Goal: Task Accomplishment & Management: Manage account settings

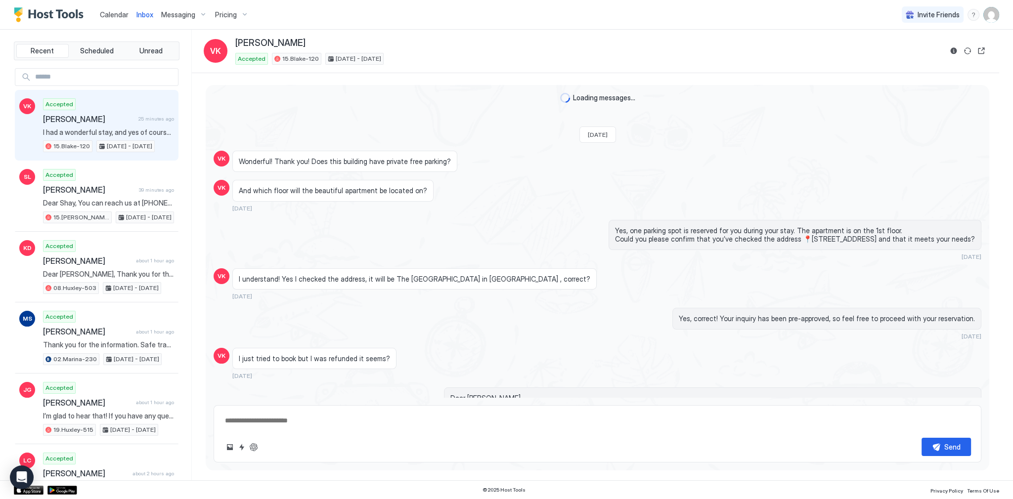
scroll to position [1616, 0]
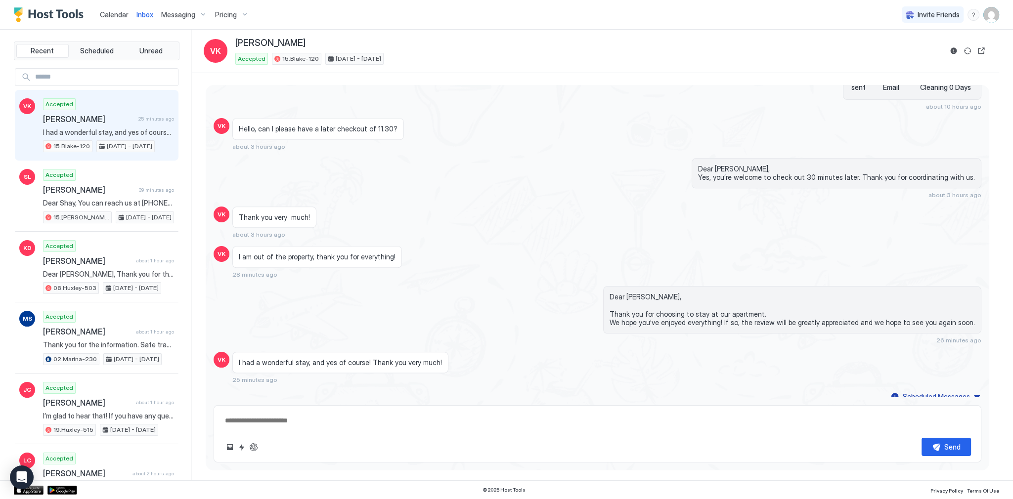
type textarea "*"
click at [458, 158] on div "Dear [PERSON_NAME], Yes, you’re welcome to check out 30 minutes later. Thank yo…" at bounding box center [712, 178] width 537 height 41
click at [460, 168] on div "Dear [PERSON_NAME], Yes, you’re welcome to check out 30 minutes later. Thank yo…" at bounding box center [712, 178] width 537 height 41
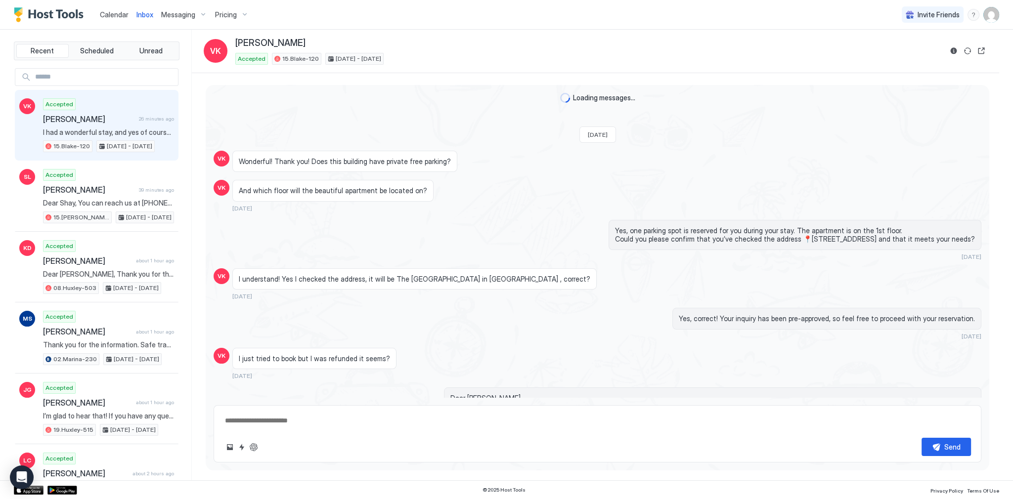
scroll to position [1616, 0]
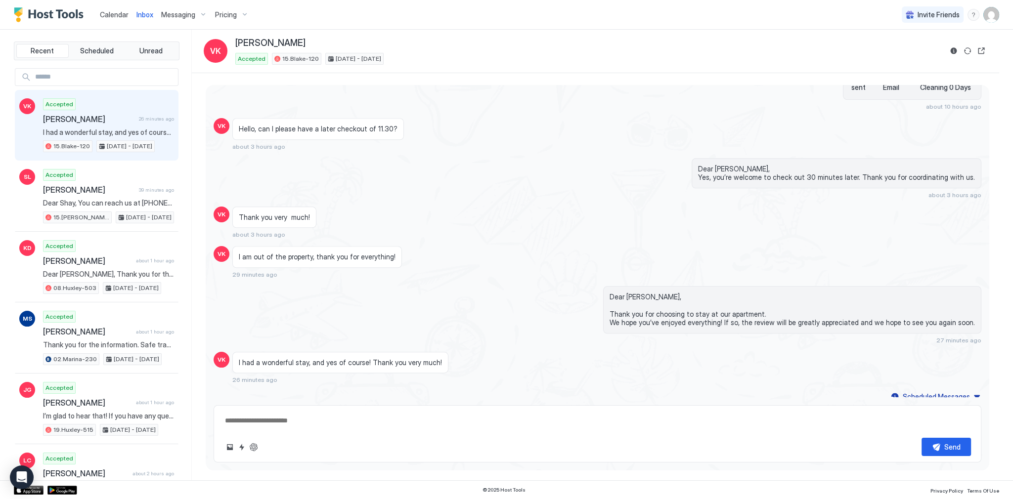
type textarea "*"
click at [114, 12] on span "Calendar" at bounding box center [114, 14] width 29 height 8
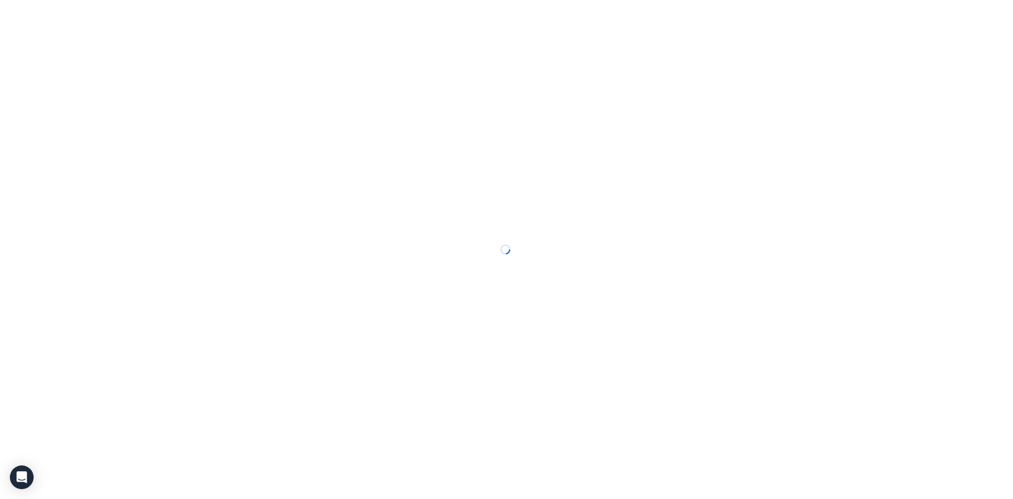
click at [114, 12] on div at bounding box center [506, 249] width 1013 height 499
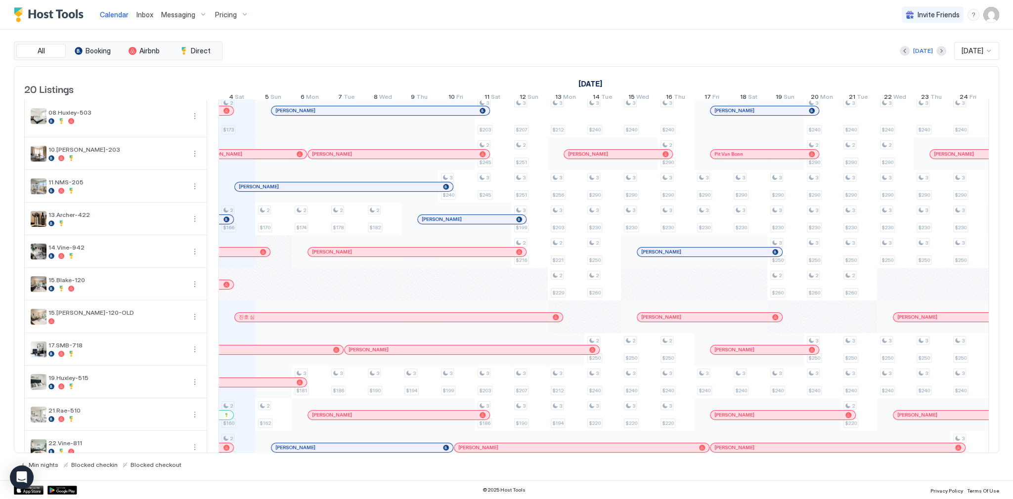
scroll to position [119, 0]
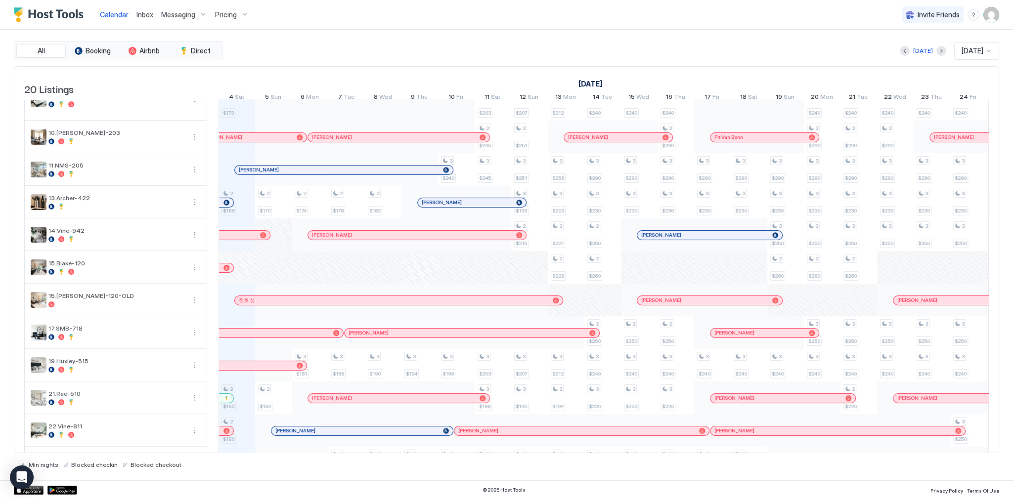
click at [712, 19] on div "Calendar Inbox Messaging Pricing Invite Friends SG" at bounding box center [506, 15] width 1013 height 30
drag, startPoint x: 458, startPoint y: 20, endPoint x: 468, endPoint y: 22, distance: 9.7
click at [459, 20] on div "Calendar Inbox Messaging Pricing Invite Friends SG" at bounding box center [506, 15] width 1013 height 30
click at [548, 38] on div "All Booking Airbnb Direct [DATE] [DATE] 20 Listings [DATE] [DATE] [DATE] 19 Fri…" at bounding box center [506, 255] width 985 height 451
click at [985, 16] on img "User profile" at bounding box center [991, 15] width 16 height 16
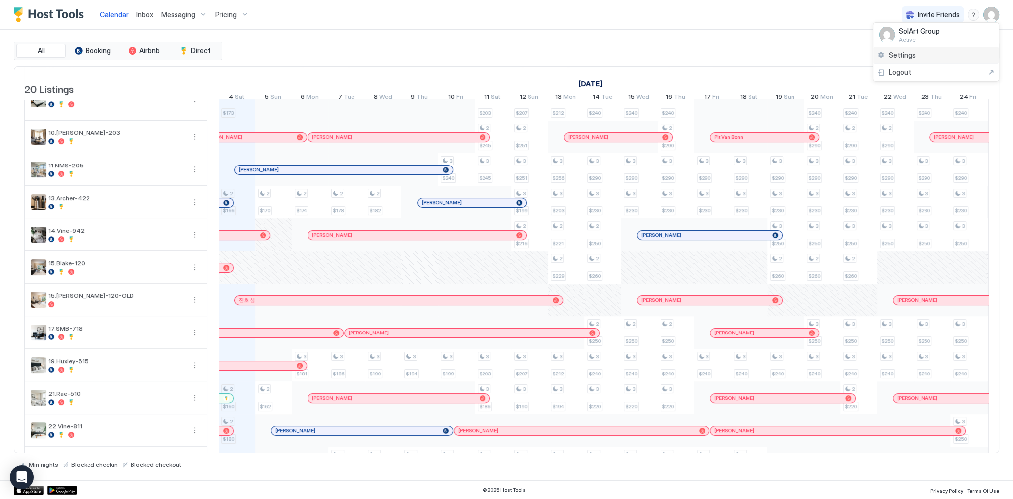
click at [937, 56] on div "Settings" at bounding box center [936, 55] width 126 height 17
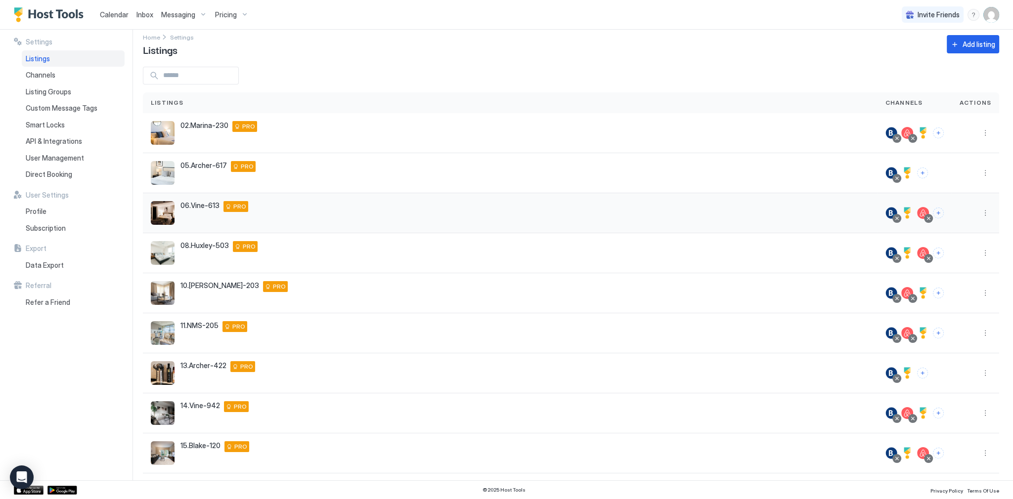
scroll to position [77, 0]
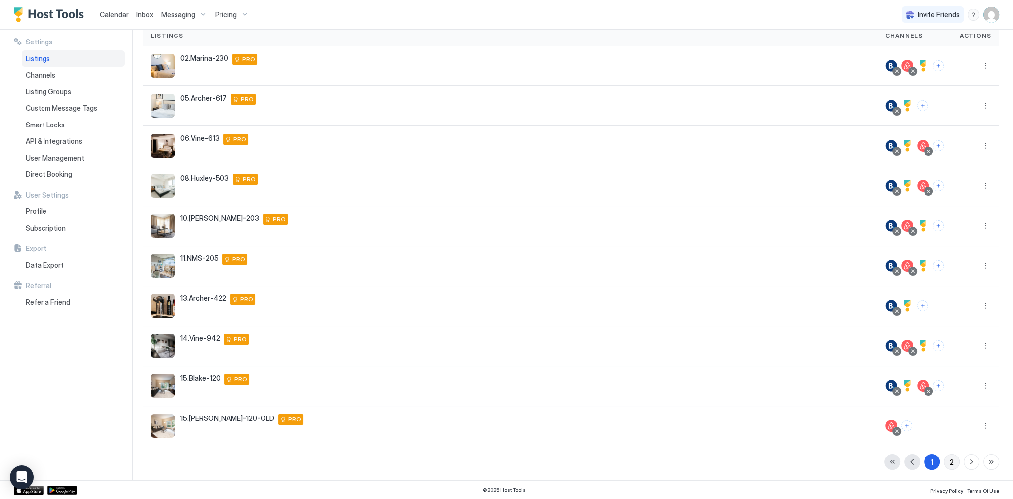
click at [949, 466] on button "2" at bounding box center [952, 462] width 16 height 16
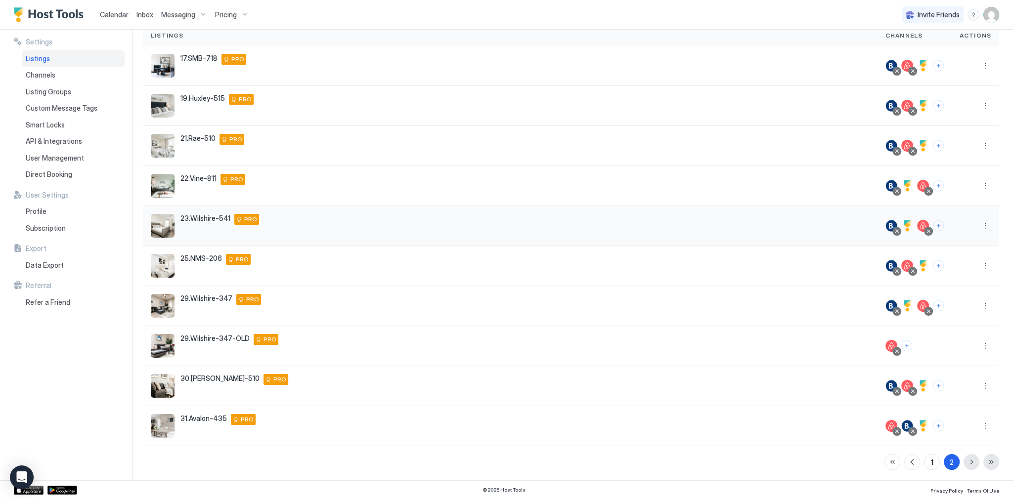
scroll to position [0, 0]
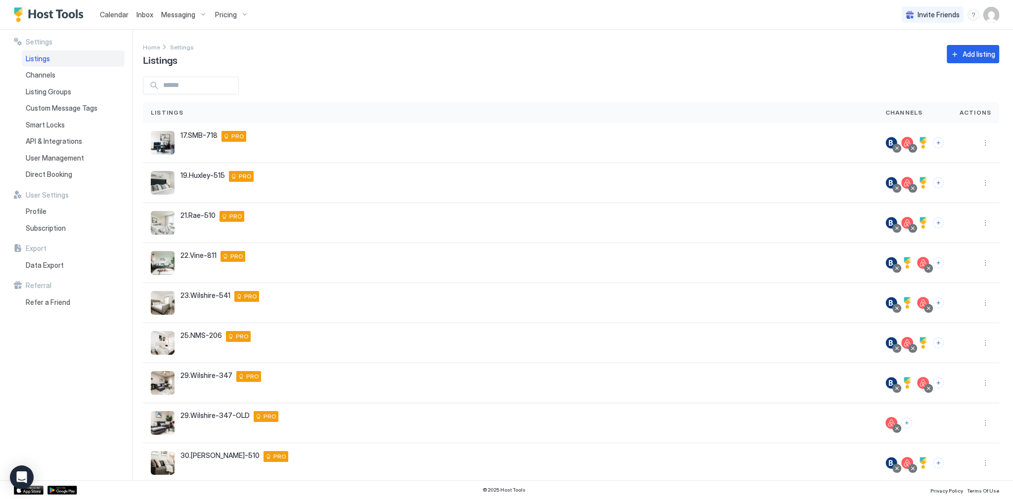
click at [110, 17] on span "Calendar" at bounding box center [114, 14] width 29 height 8
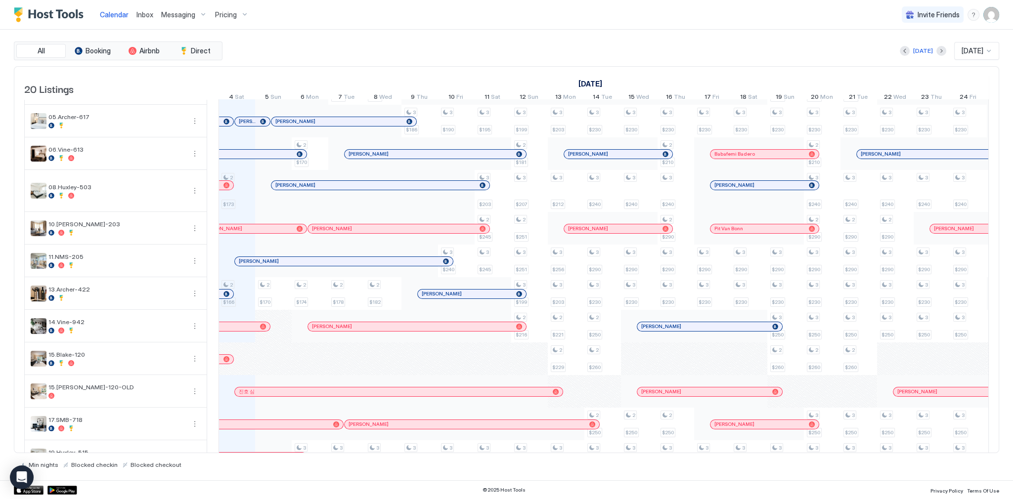
scroll to position [1, 0]
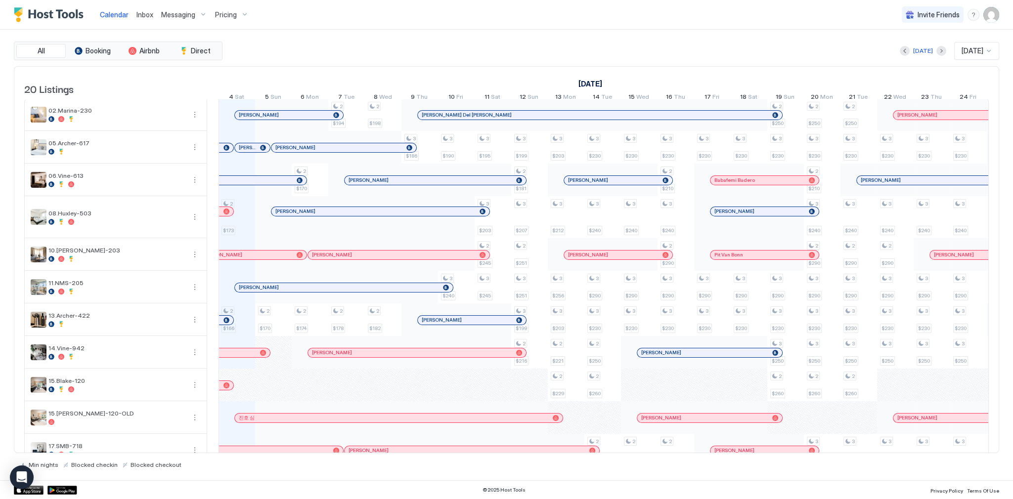
click at [178, 15] on span "Messaging" at bounding box center [178, 14] width 34 height 9
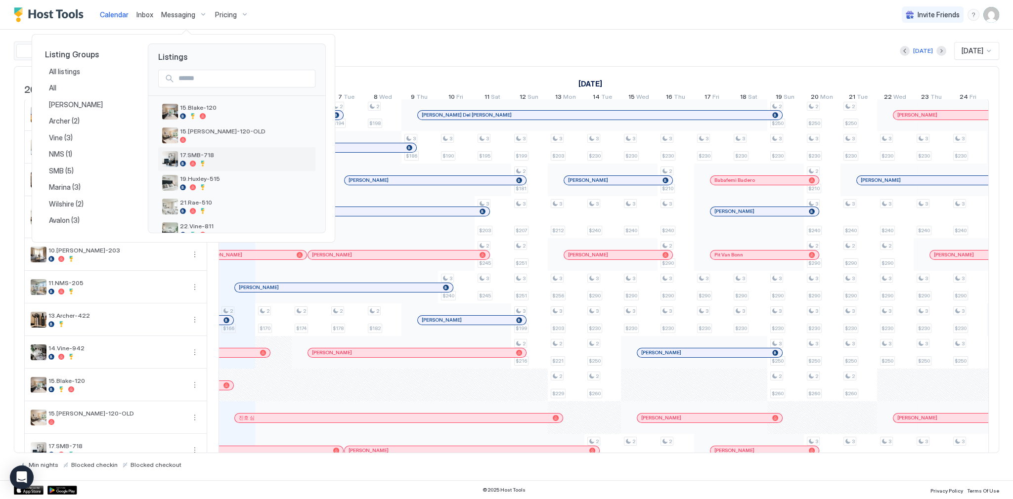
scroll to position [274, 0]
click at [225, 148] on div "21.Rae-510" at bounding box center [246, 147] width 132 height 15
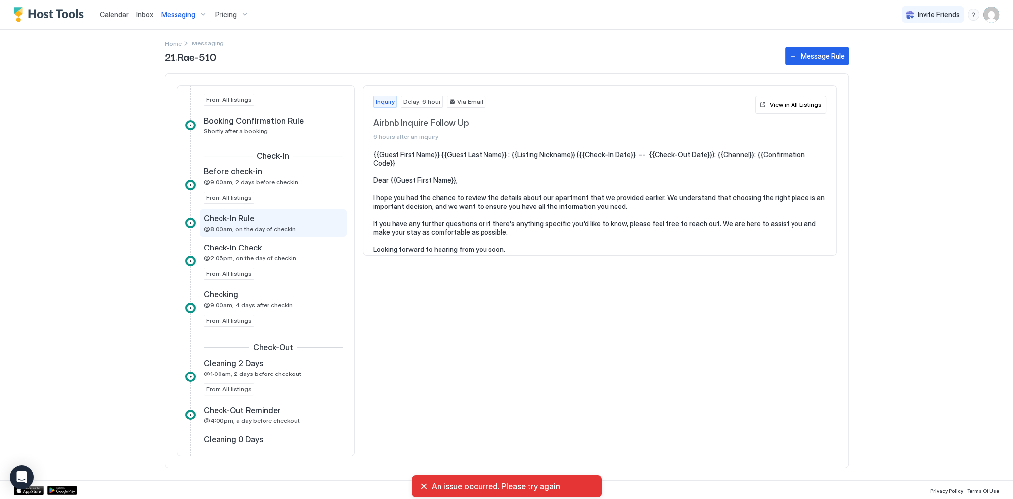
scroll to position [335, 0]
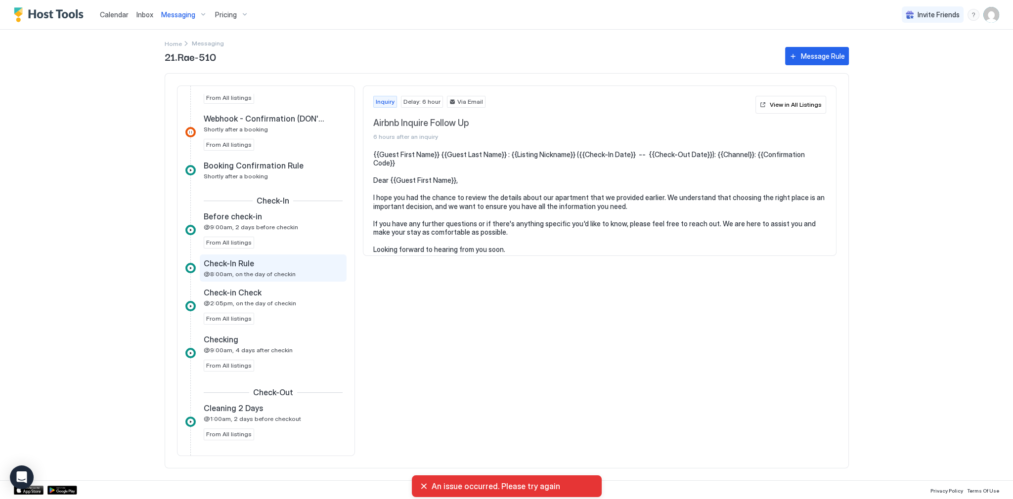
click at [321, 267] on div "Check-In Rule @8:00am, on the day of checkin" at bounding box center [266, 268] width 125 height 19
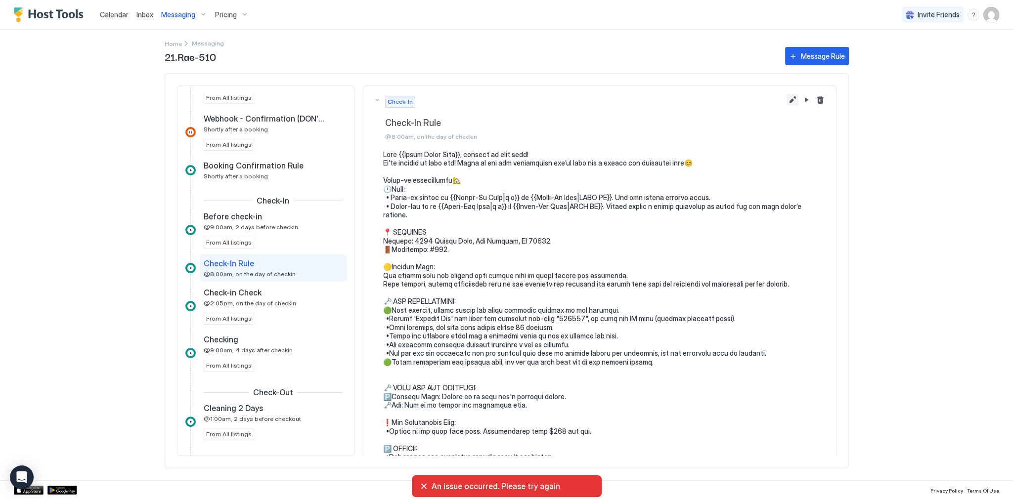
click at [787, 101] on button "Edit message rule" at bounding box center [793, 100] width 12 height 12
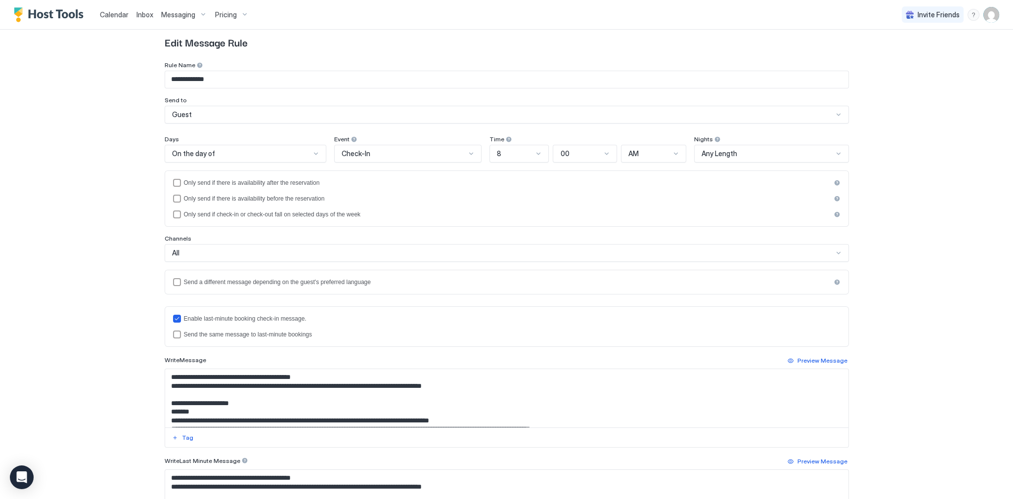
scroll to position [158, 0]
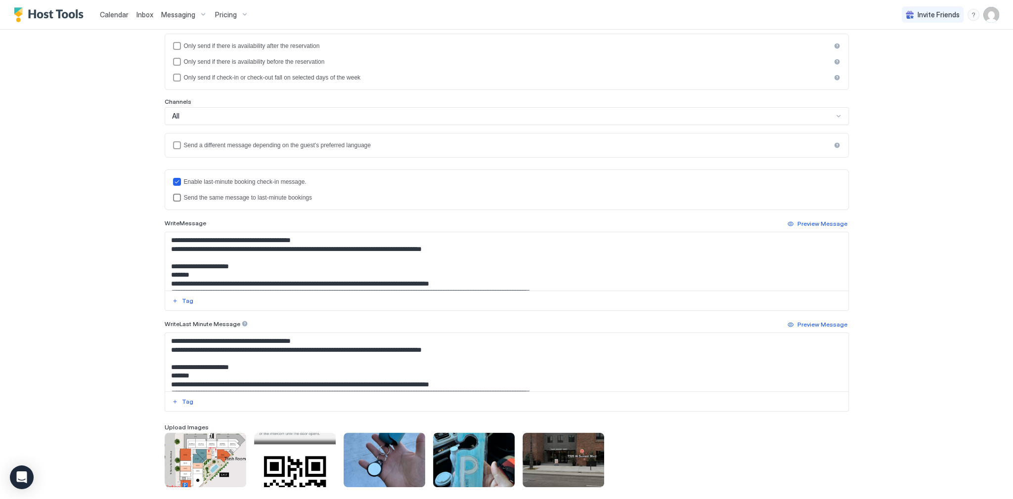
click at [213, 197] on div "Send the same message to last-minute bookings" at bounding box center [512, 197] width 657 height 7
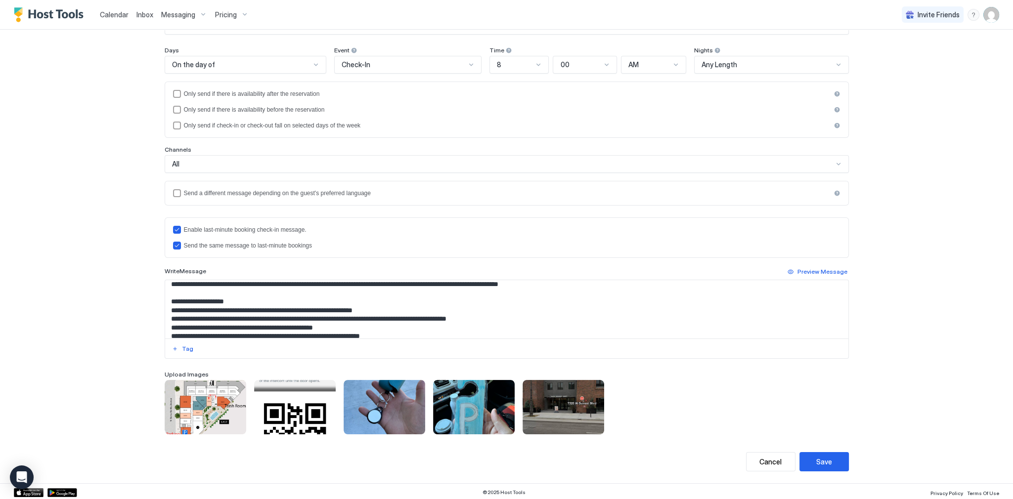
scroll to position [119, 0]
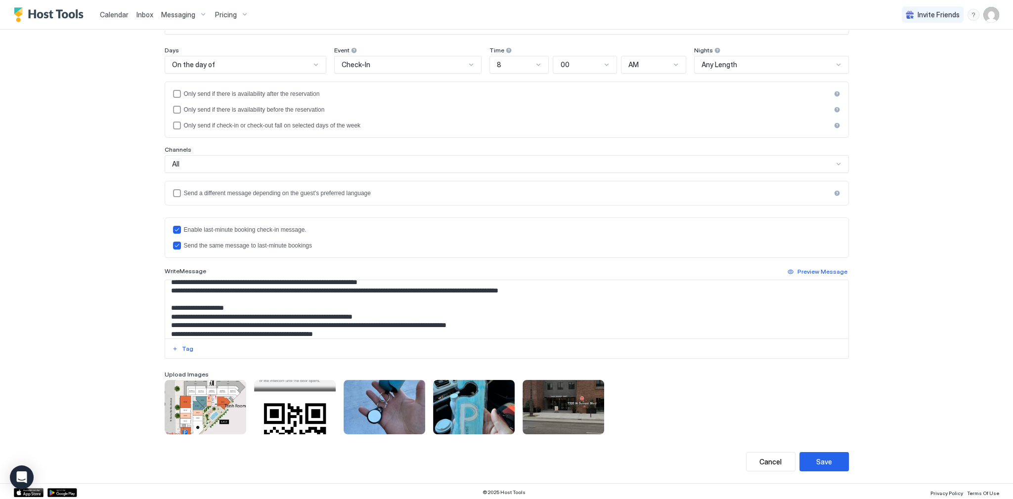
click at [345, 323] on textarea "Input Field" at bounding box center [506, 309] width 683 height 58
paste textarea "To enrich screen reader interactions, please activate Accessibility in Grammarl…"
type textarea "**********"
click at [838, 460] on button "Save" at bounding box center [824, 461] width 49 height 19
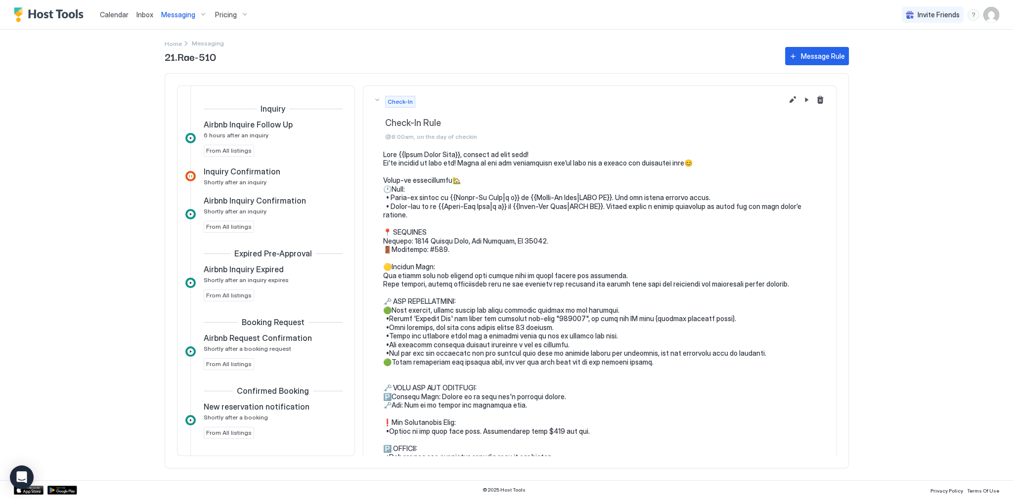
click at [106, 16] on span "Calendar" at bounding box center [114, 14] width 29 height 8
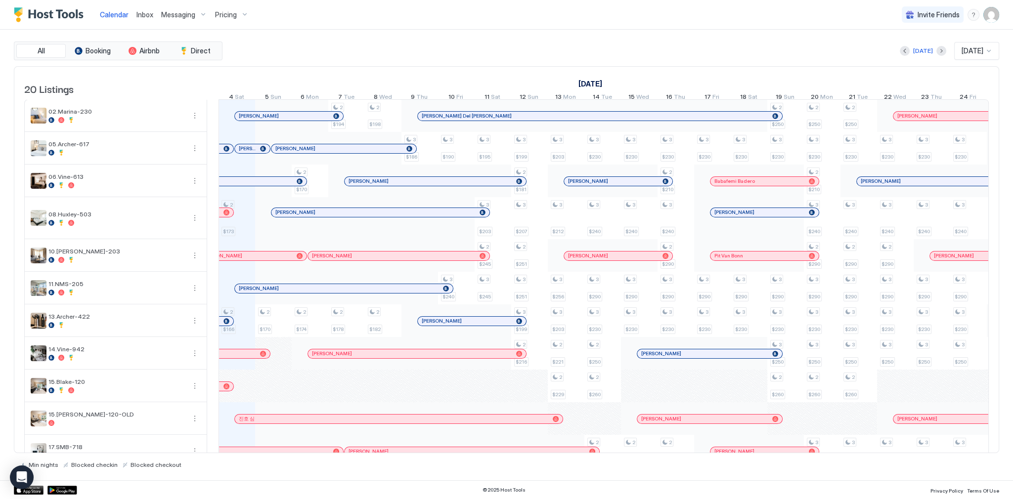
scroll to position [0, 549]
click at [326, 55] on div "[DATE] [DATE]" at bounding box center [611, 51] width 775 height 18
click at [137, 12] on span "Inbox" at bounding box center [144, 14] width 17 height 8
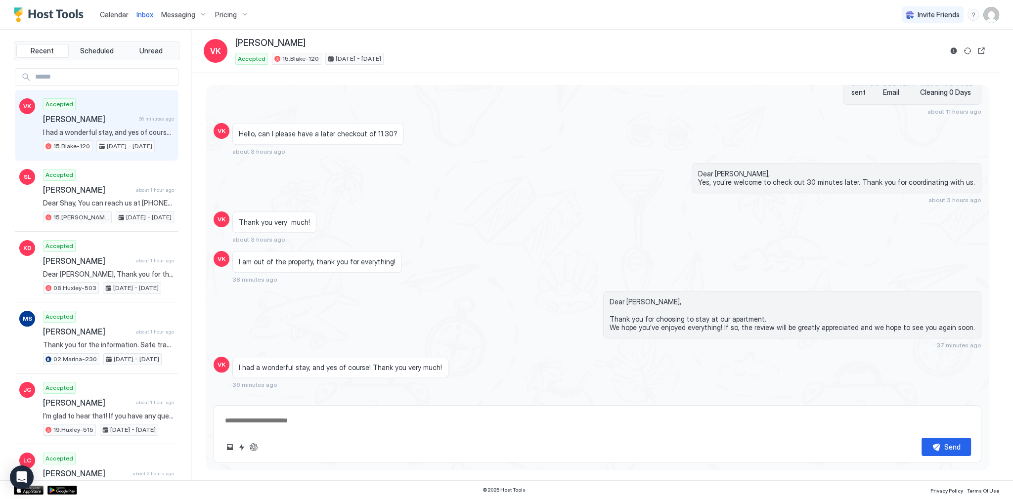
scroll to position [1616, 0]
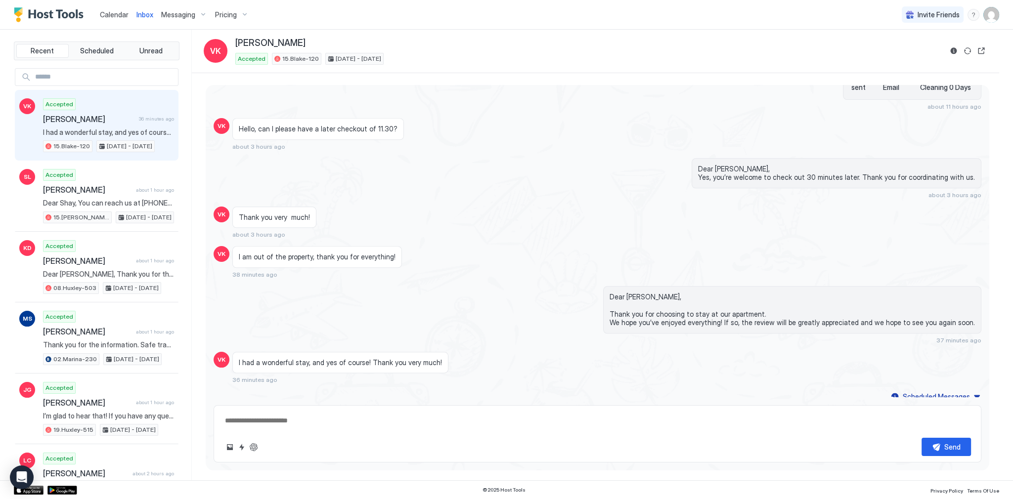
type textarea "*"
click at [243, 449] on button "Quick reply" at bounding box center [242, 448] width 12 height 12
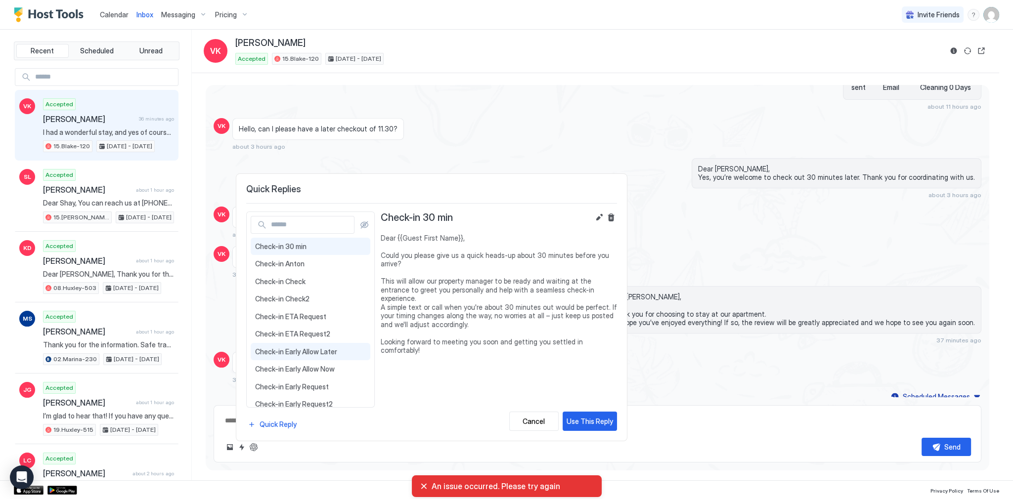
scroll to position [119, 0]
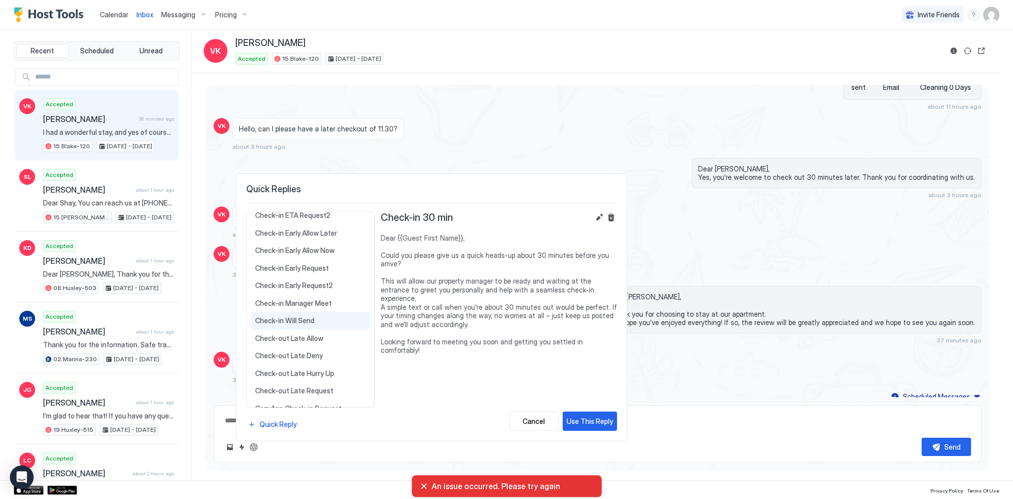
click at [291, 318] on span "Check-in Will Send" at bounding box center [310, 320] width 111 height 9
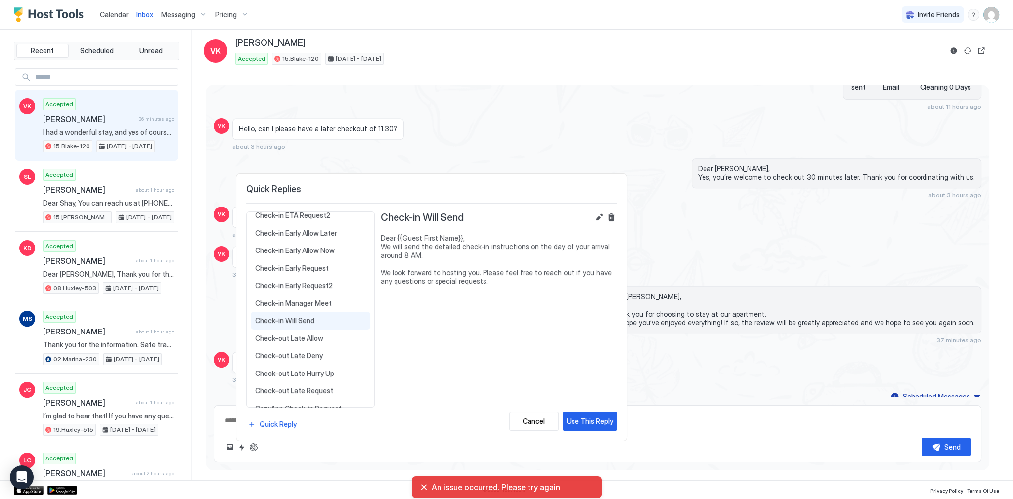
click at [449, 273] on span "Dear {{Guest First Name}}, We will send the detailed check-in instructions on t…" at bounding box center [499, 260] width 236 height 52
click at [449, 249] on span "Dear {{Guest First Name}}, We will send the detailed check-in instructions on t…" at bounding box center [499, 260] width 236 height 52
click at [450, 247] on span "Dear {{Guest First Name}}, We will send the detailed check-in instructions on t…" at bounding box center [499, 260] width 236 height 52
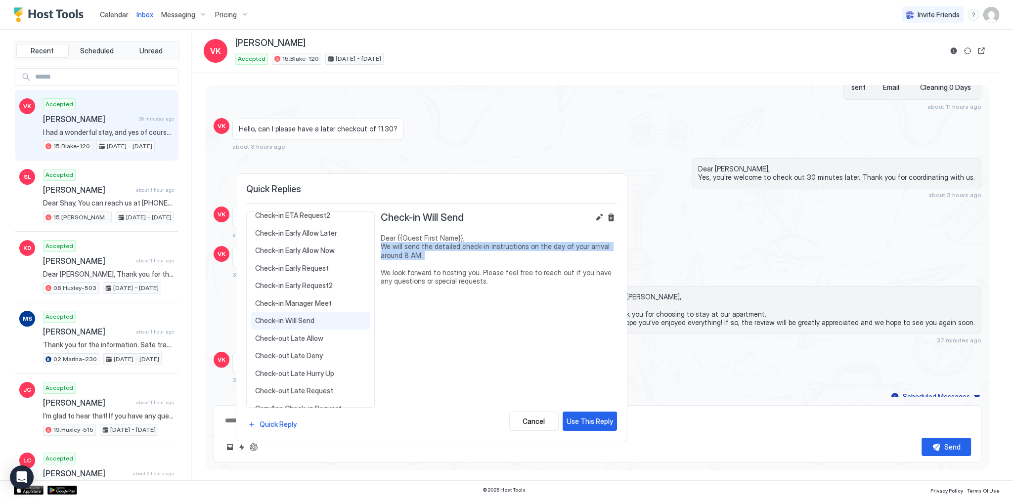
click at [450, 247] on span "Dear {{Guest First Name}}, We will send the detailed check-in instructions on t…" at bounding box center [499, 260] width 236 height 52
copy span "We will send the detailed check-in instructions on the day of your arrival arou…"
click at [658, 148] on div at bounding box center [506, 249] width 1013 height 499
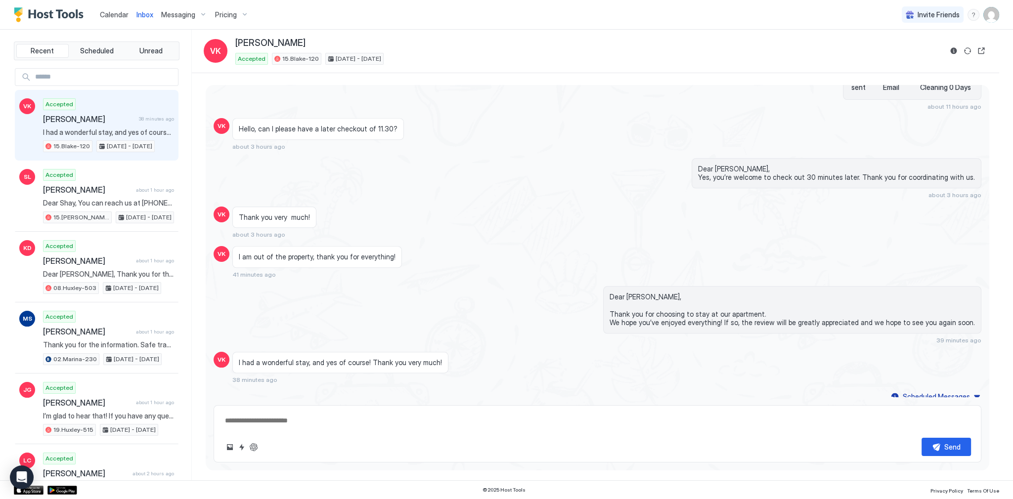
click at [591, 190] on div "Dear [PERSON_NAME], Yes, you’re welcome to check out 30 minutes later. Thank yo…" at bounding box center [712, 178] width 537 height 41
click at [244, 447] on button "Quick reply" at bounding box center [242, 448] width 12 height 12
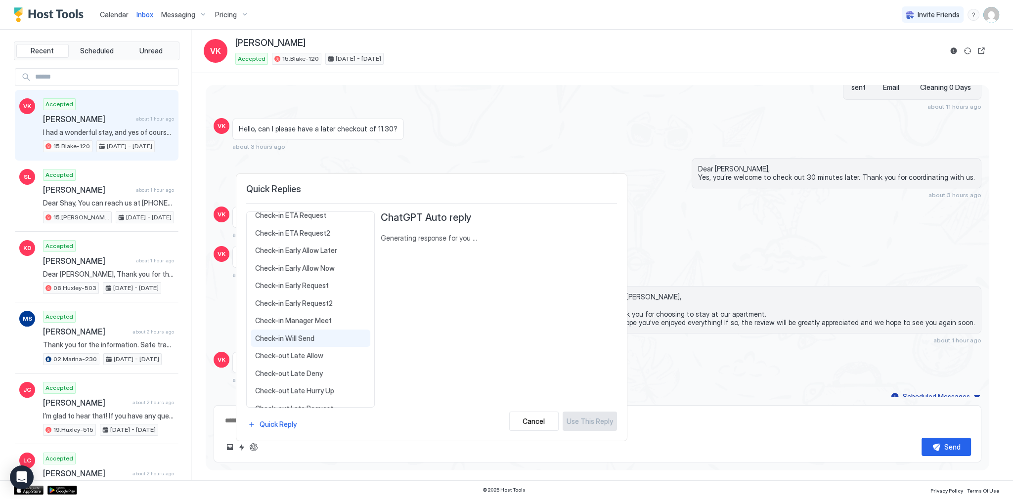
click at [313, 337] on span "Check-in Will Send" at bounding box center [310, 338] width 111 height 9
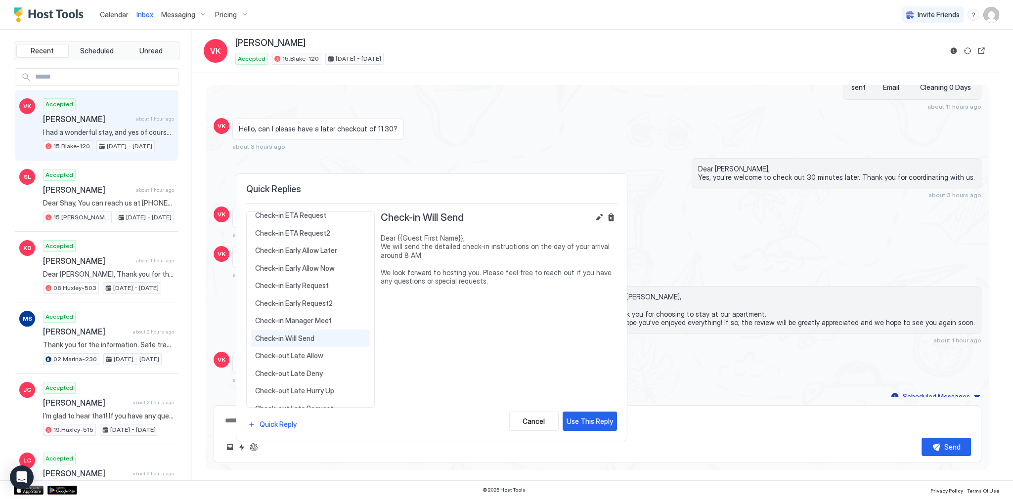
click at [467, 271] on span "Dear {{Guest First Name}}, We will send the detailed check-in instructions on t…" at bounding box center [499, 260] width 236 height 52
click at [466, 246] on span "Dear {{Guest First Name}}, We will send the detailed check-in instructions on t…" at bounding box center [499, 260] width 236 height 52
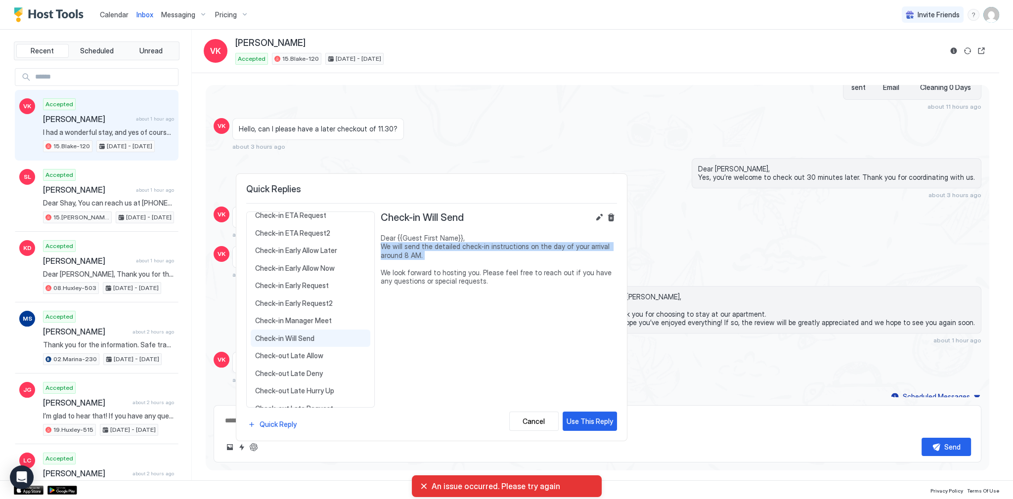
click at [466, 246] on span "Dear {{Guest First Name}}, We will send the detailed check-in instructions on t…" at bounding box center [499, 260] width 236 height 52
copy span "We will send the detailed check-in instructions on the day of your arrival arou…"
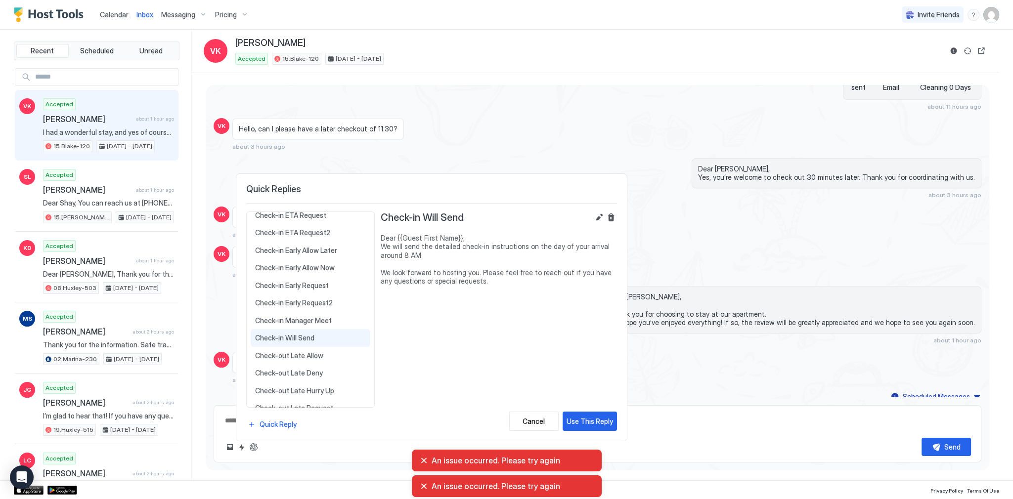
click at [589, 95] on div at bounding box center [506, 249] width 1013 height 499
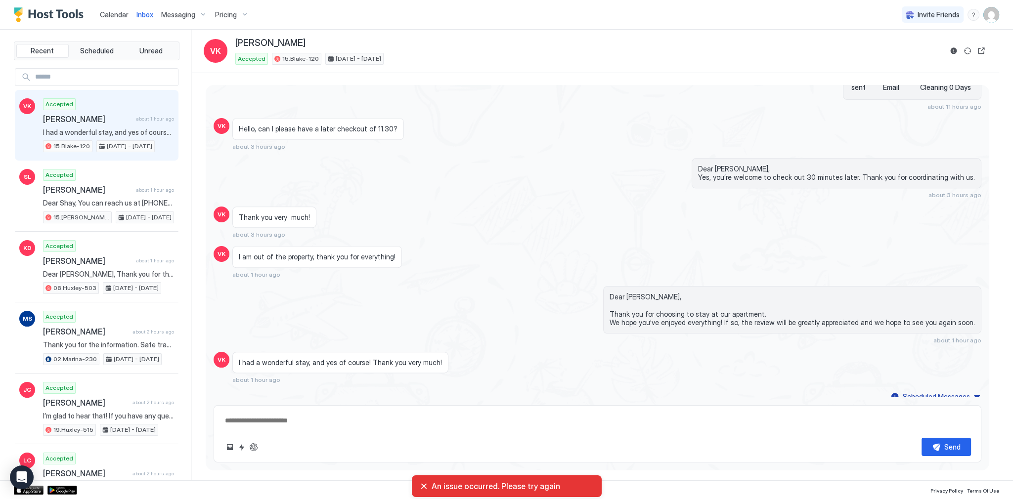
click at [104, 14] on span "Calendar" at bounding box center [114, 14] width 29 height 8
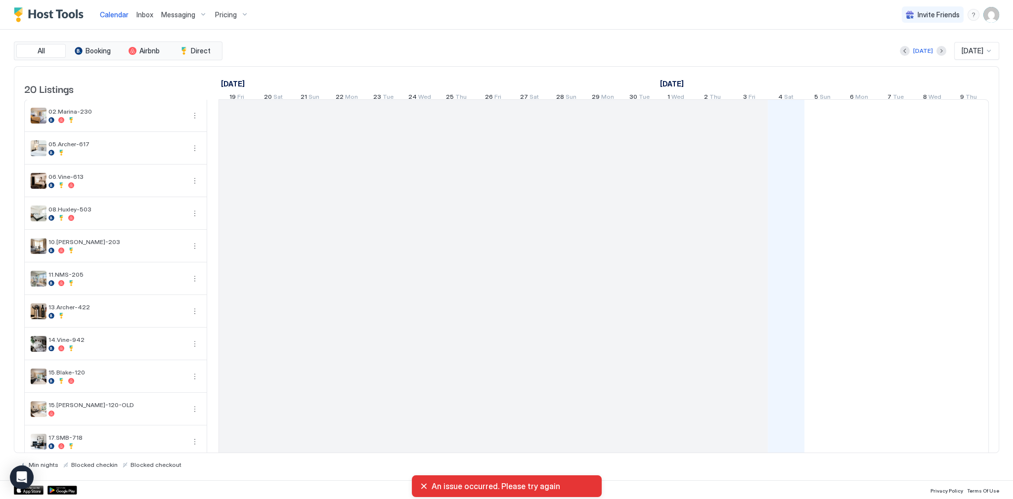
scroll to position [0, 549]
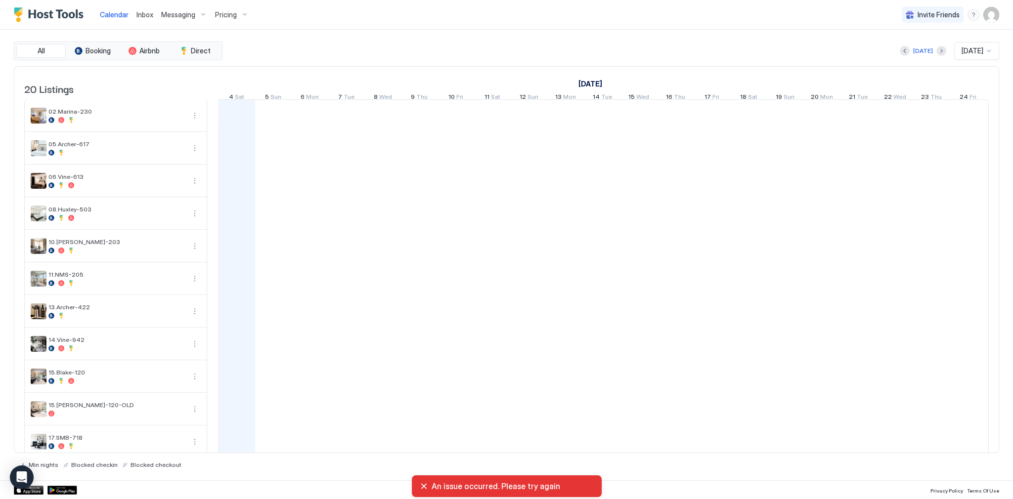
click at [1000, 12] on div "Calendar Inbox Messaging Pricing Invite Friends SG" at bounding box center [506, 15] width 1013 height 30
click at [995, 14] on img "User profile" at bounding box center [991, 15] width 16 height 16
click at [933, 55] on div "Settings" at bounding box center [936, 55] width 126 height 17
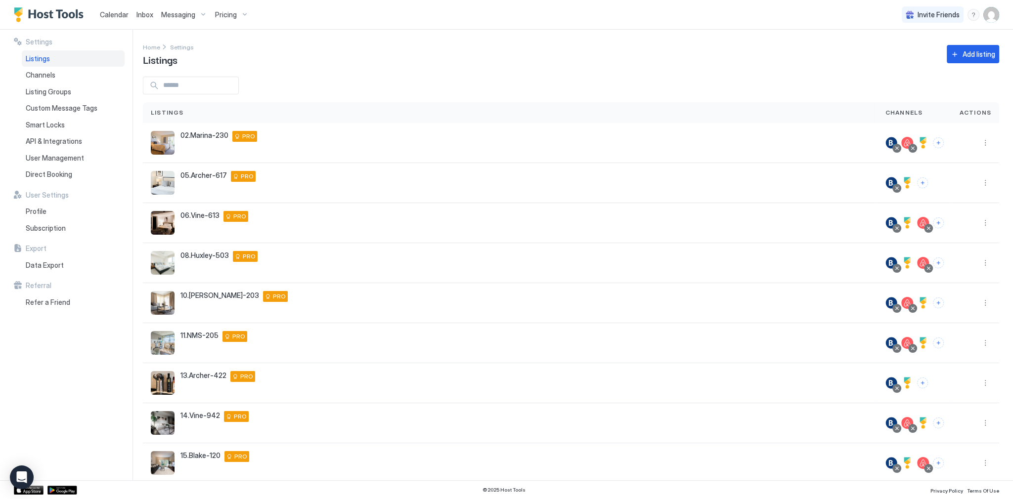
click at [418, 12] on div "Calendar Inbox Messaging Pricing Invite Friends SG" at bounding box center [506, 15] width 1013 height 30
click at [138, 8] on div "Inbox" at bounding box center [145, 14] width 25 height 18
click at [143, 12] on span "Inbox" at bounding box center [144, 14] width 17 height 8
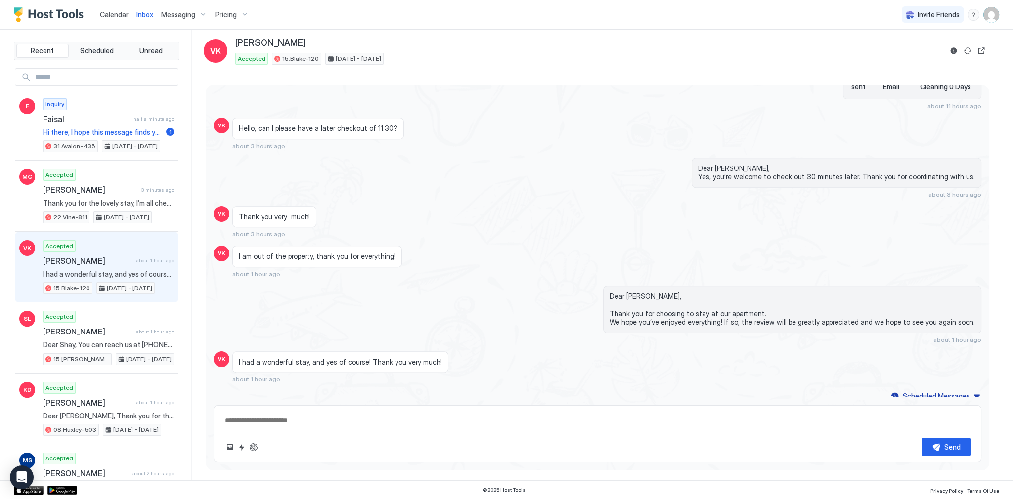
scroll to position [1616, 0]
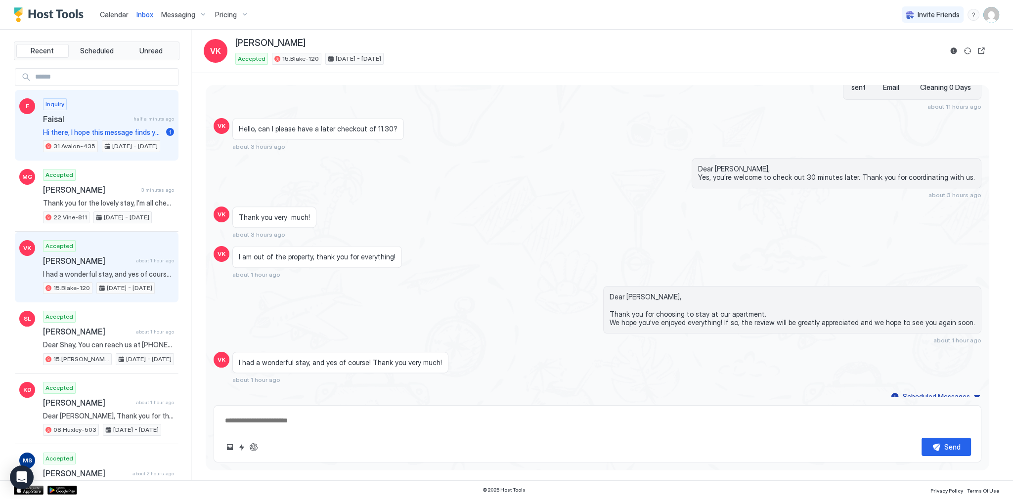
click at [107, 135] on span "Hi there, I hope this message finds you well. I’m planning to reserve your love…" at bounding box center [102, 132] width 119 height 9
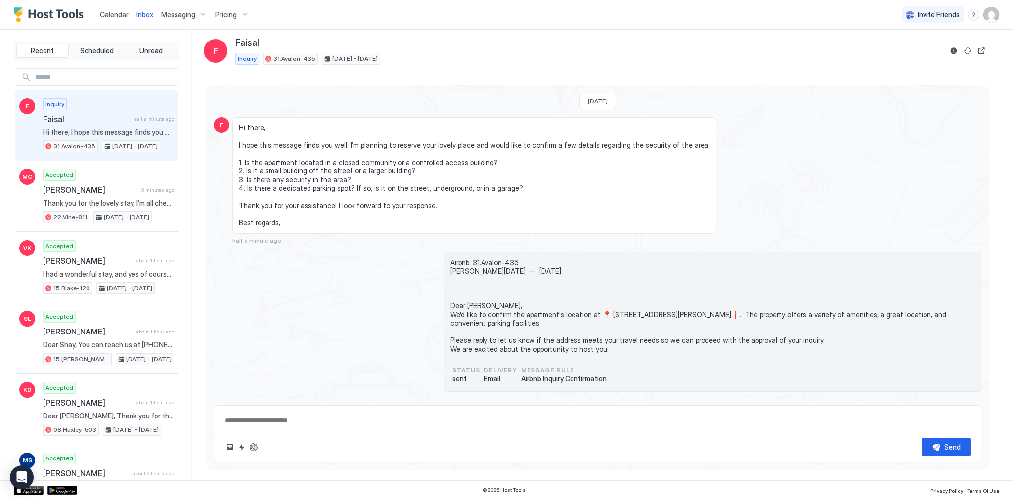
scroll to position [12, 0]
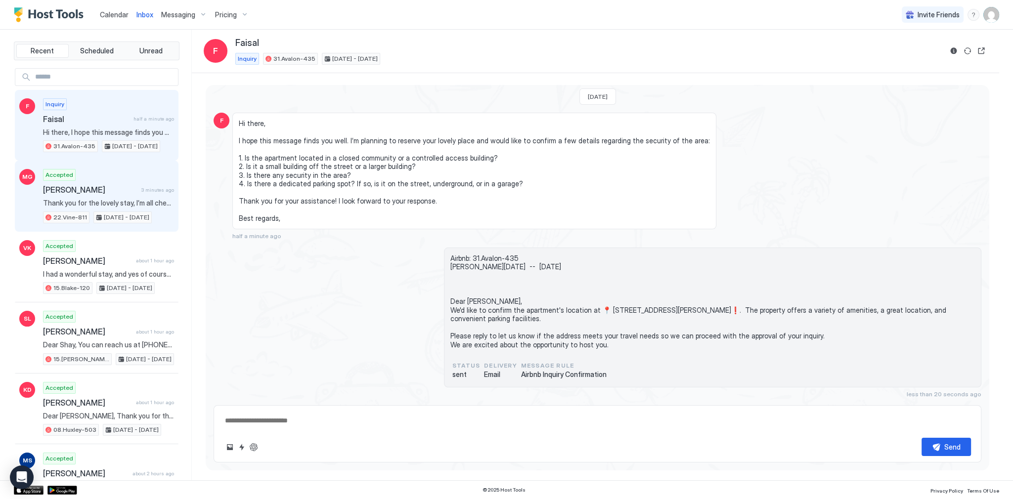
click at [138, 205] on span "Thank you for the lovely stay, I’m all checked out and left the keys on the cou…" at bounding box center [108, 203] width 131 height 9
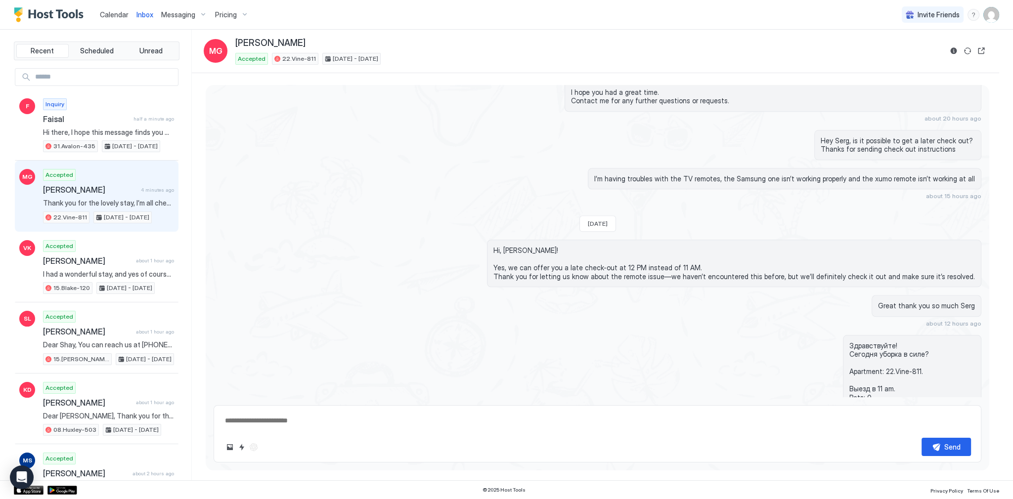
scroll to position [1721, 0]
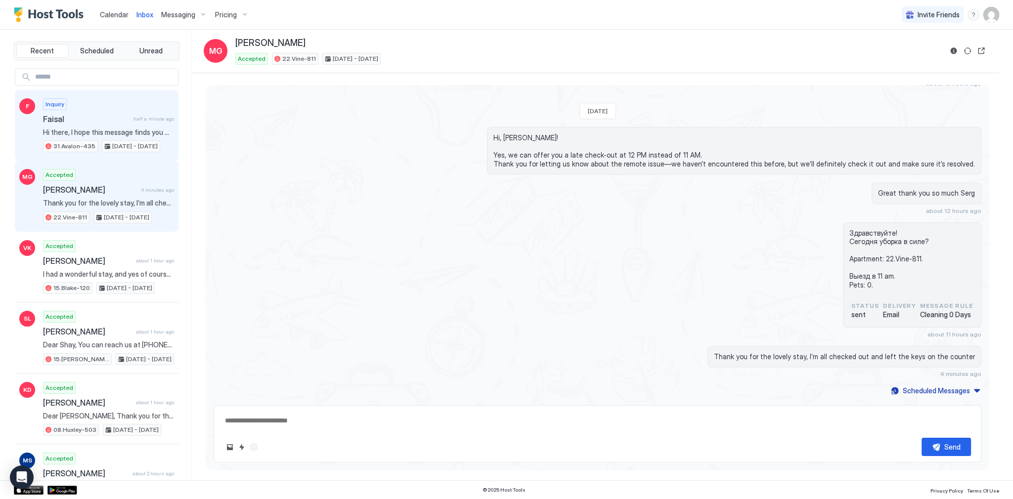
click at [116, 120] on span "Faisal" at bounding box center [86, 119] width 87 height 10
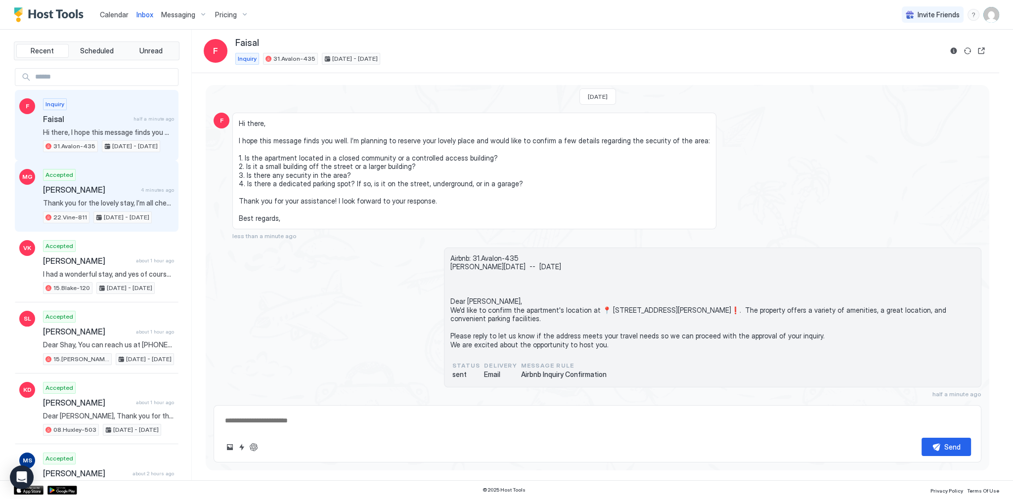
click at [154, 205] on span "Thank you for the lovely stay, I’m all checked out and left the keys on the cou…" at bounding box center [108, 203] width 131 height 9
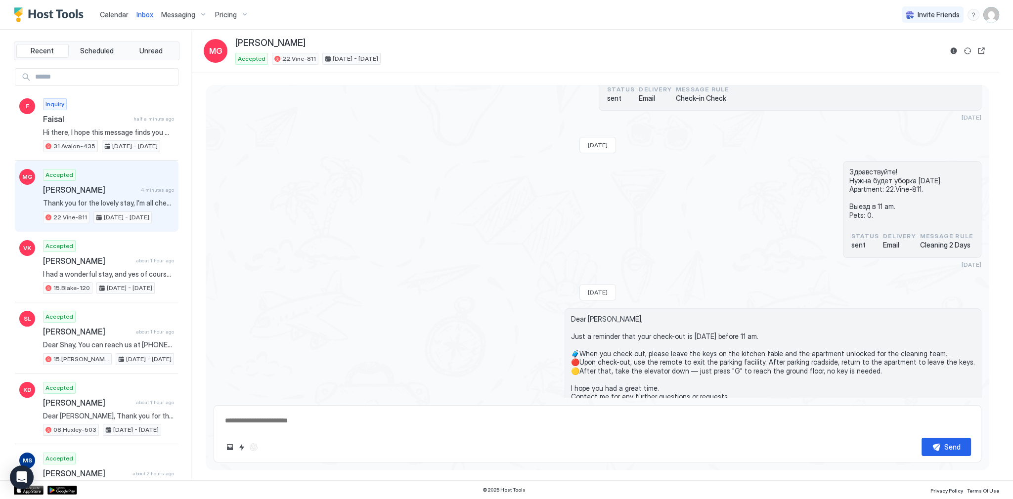
scroll to position [1721, 0]
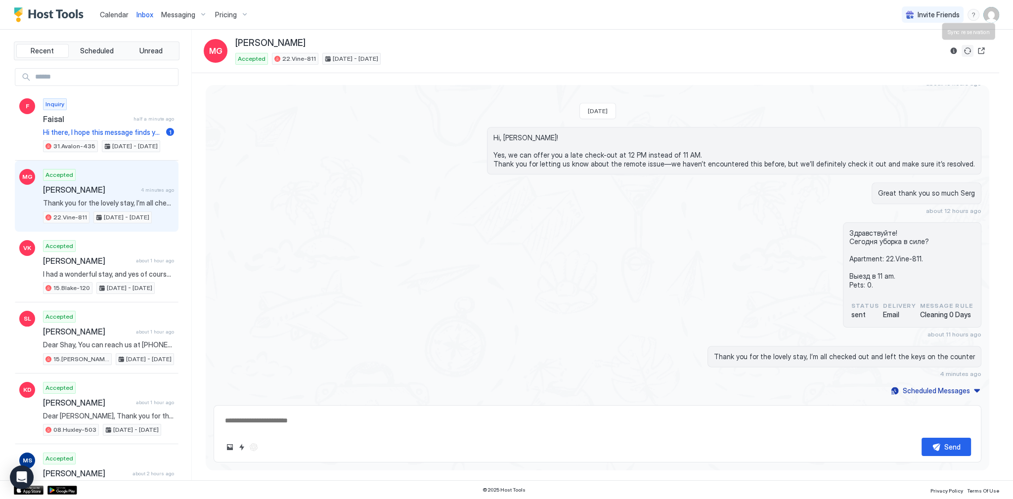
click at [967, 51] on button "Sync reservation" at bounding box center [968, 51] width 12 height 12
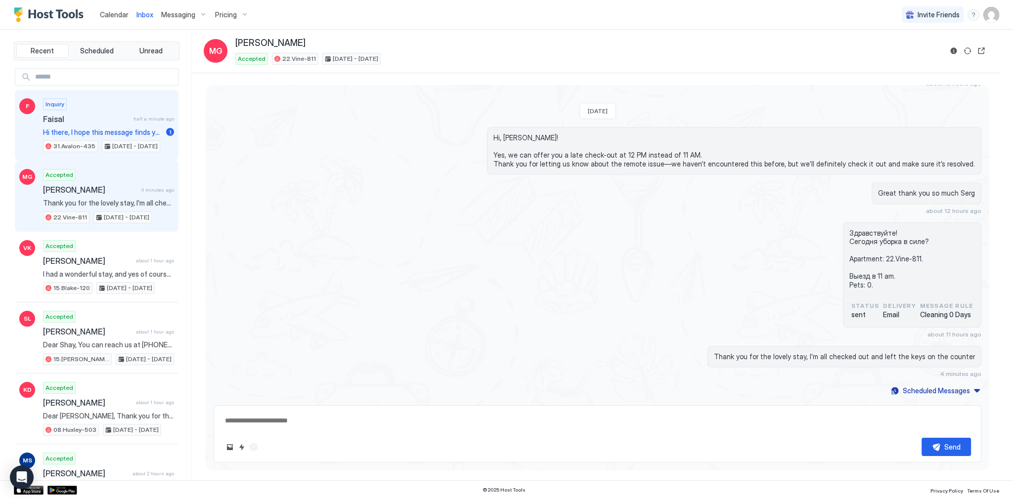
click at [108, 119] on span "Faisal" at bounding box center [86, 119] width 87 height 10
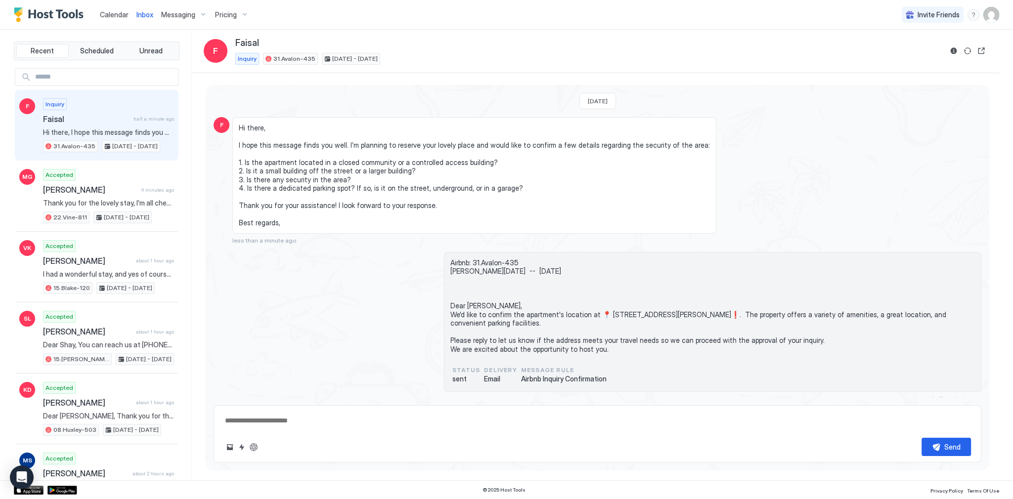
scroll to position [12, 0]
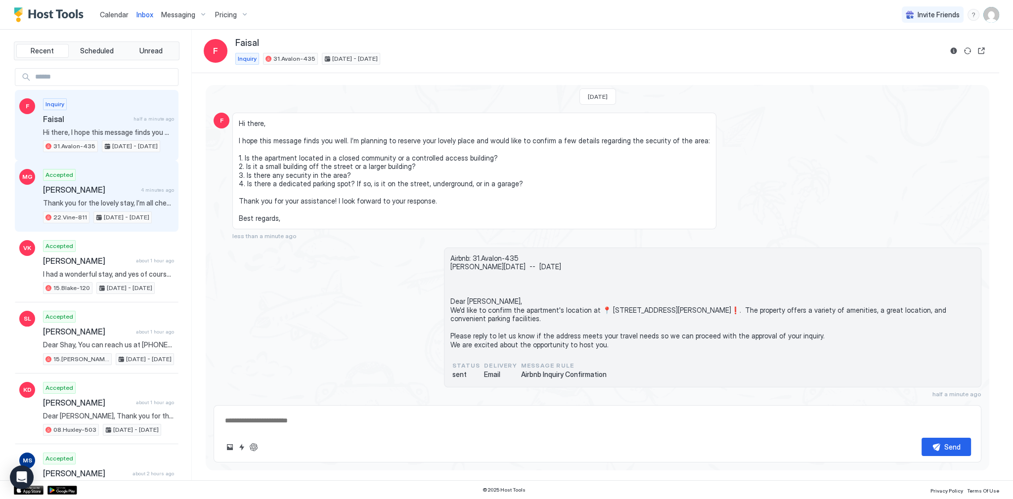
click at [150, 194] on div "Accepted [PERSON_NAME] 4 minutes ago Thank you for the lovely stay, I’m all che…" at bounding box center [108, 196] width 131 height 54
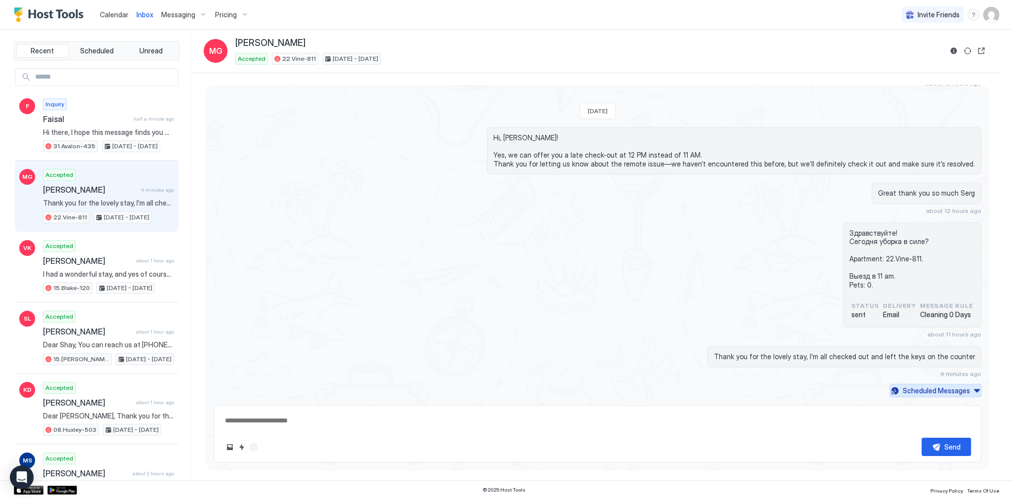
click at [896, 388] on button "Scheduled Messages" at bounding box center [935, 390] width 92 height 13
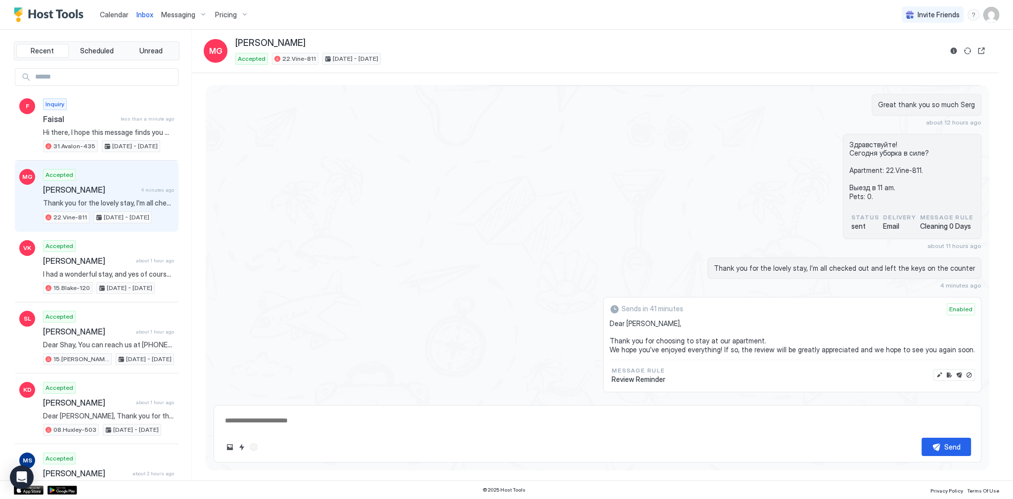
scroll to position [1917, 0]
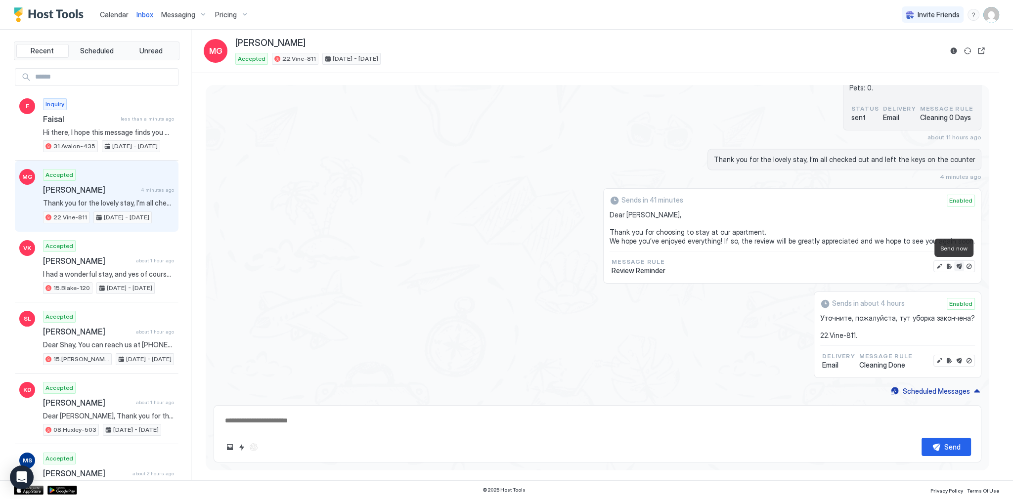
click at [954, 267] on button "Send now" at bounding box center [959, 267] width 10 height 10
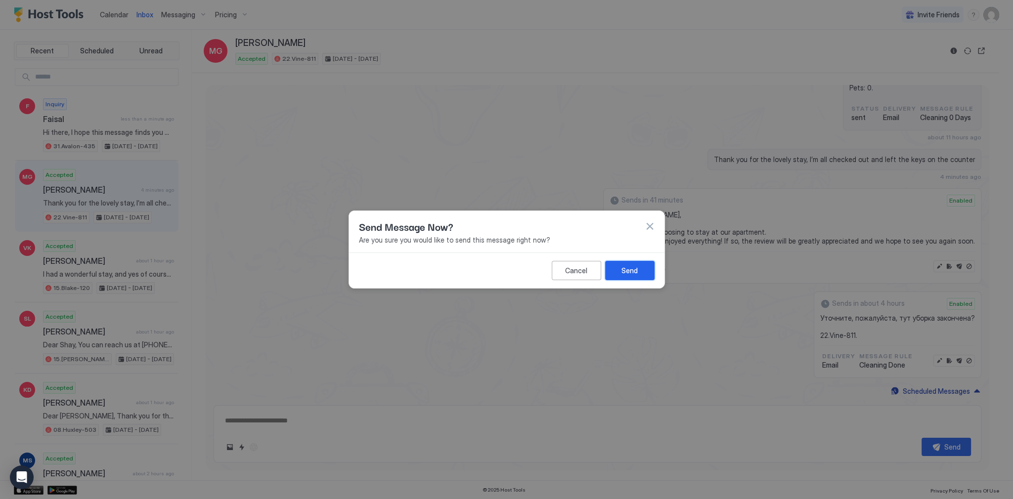
click at [635, 272] on div "Send" at bounding box center [630, 271] width 16 height 10
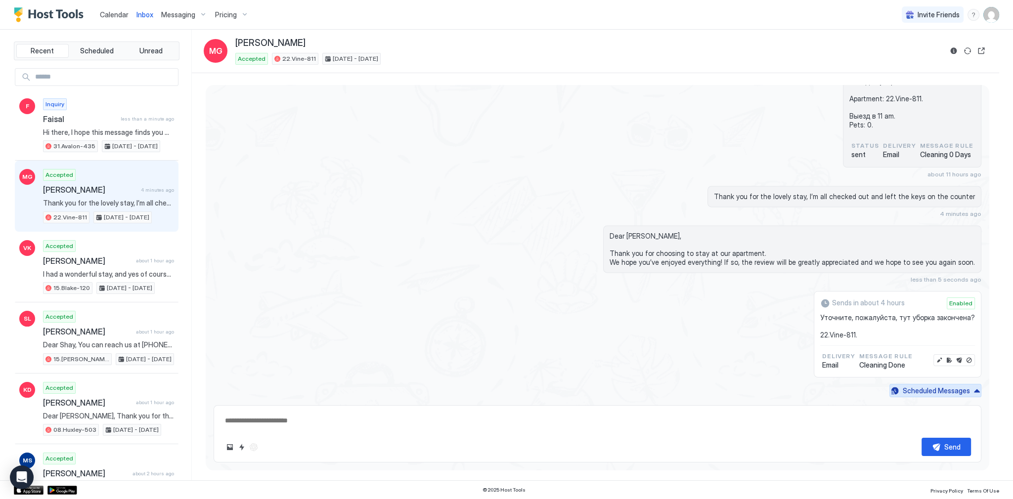
click at [946, 391] on div "Scheduled Messages" at bounding box center [936, 391] width 67 height 10
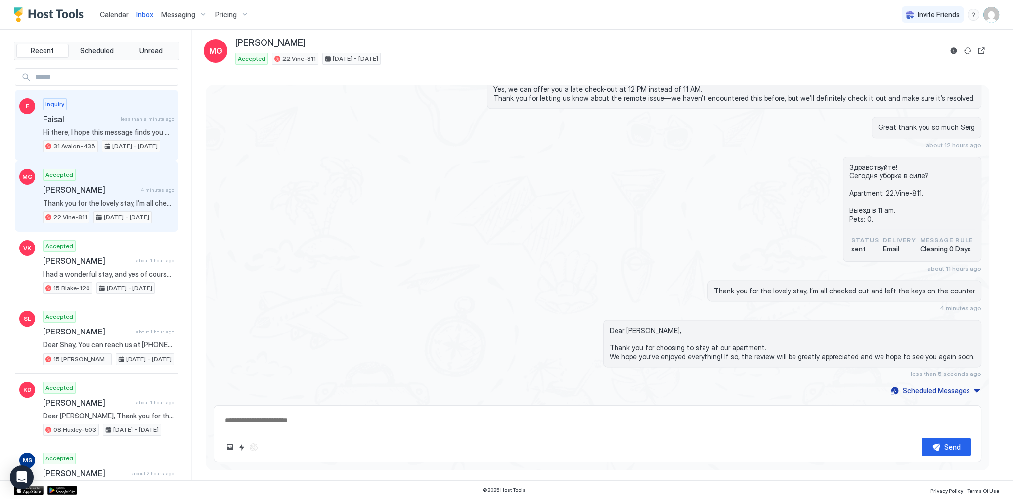
click at [162, 123] on div "[PERSON_NAME] less than a minute ago" at bounding box center [108, 119] width 131 height 10
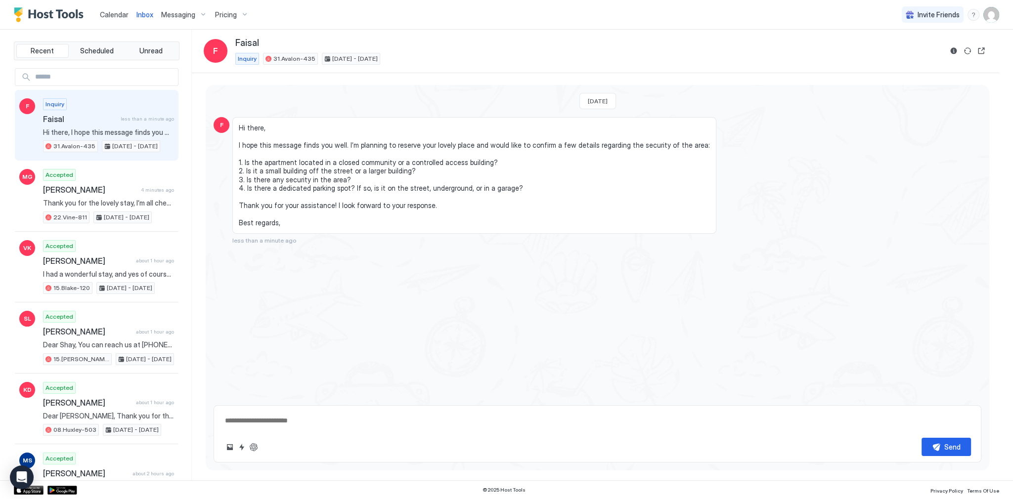
scroll to position [12, 0]
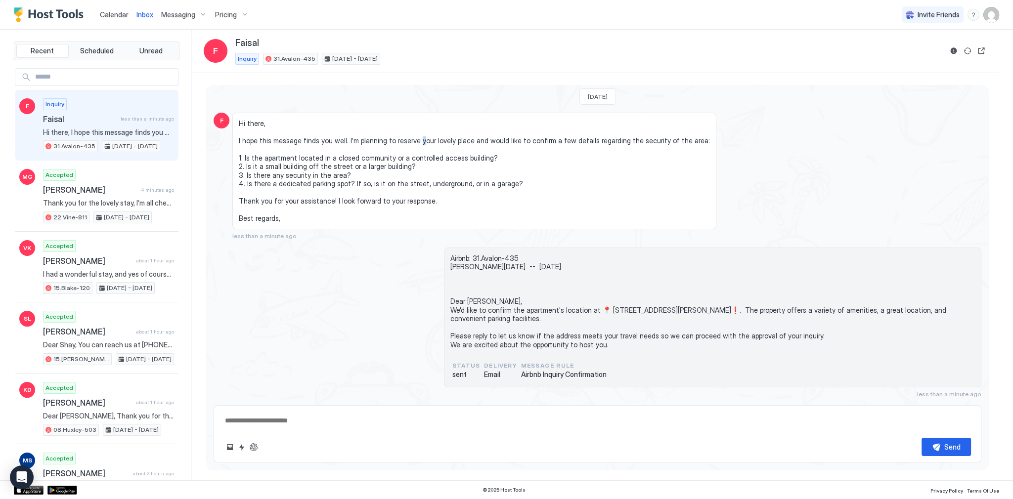
click at [416, 132] on span "Hi there, I hope this message finds you well. I’m planning to reserve your love…" at bounding box center [474, 171] width 471 height 104
click at [417, 132] on span "Hi there, I hope this message finds you well. I’m planning to reserve your love…" at bounding box center [474, 171] width 471 height 104
click at [513, 136] on span "Hi there, I hope this message finds you well. I’m planning to reserve your love…" at bounding box center [474, 171] width 471 height 104
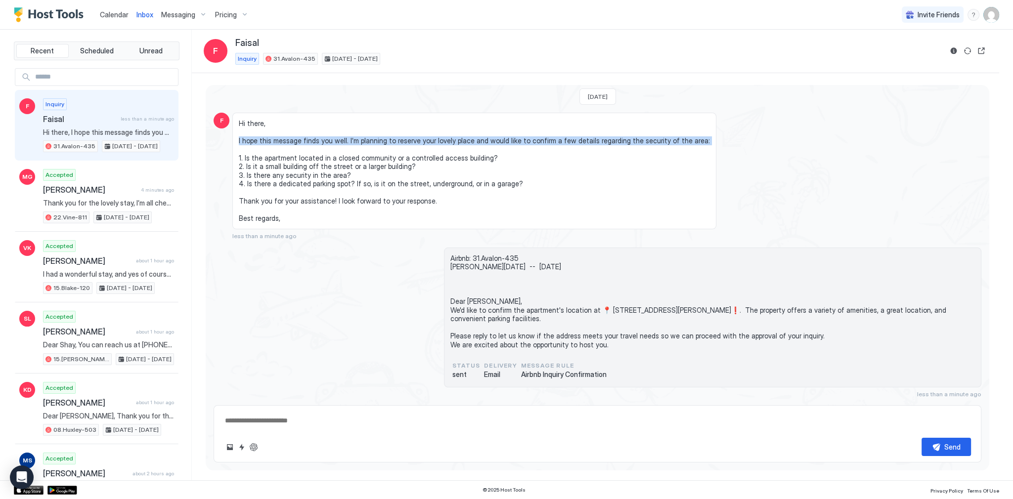
click at [513, 136] on span "Hi there, I hope this message finds you well. I’m planning to reserve your love…" at bounding box center [474, 171] width 471 height 104
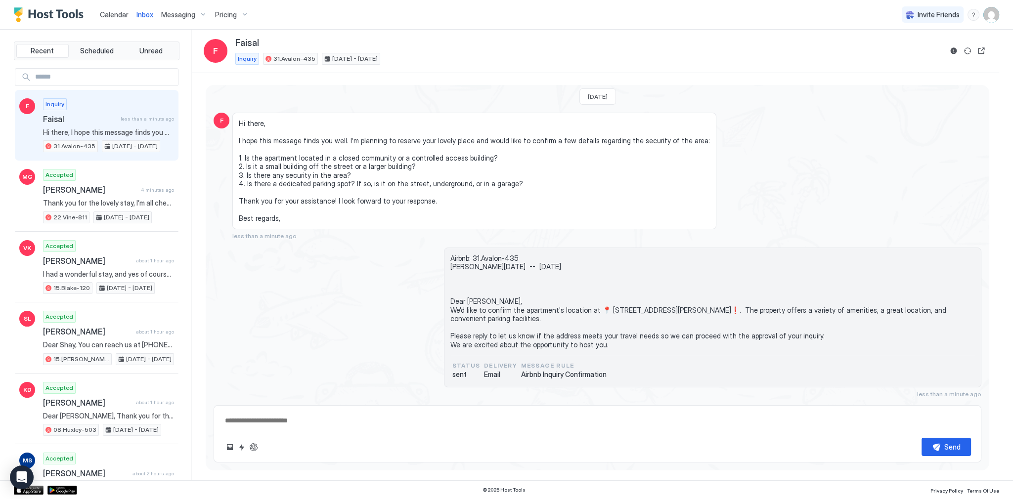
click at [569, 145] on span "Hi there, I hope this message finds you well. I’m planning to reserve your love…" at bounding box center [474, 171] width 471 height 104
click at [302, 151] on span "Hi there, I hope this message finds you well. I’m planning to reserve your love…" at bounding box center [474, 171] width 471 height 104
click at [413, 158] on span "Hi there, I hope this message finds you well. I’m planning to reserve your love…" at bounding box center [474, 171] width 471 height 104
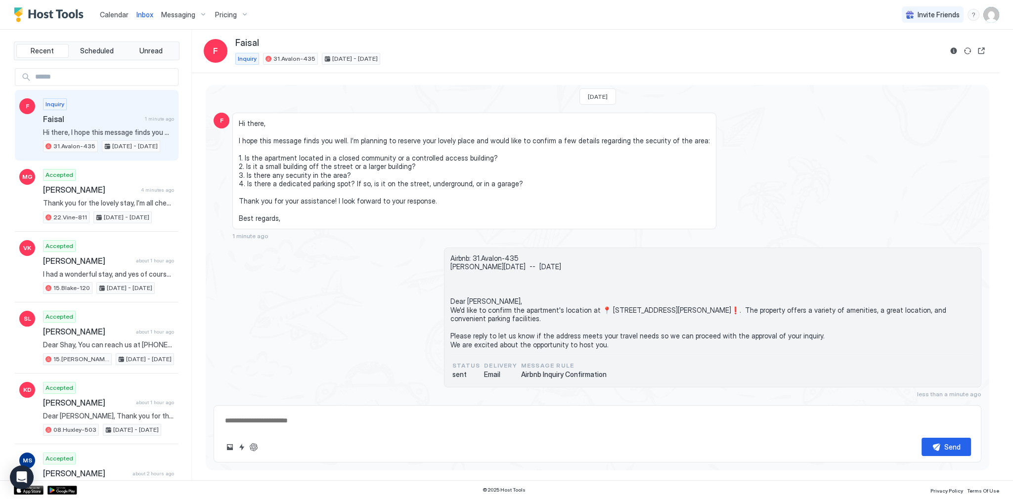
click at [466, 150] on span "Hi there, I hope this message finds you well. I’m planning to reserve your love…" at bounding box center [474, 171] width 471 height 104
drag, startPoint x: 466, startPoint y: 150, endPoint x: 354, endPoint y: 150, distance: 112.2
click at [354, 150] on span "Hi there, I hope this message finds you well. I’m planning to reserve your love…" at bounding box center [474, 171] width 471 height 104
click at [410, 150] on span "Hi there, I hope this message finds you well. I’m planning to reserve your love…" at bounding box center [474, 171] width 471 height 104
click at [426, 152] on span "Hi there, I hope this message finds you well. I’m planning to reserve your love…" at bounding box center [474, 171] width 471 height 104
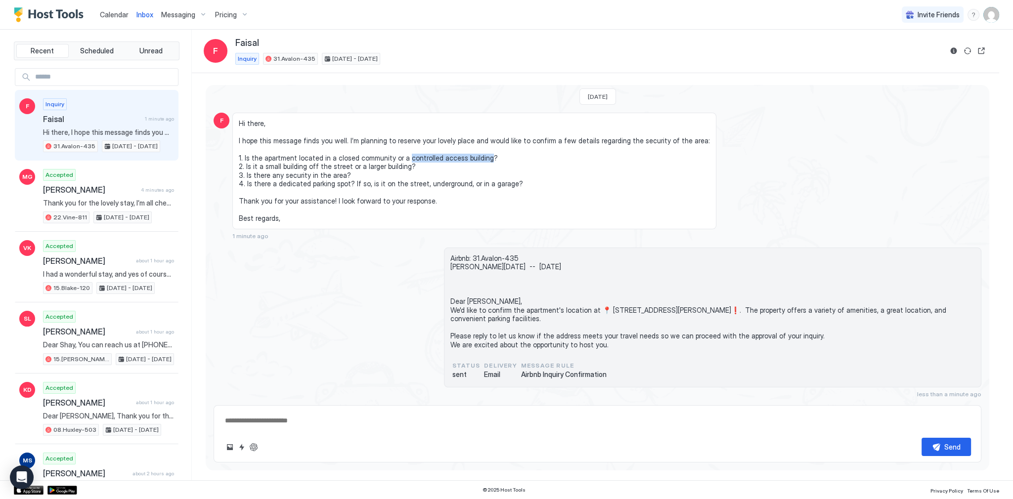
drag, startPoint x: 426, startPoint y: 152, endPoint x: 474, endPoint y: 154, distance: 48.5
click at [474, 154] on span "Hi there, I hope this message finds you well. I’m planning to reserve your love…" at bounding box center [474, 171] width 471 height 104
copy span "controlled access building"
click at [249, 159] on span "Hi there, I hope this message finds you well. I’m planning to reserve your love…" at bounding box center [474, 171] width 471 height 104
drag, startPoint x: 249, startPoint y: 159, endPoint x: 382, endPoint y: 159, distance: 133.0
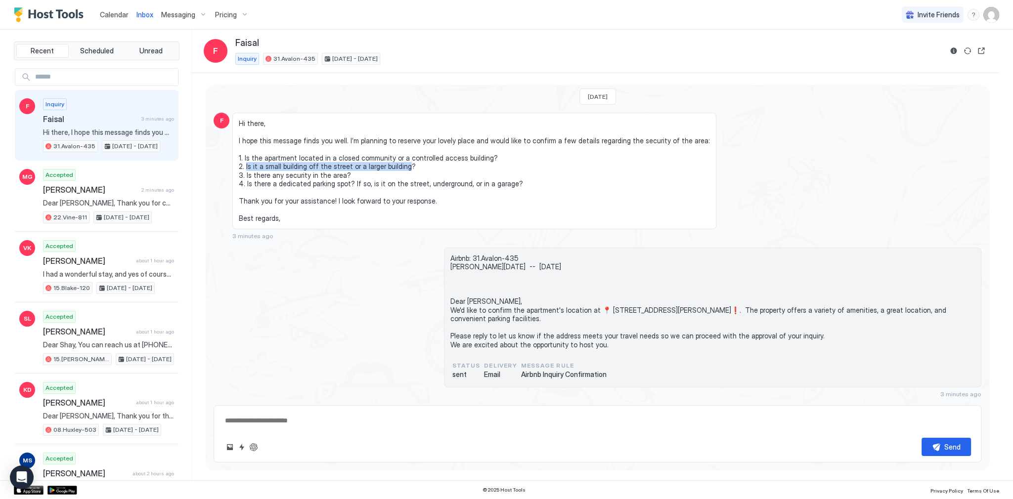
click at [382, 159] on span "Hi there, I hope this message finds you well. I’m planning to reserve your love…" at bounding box center [474, 171] width 471 height 104
copy span "Is it a small building off the street or a larger building"
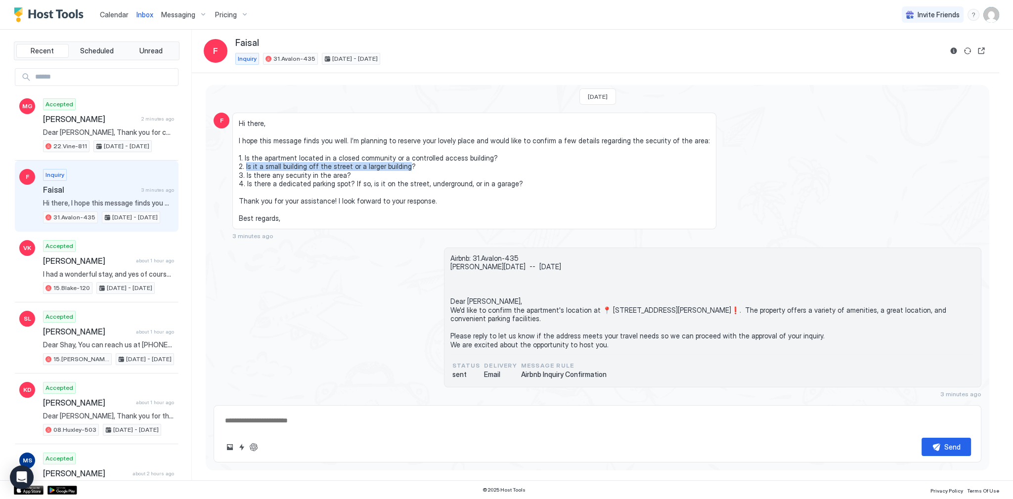
click at [378, 161] on span "Hi there, I hope this message finds you well. I’m planning to reserve your love…" at bounding box center [474, 171] width 471 height 104
click at [370, 159] on span "Hi there, I hope this message finds you well. I’m planning to reserve your love…" at bounding box center [474, 171] width 471 height 104
drag, startPoint x: 370, startPoint y: 159, endPoint x: 386, endPoint y: 159, distance: 15.8
click at [386, 159] on span "Hi there, I hope this message finds you well. I’m planning to reserve your love…" at bounding box center [474, 171] width 471 height 104
copy span "larger building"
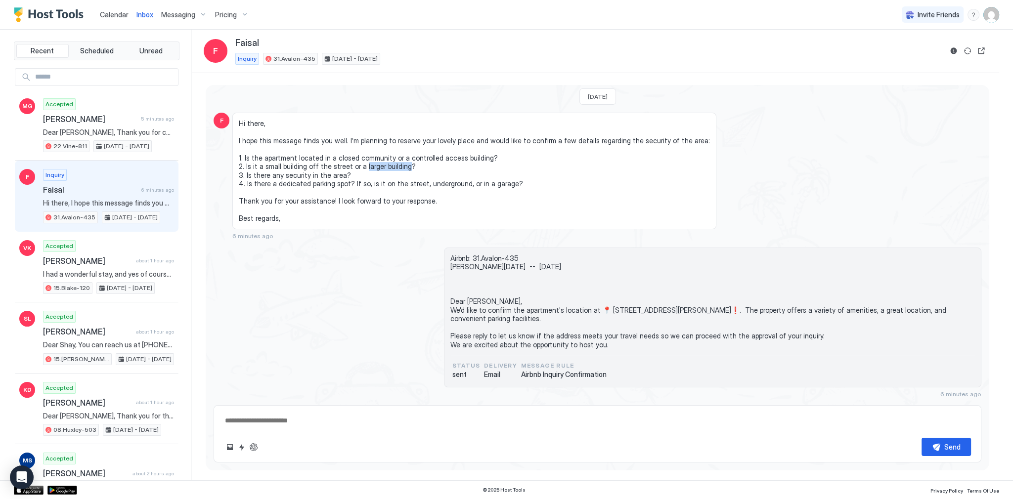
type textarea "*"
click at [394, 268] on div "Airbnb: 31.Avalon-435 [PERSON_NAME][DATE] -- [DATE] Dear [PERSON_NAME], We'd li…" at bounding box center [598, 323] width 768 height 150
click at [313, 429] on textarea at bounding box center [597, 421] width 747 height 18
paste textarea "**********"
type textarea "**********"
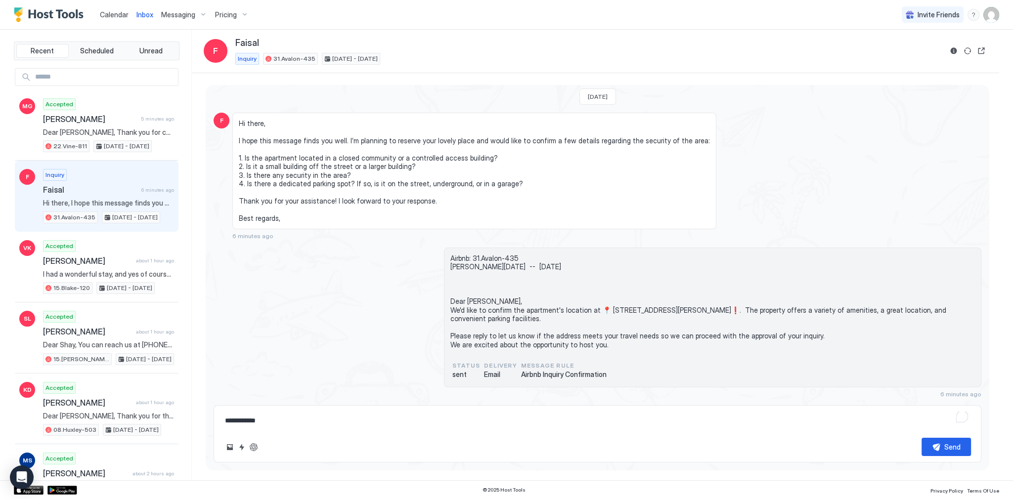
type textarea "*"
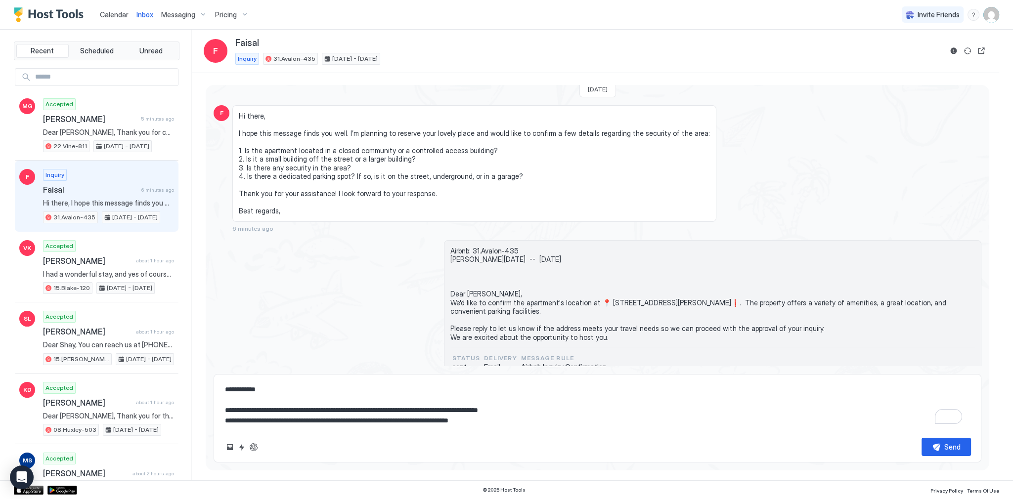
scroll to position [73, 0]
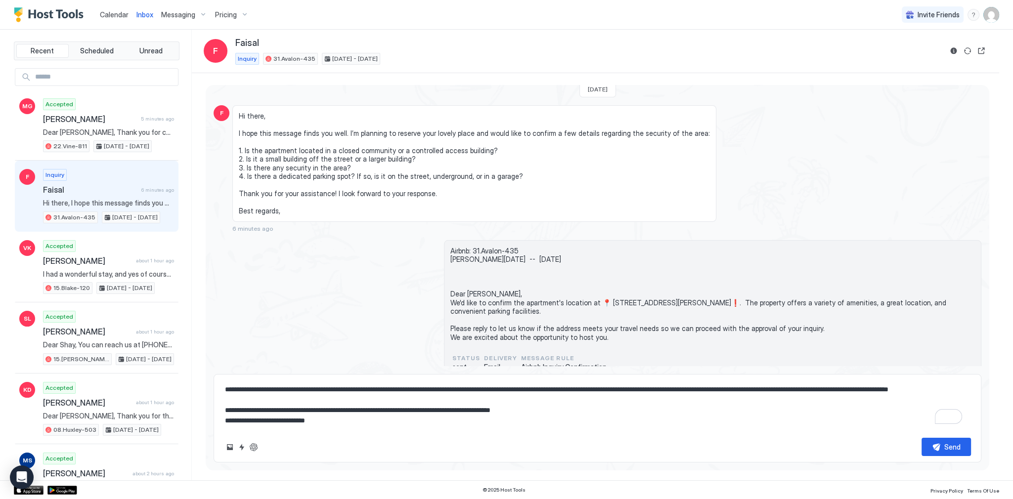
type textarea "**********"
click at [110, 10] on span "Calendar" at bounding box center [114, 14] width 29 height 8
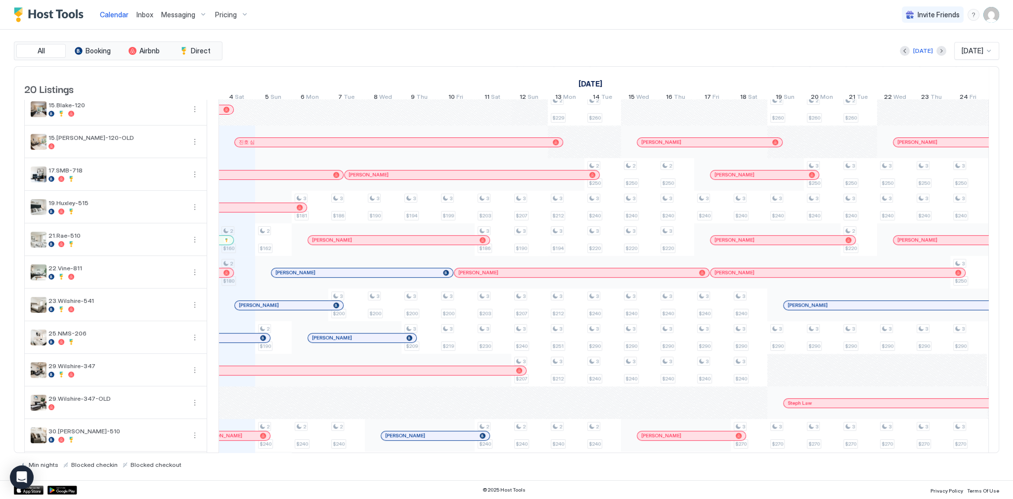
scroll to position [0, 393]
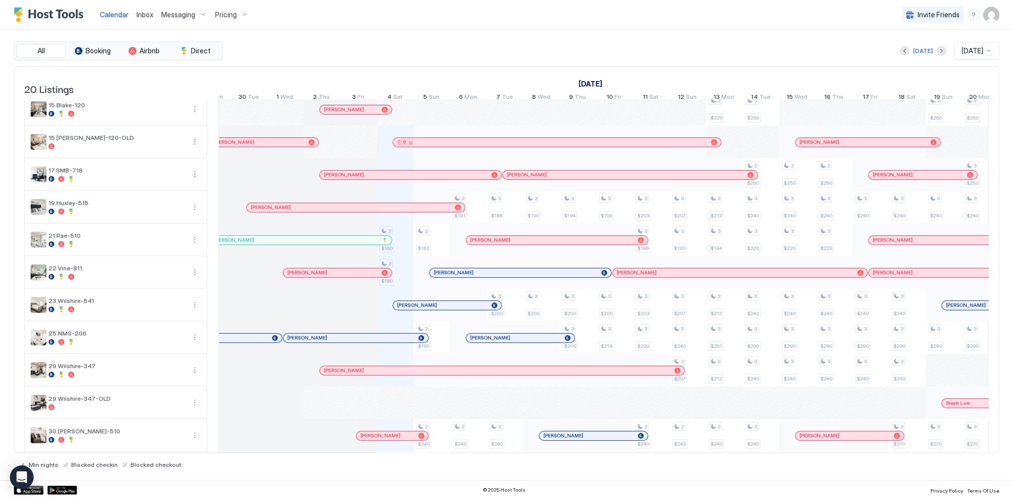
click at [330, 275] on div "[PERSON_NAME]" at bounding box center [332, 272] width 90 height 6
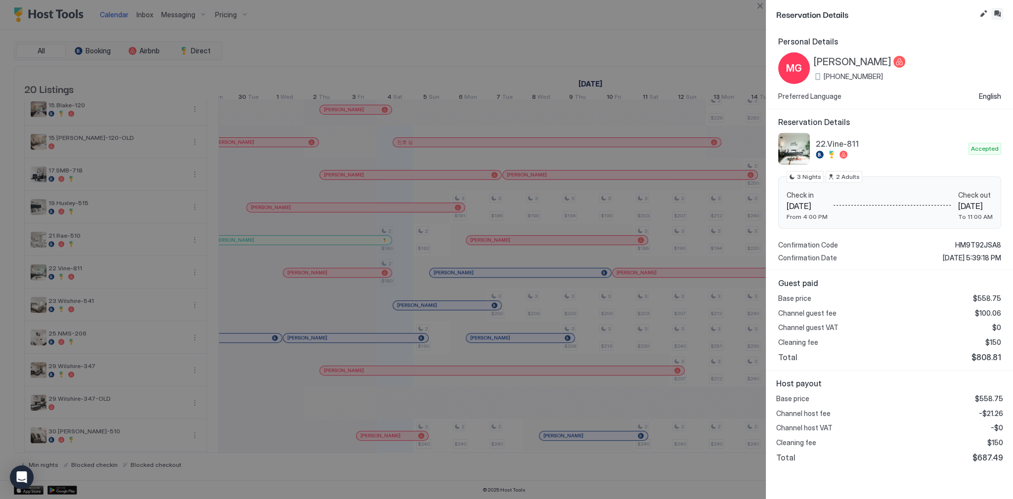
click at [1001, 10] on button "Inbox" at bounding box center [997, 14] width 12 height 12
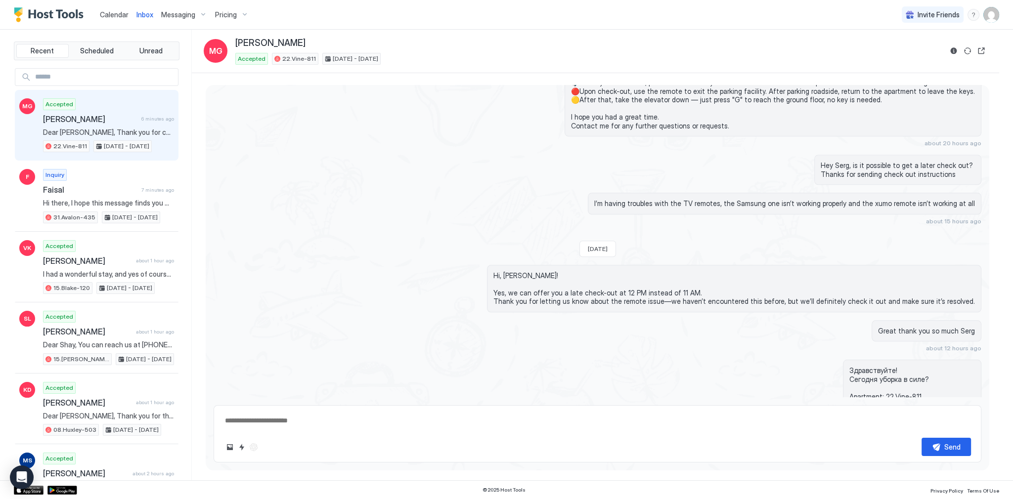
click at [785, 200] on span "I’m having troubles with the TV remotes, the Samsung one isn’t working properly…" at bounding box center [784, 203] width 381 height 9
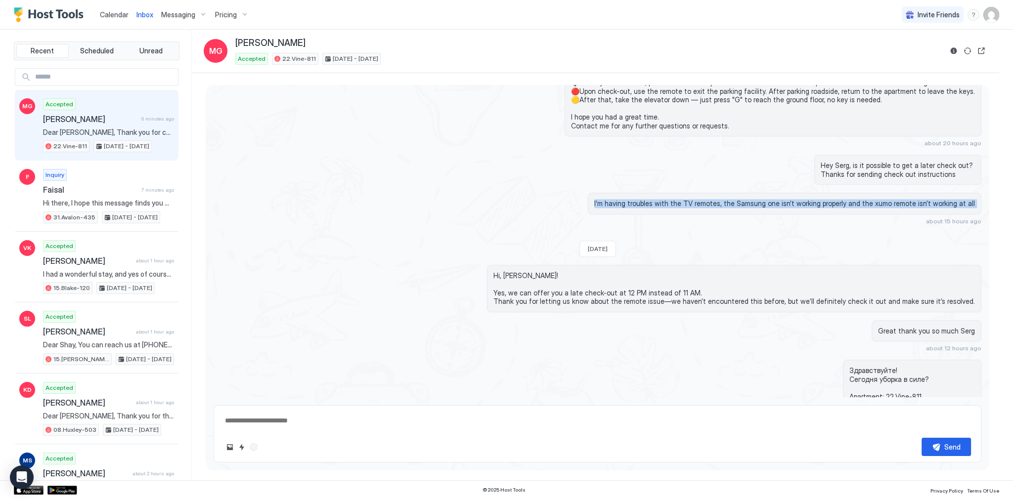
click at [785, 200] on span "I’m having troubles with the TV remotes, the Samsung one isn’t working properly…" at bounding box center [784, 203] width 381 height 9
click at [876, 200] on span "I’m having troubles with the TV remotes, the Samsung one isn’t working properly…" at bounding box center [784, 203] width 381 height 9
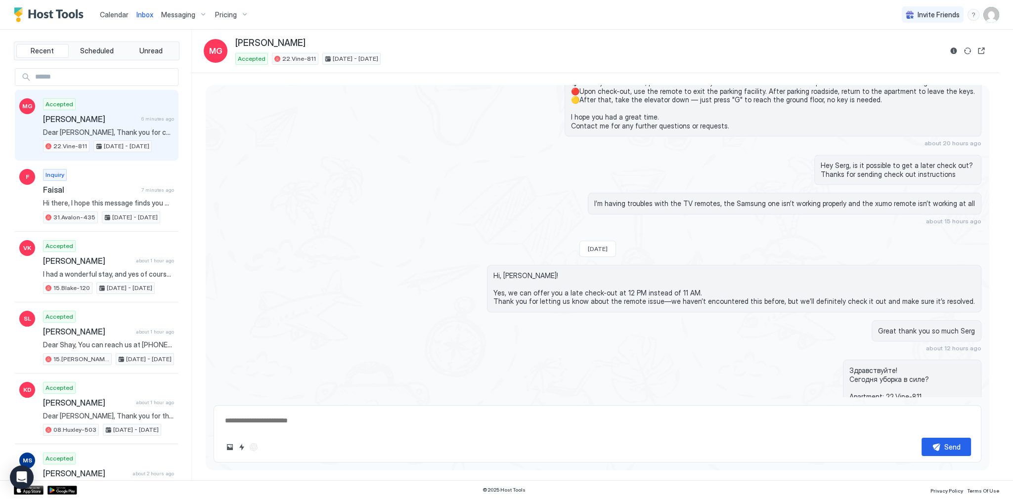
click at [927, 201] on span "I’m having troubles with the TV remotes, the Samsung one isn’t working properly…" at bounding box center [784, 203] width 381 height 9
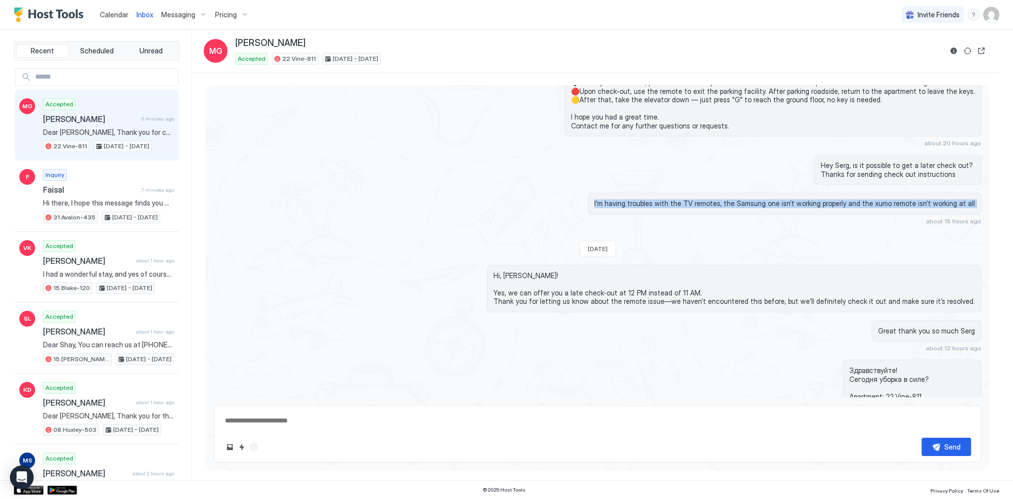
click at [927, 201] on span "I’m having troubles with the TV remotes, the Samsung one isn’t working properly…" at bounding box center [784, 203] width 381 height 9
click at [746, 200] on span "I’m having troubles with the TV remotes, the Samsung one isn’t working properly…" at bounding box center [784, 203] width 381 height 9
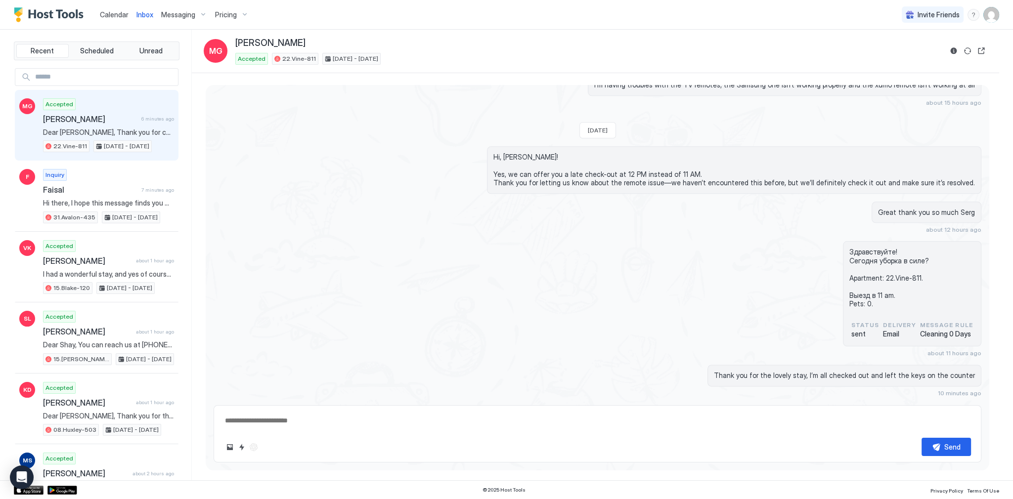
click at [830, 269] on div "Здравствуйте! Сегодня уборка в силе? Apartment: 22.Vine-811. Выезд в 11 am. Pet…" at bounding box center [598, 299] width 768 height 116
click at [876, 248] on span "Здравствуйте! Сегодня уборка в силе? Apartment: 22.Vine-811. Выезд в 11 am. Pet…" at bounding box center [912, 278] width 126 height 61
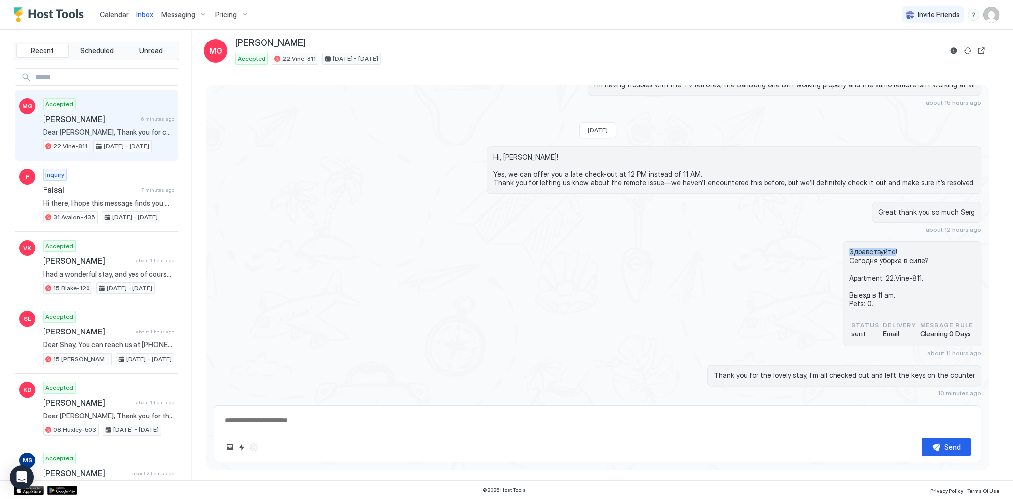
click at [876, 248] on span "Здравствуйте! Сегодня уборка в силе? Apartment: 22.Vine-811. Выезд в 11 am. Pet…" at bounding box center [912, 278] width 126 height 61
drag, startPoint x: 876, startPoint y: 245, endPoint x: 883, endPoint y: 295, distance: 49.9
click at [883, 295] on span "Здравствуйте! Сегодня уборка в силе? Apartment: 22.Vine-811. Выезд в 11 am. Pet…" at bounding box center [912, 278] width 126 height 61
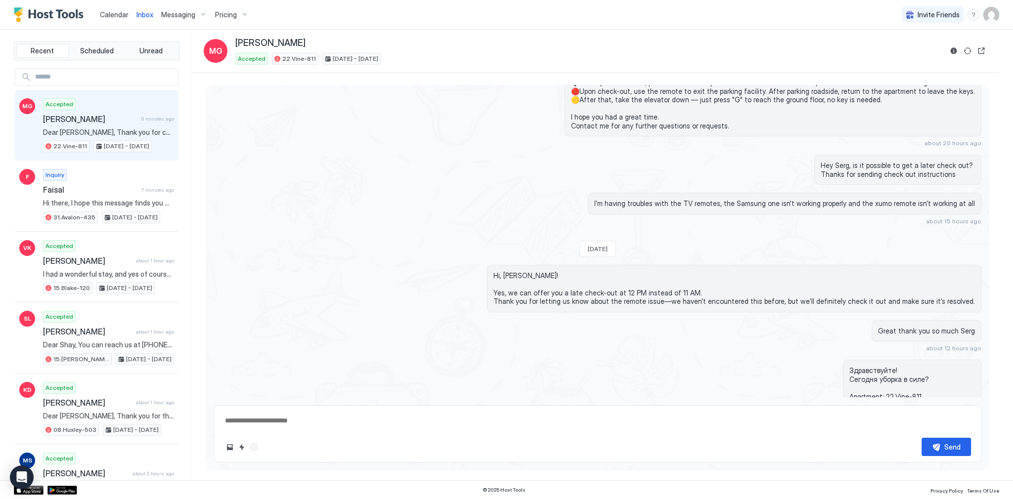
click at [771, 193] on div "I’m having troubles with the TV remotes, the Samsung one isn’t working properly…" at bounding box center [785, 204] width 394 height 22
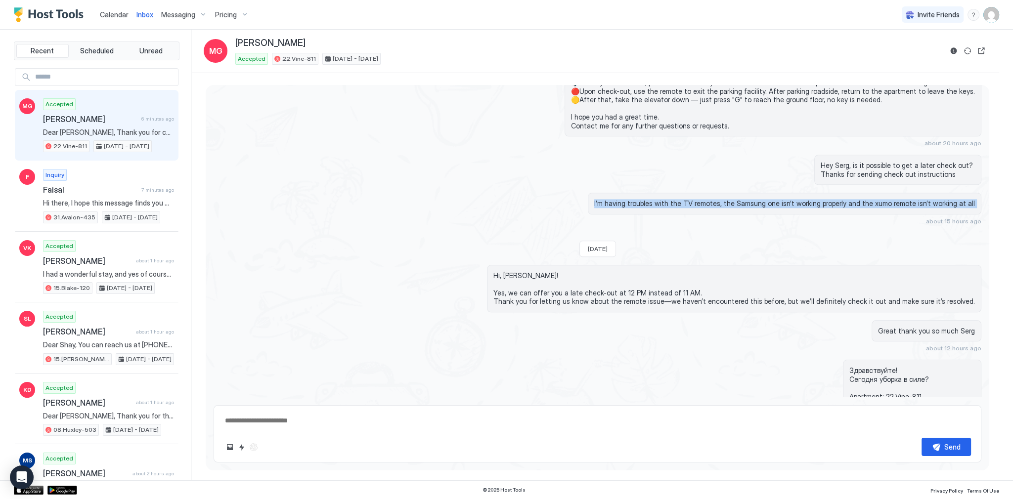
click at [771, 193] on div "I’m having troubles with the TV remotes, the Samsung one isn’t working properly…" at bounding box center [785, 204] width 394 height 22
click at [909, 199] on span "I’m having troubles with the TV remotes, the Samsung one isn’t working properly…" at bounding box center [784, 203] width 381 height 9
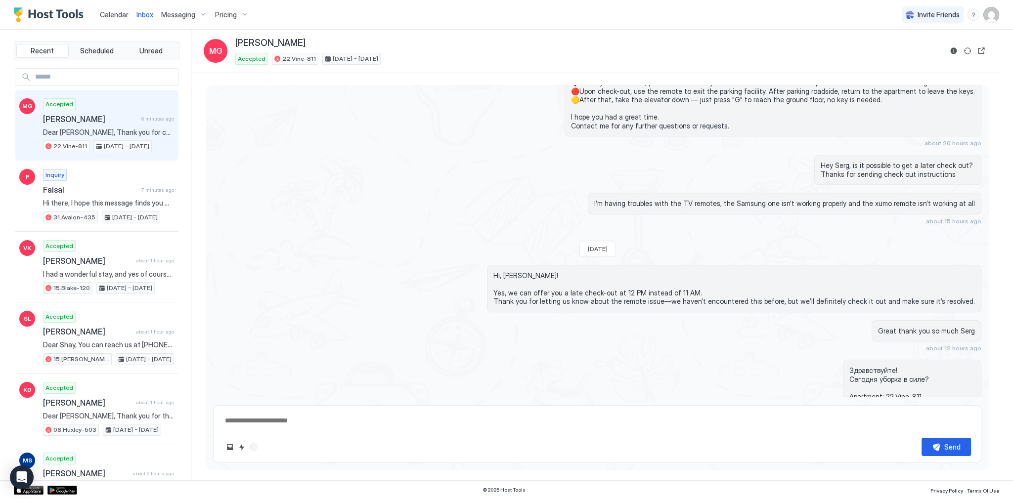
click at [728, 292] on span "Hi, [PERSON_NAME]! Yes, we can offer you a late check-out at 12 PM instead of 1…" at bounding box center [734, 288] width 482 height 35
click at [752, 299] on span "Hi, [PERSON_NAME]! Yes, we can offer you a late check-out at 12 PM instead of 1…" at bounding box center [734, 288] width 482 height 35
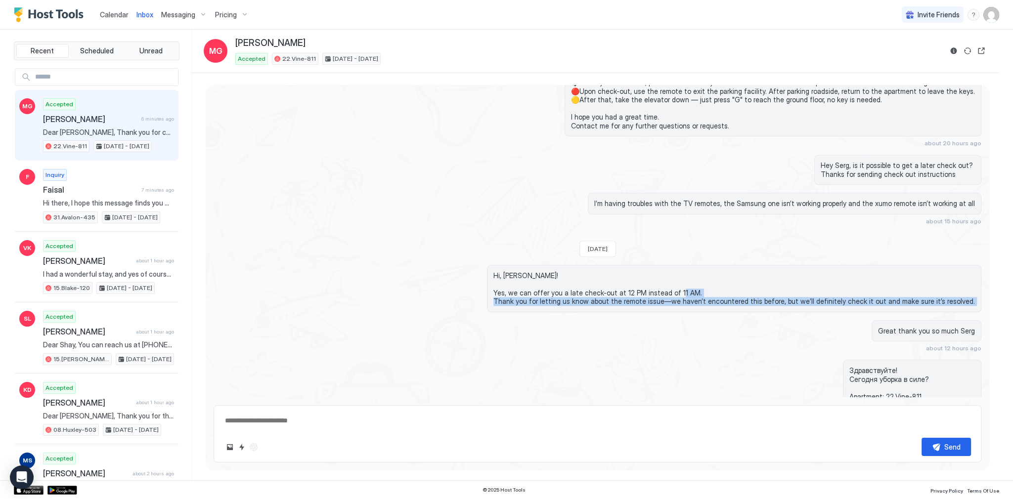
click at [812, 299] on span "Hi, [PERSON_NAME]! Yes, we can offer you a late check-out at 12 PM instead of 1…" at bounding box center [734, 288] width 482 height 35
click at [814, 297] on span "Hi, [PERSON_NAME]! Yes, we can offer you a late check-out at 12 PM instead of 1…" at bounding box center [734, 288] width 482 height 35
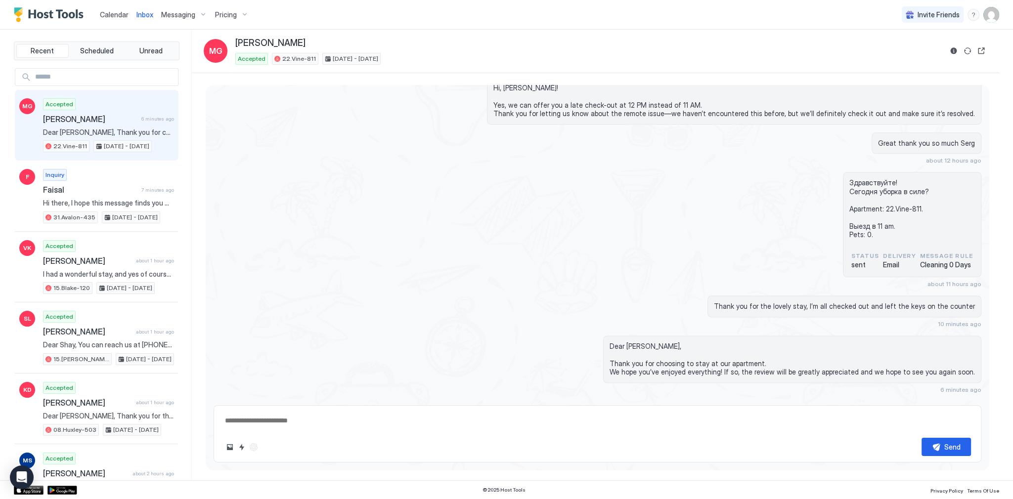
scroll to position [1705, 0]
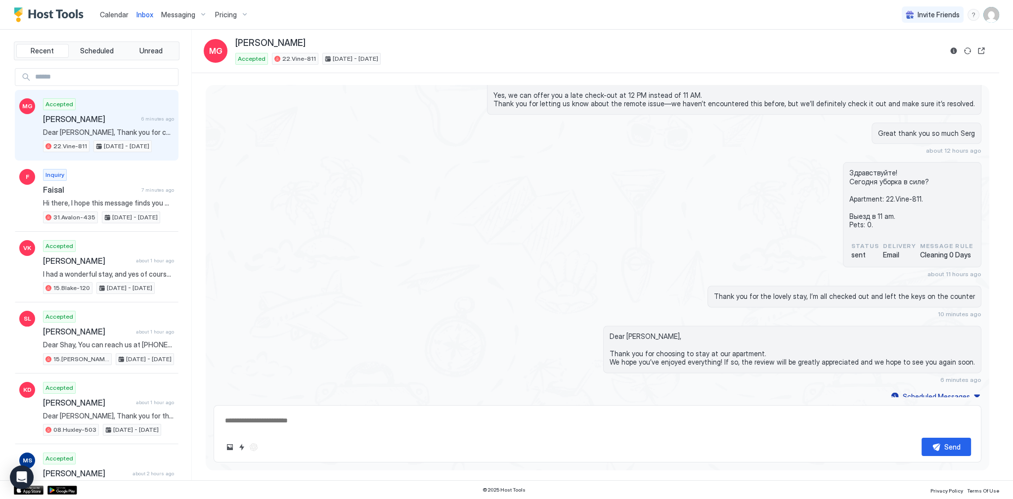
click at [961, 55] on div at bounding box center [968, 51] width 40 height 12
click at [965, 52] on button "Sync reservation" at bounding box center [968, 51] width 12 height 12
click at [388, 99] on div "Hi, [PERSON_NAME]! Yes, we can offer you a late check-out at 12 PM instead of 1…" at bounding box center [598, 90] width 768 height 47
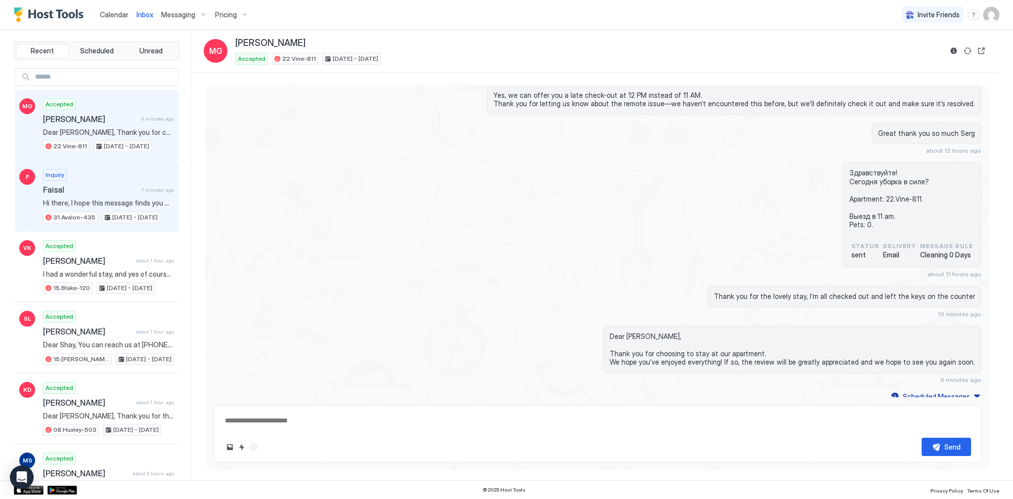
click at [91, 187] on span "Faisal" at bounding box center [90, 190] width 94 height 10
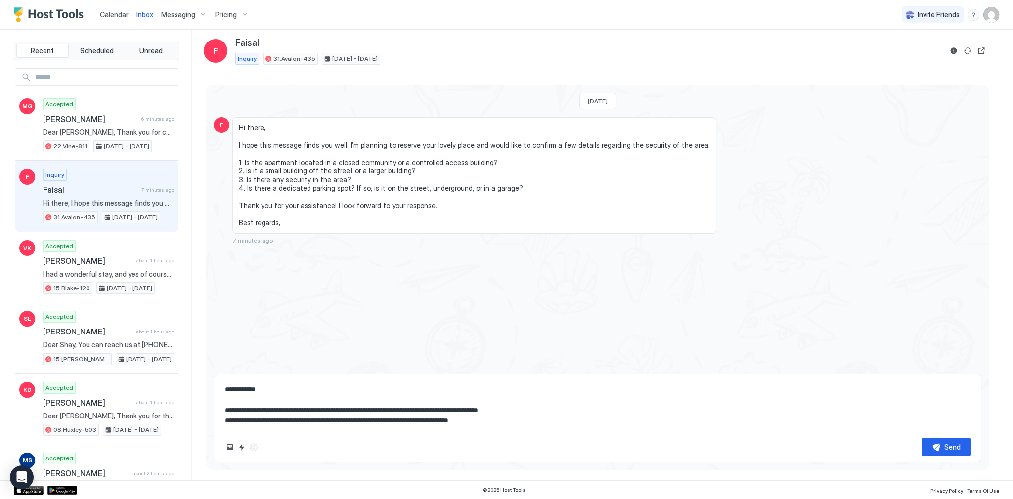
type textarea "*"
type textarea "**********"
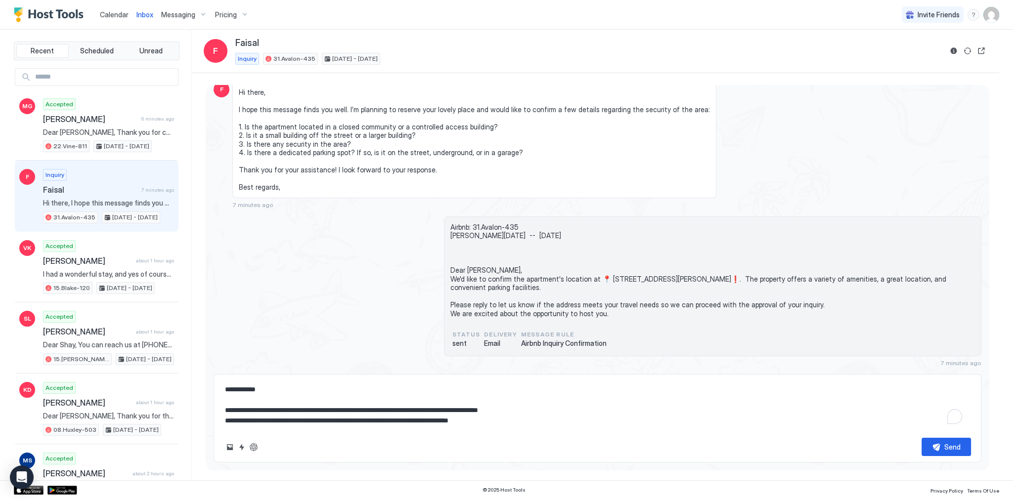
click at [411, 414] on textarea "**********" at bounding box center [597, 405] width 747 height 49
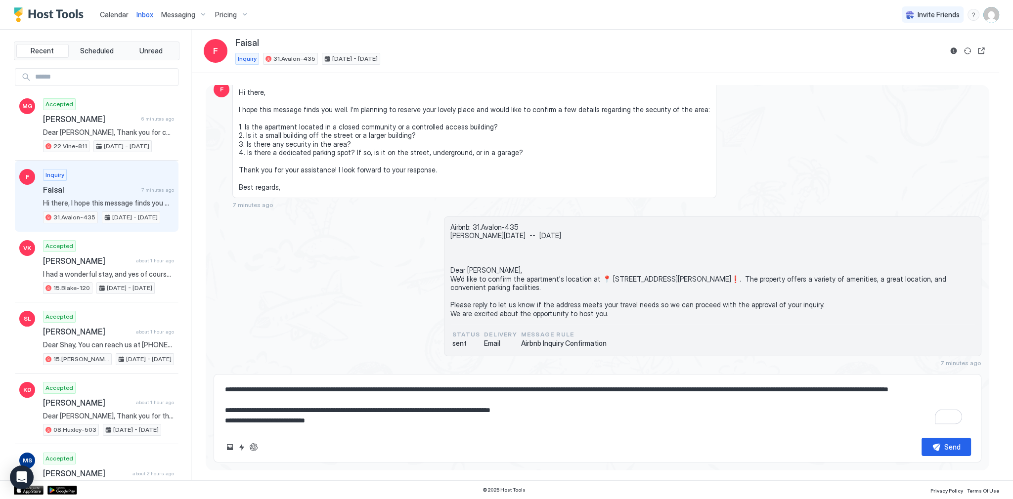
scroll to position [33, 0]
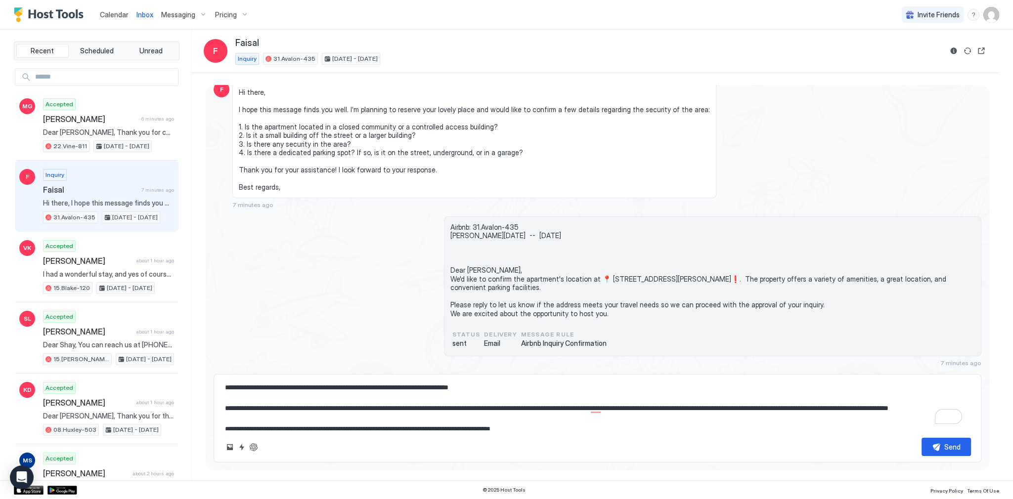
type textarea "*"
click at [617, 320] on div "Airbnb: 31.Avalon-435 [PERSON_NAME][DATE] -- [DATE] Dear [PERSON_NAME], We'd li…" at bounding box center [712, 273] width 525 height 101
click at [615, 291] on span "Airbnb: 31.Avalon-435 [PERSON_NAME][DATE] -- [DATE] Dear [PERSON_NAME], We'd li…" at bounding box center [712, 270] width 525 height 95
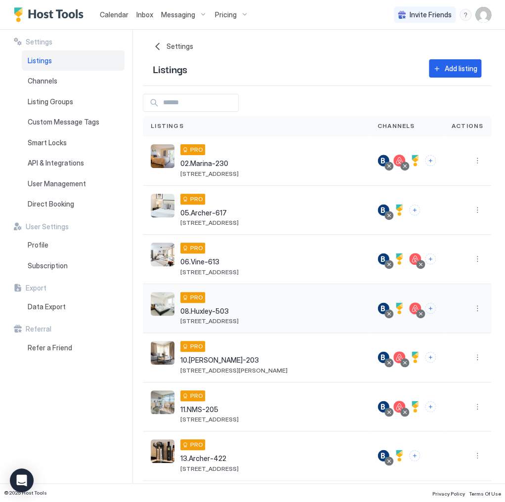
click at [472, 311] on button "More options" at bounding box center [478, 309] width 12 height 12
click at [451, 348] on div "Listing Settings" at bounding box center [446, 354] width 68 height 16
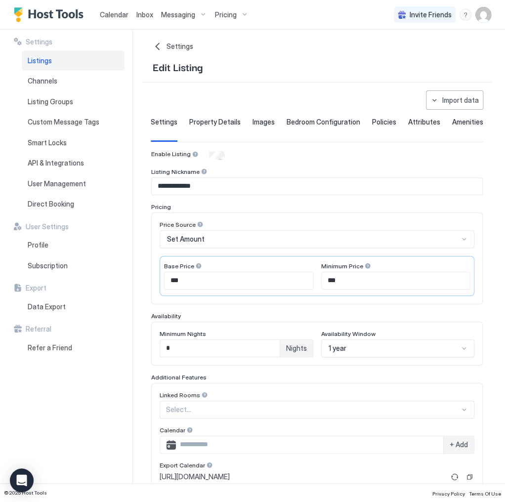
click at [208, 126] on div "Property Details" at bounding box center [214, 130] width 51 height 24
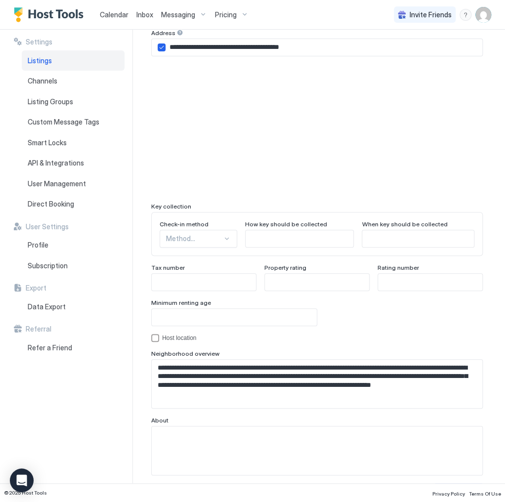
scroll to position [801, 0]
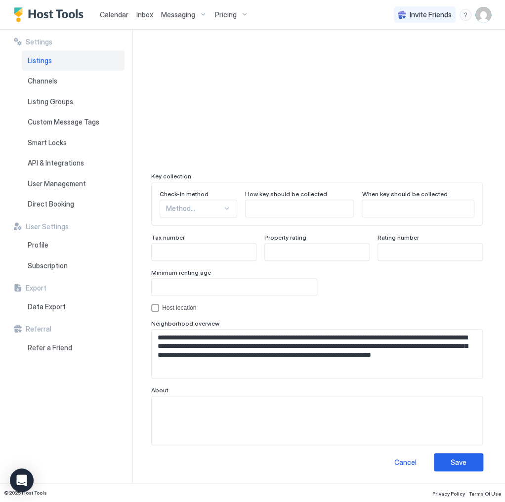
click at [199, 214] on div "Method..." at bounding box center [199, 209] width 78 height 18
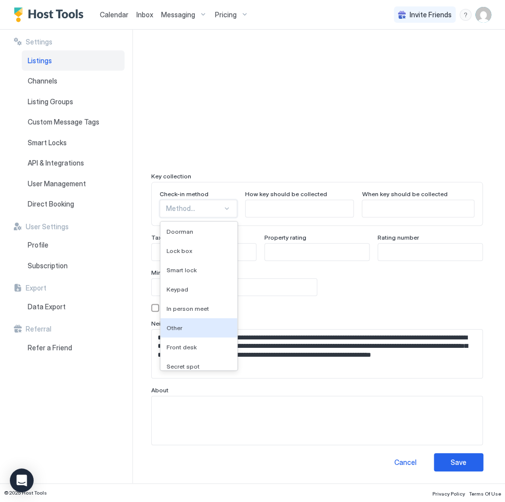
drag, startPoint x: 201, startPoint y: 324, endPoint x: 210, endPoint y: 310, distance: 16.2
click at [201, 323] on div "Other" at bounding box center [199, 327] width 77 height 19
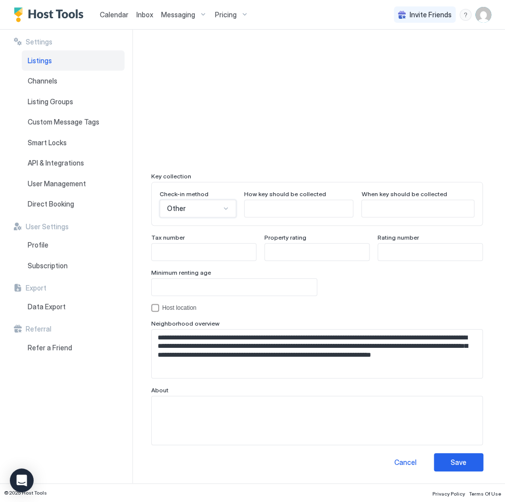
click at [268, 203] on input "Input Field" at bounding box center [299, 208] width 109 height 17
paste input "**********"
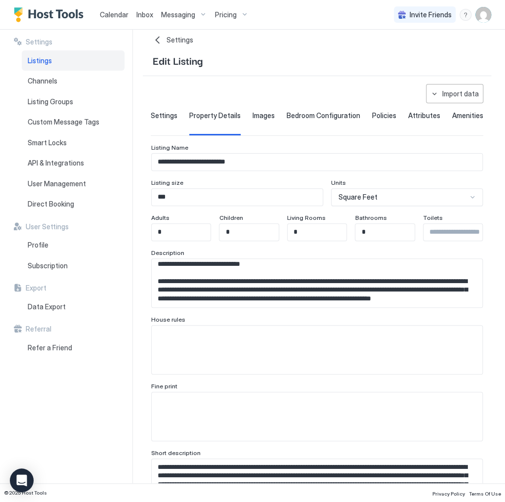
scroll to position [0, 0]
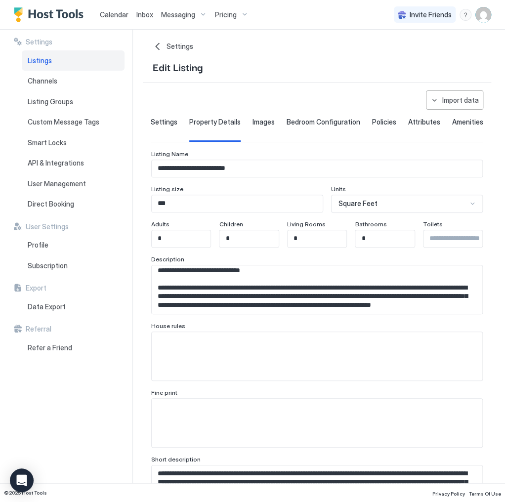
type input "**********"
click at [253, 126] on div "Images" at bounding box center [264, 130] width 22 height 24
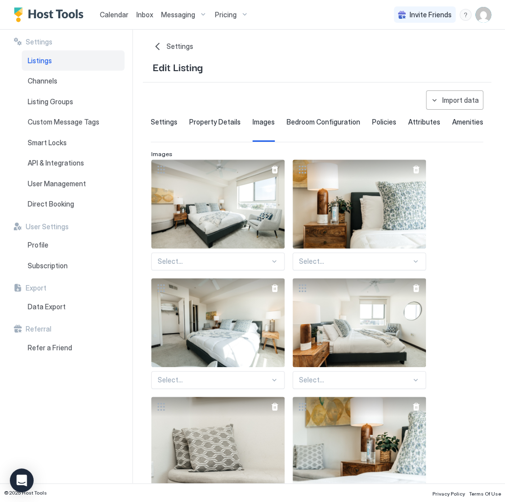
click at [273, 179] on div at bounding box center [275, 170] width 20 height 20
click at [275, 174] on div at bounding box center [275, 170] width 8 height 8
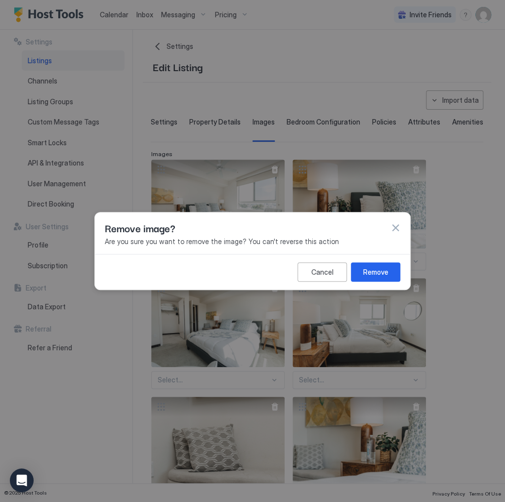
click at [394, 274] on button "Remove" at bounding box center [375, 272] width 49 height 19
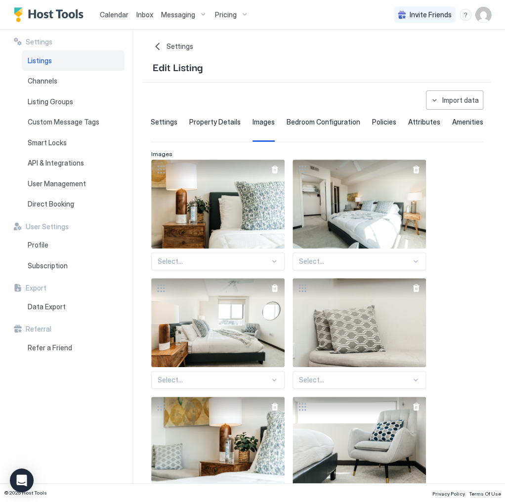
click at [417, 292] on div at bounding box center [416, 288] width 8 height 8
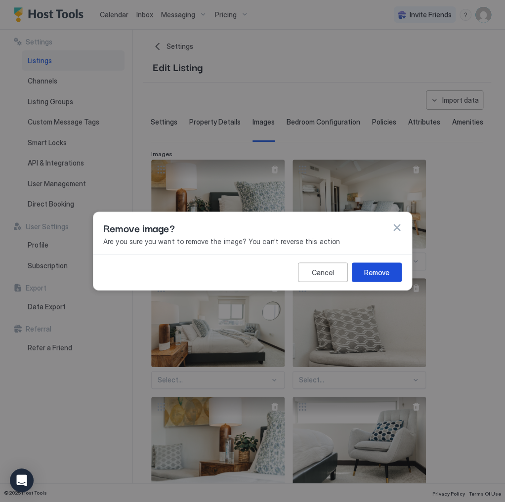
click at [391, 273] on button "Remove" at bounding box center [377, 272] width 50 height 19
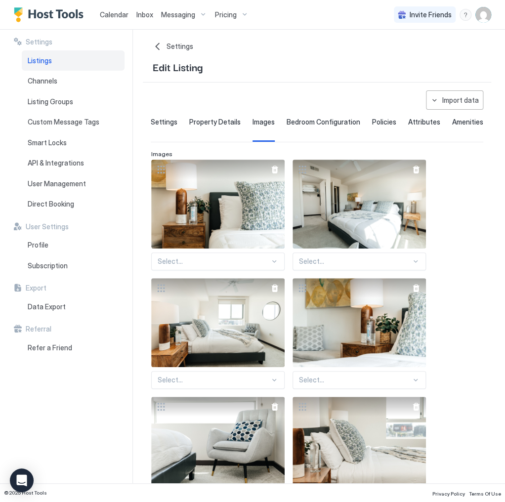
click at [419, 292] on div at bounding box center [416, 288] width 8 height 8
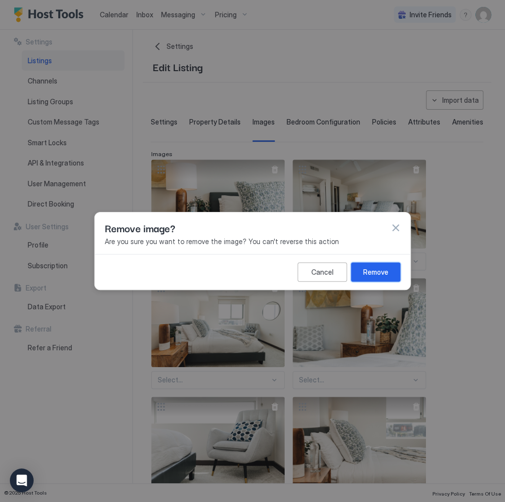
click at [391, 269] on button "Remove" at bounding box center [375, 272] width 49 height 19
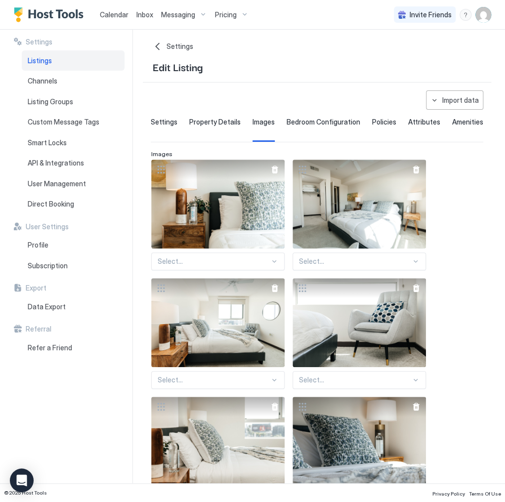
click at [417, 292] on div at bounding box center [416, 288] width 8 height 8
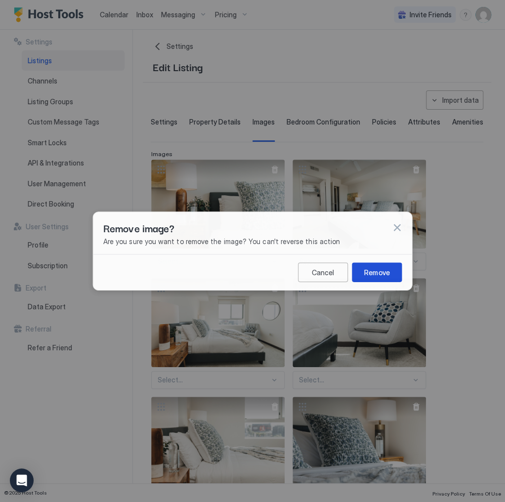
click at [390, 270] on button "Remove" at bounding box center [377, 272] width 50 height 19
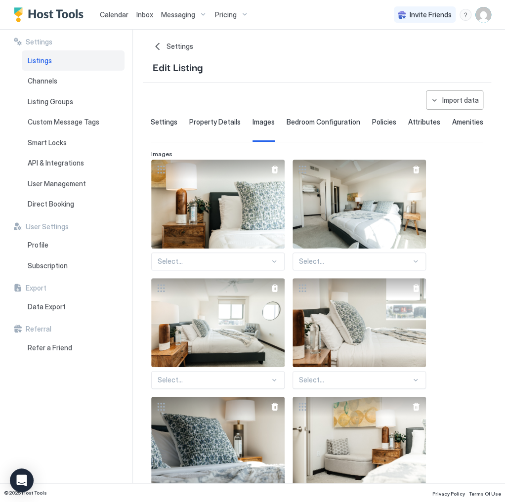
click at [425, 295] on div at bounding box center [416, 288] width 20 height 20
click at [415, 291] on div at bounding box center [416, 288] width 8 height 8
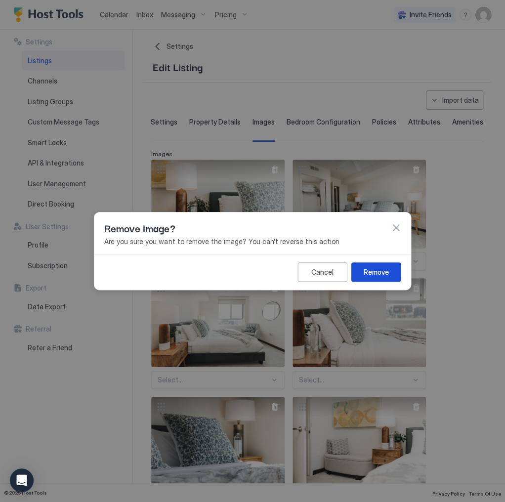
drag, startPoint x: 380, startPoint y: 265, endPoint x: 396, endPoint y: 279, distance: 21.7
click at [380, 265] on button "Remove" at bounding box center [376, 272] width 49 height 19
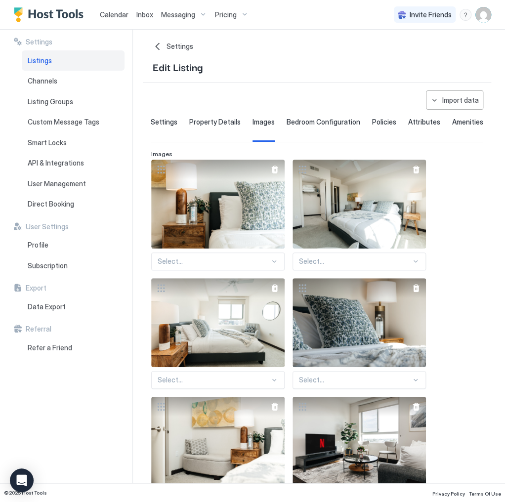
click at [415, 292] on div at bounding box center [416, 288] width 8 height 8
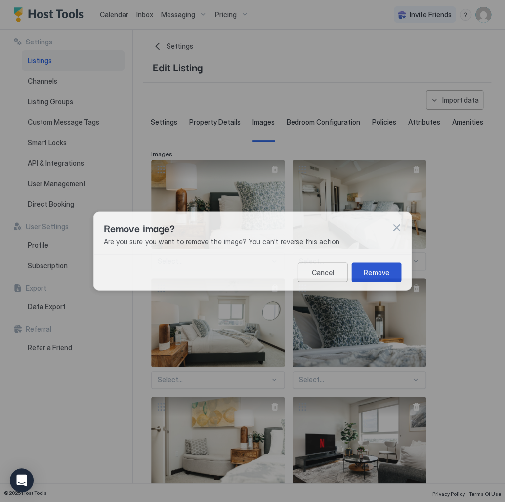
click at [387, 270] on div "Remove" at bounding box center [376, 272] width 25 height 10
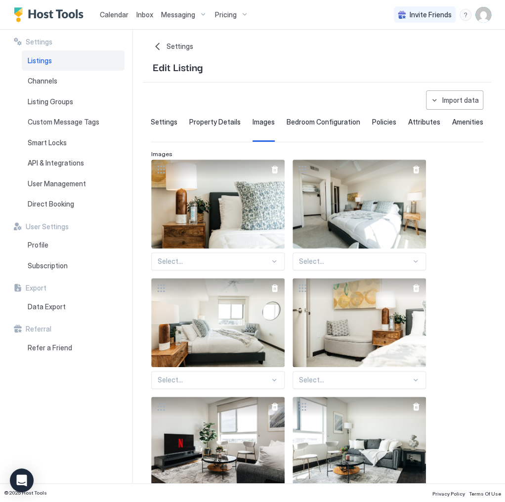
click at [417, 292] on div at bounding box center [416, 288] width 8 height 8
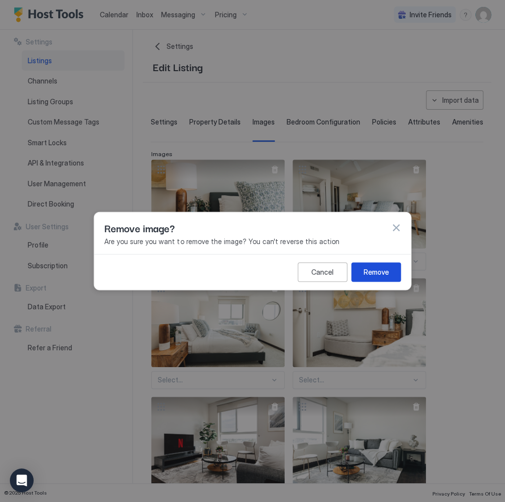
click at [393, 273] on button "Remove" at bounding box center [376, 272] width 49 height 19
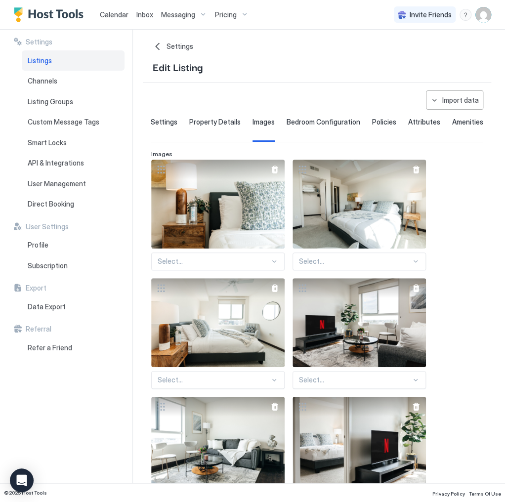
click at [411, 293] on div at bounding box center [416, 288] width 20 height 20
click at [409, 290] on div at bounding box center [416, 288] width 20 height 20
click at [414, 292] on div at bounding box center [416, 288] width 8 height 8
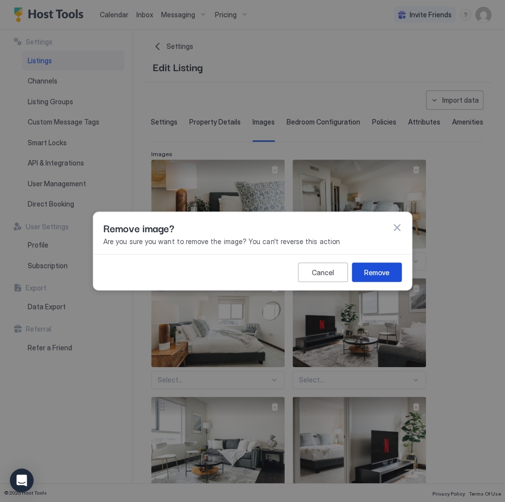
click at [389, 275] on button "Remove" at bounding box center [377, 272] width 50 height 19
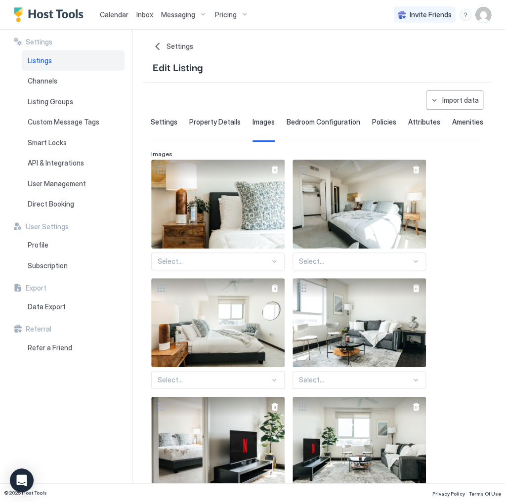
click at [414, 298] on div at bounding box center [416, 288] width 20 height 20
click at [414, 292] on div at bounding box center [416, 288] width 8 height 8
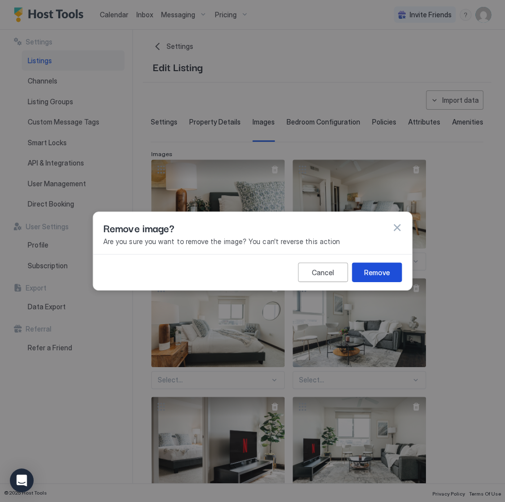
click at [375, 267] on div "Remove" at bounding box center [377, 272] width 26 height 10
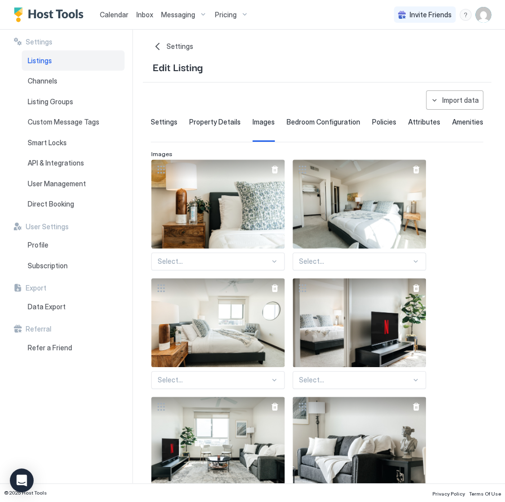
click at [417, 292] on div at bounding box center [416, 288] width 8 height 8
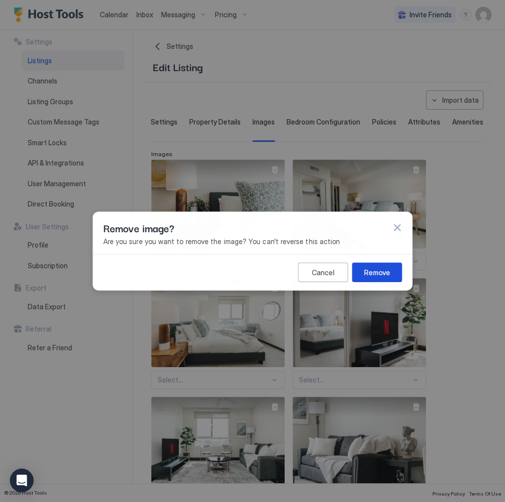
click at [392, 275] on button "Remove" at bounding box center [377, 272] width 50 height 19
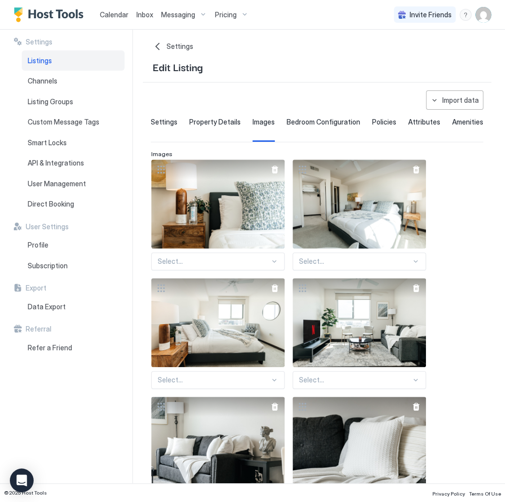
click at [417, 292] on div at bounding box center [416, 288] width 8 height 8
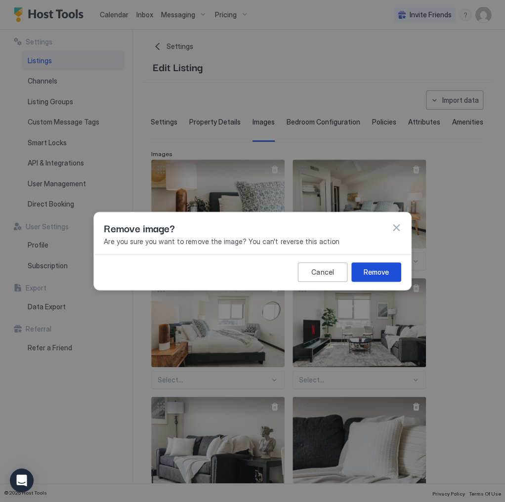
click at [394, 273] on button "Remove" at bounding box center [377, 272] width 50 height 19
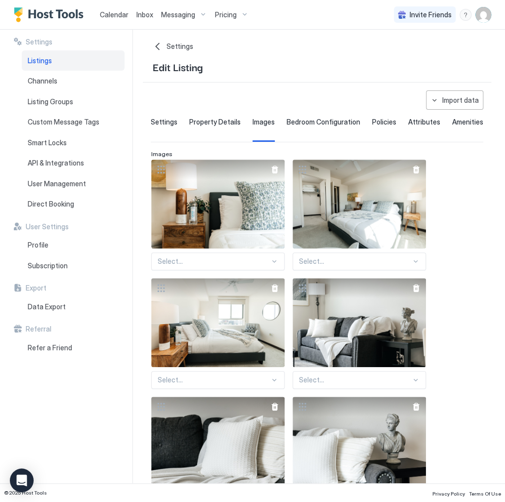
click at [418, 292] on div at bounding box center [416, 288] width 8 height 8
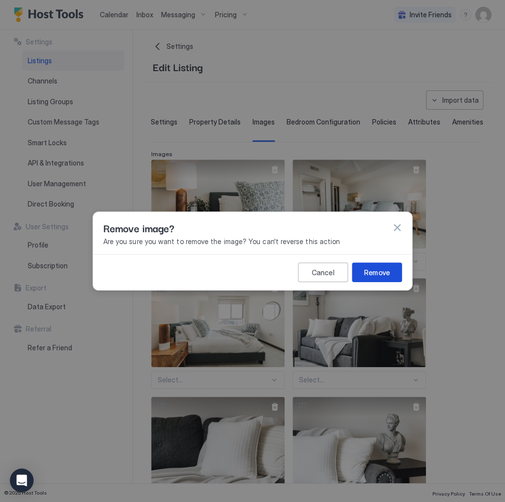
click at [391, 268] on button "Remove" at bounding box center [377, 272] width 50 height 19
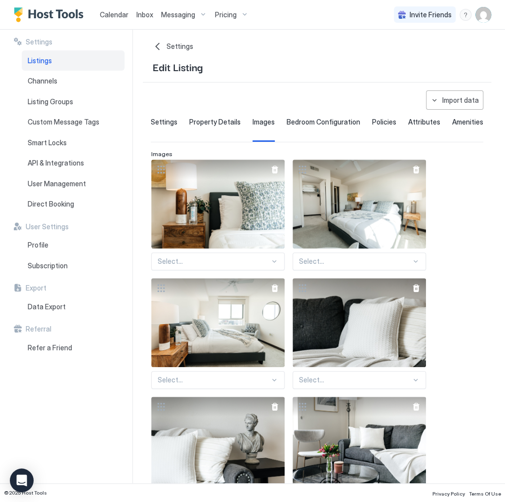
click at [415, 292] on div at bounding box center [416, 288] width 8 height 8
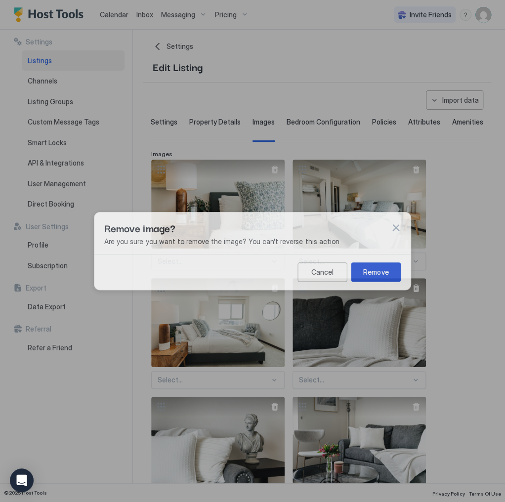
click at [383, 268] on div "Remove" at bounding box center [375, 272] width 25 height 10
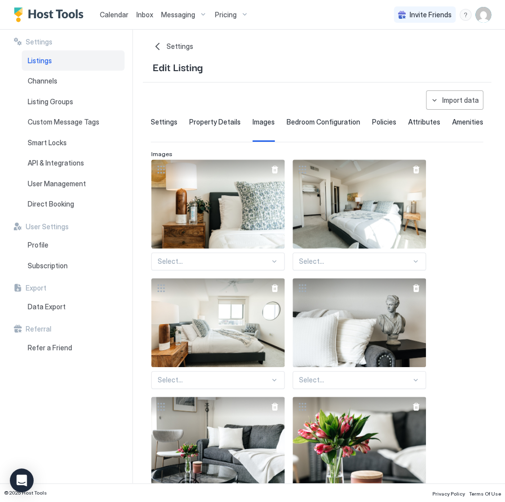
click at [416, 291] on div at bounding box center [416, 288] width 8 height 8
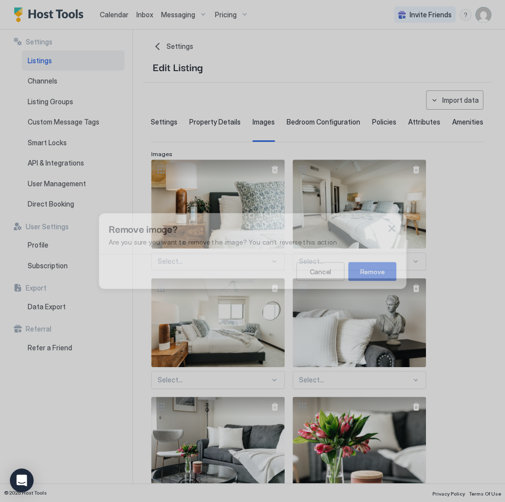
click at [378, 265] on button "Remove" at bounding box center [373, 271] width 48 height 19
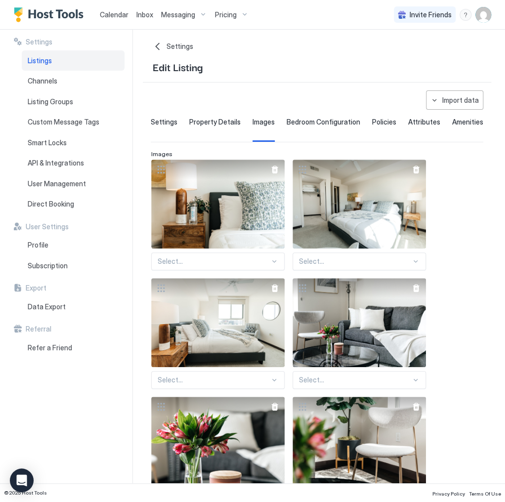
click at [413, 291] on div at bounding box center [416, 288] width 8 height 8
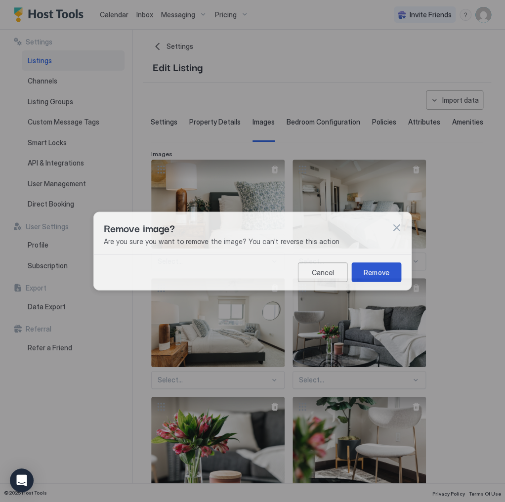
click at [388, 277] on button "Remove" at bounding box center [377, 272] width 50 height 19
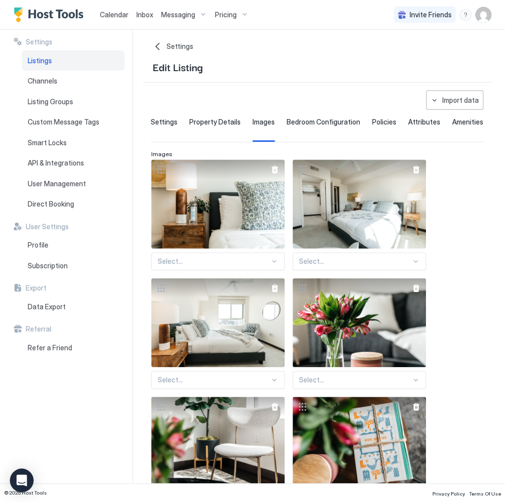
click at [415, 292] on div at bounding box center [416, 288] width 8 height 8
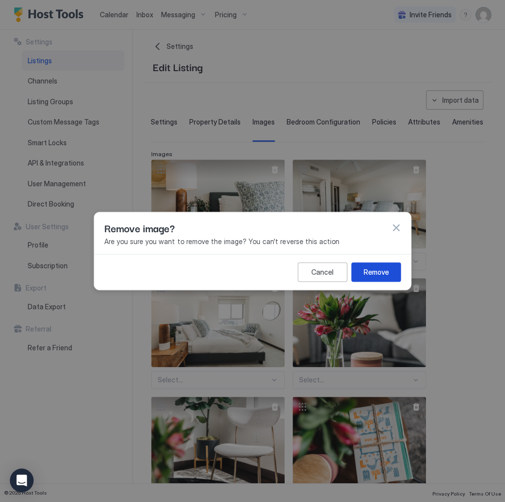
click at [382, 271] on div "Remove" at bounding box center [375, 272] width 25 height 10
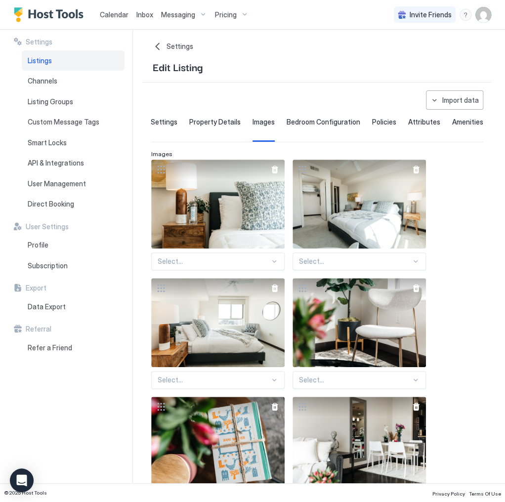
click at [409, 290] on div at bounding box center [416, 288] width 20 height 20
click at [413, 292] on div at bounding box center [416, 288] width 8 height 8
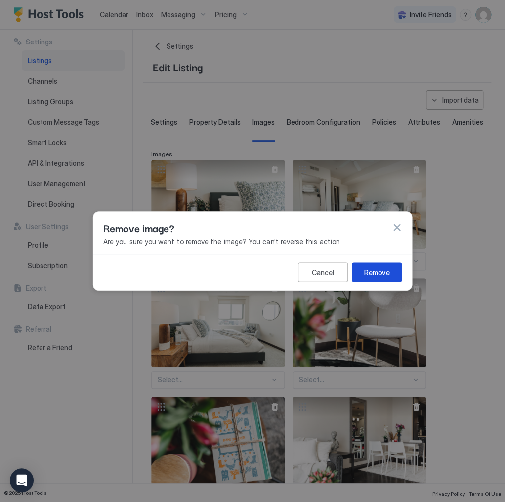
click at [371, 267] on div "Remove" at bounding box center [377, 272] width 26 height 10
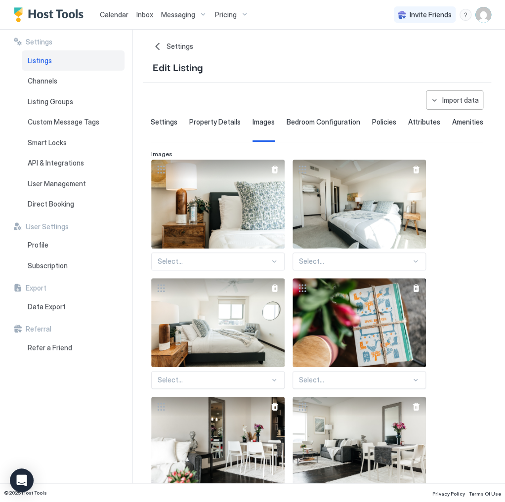
click at [416, 292] on div at bounding box center [416, 288] width 8 height 8
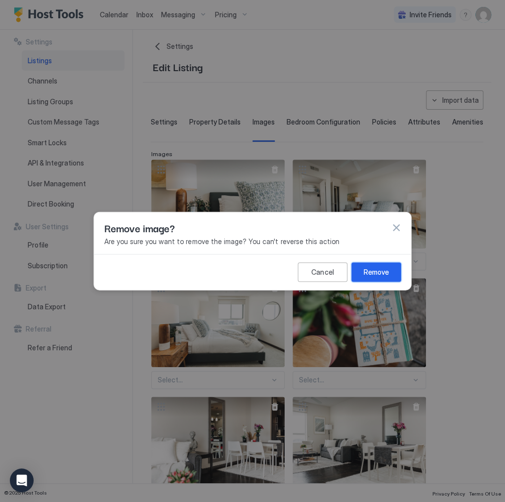
click at [382, 269] on div "Remove" at bounding box center [376, 272] width 25 height 10
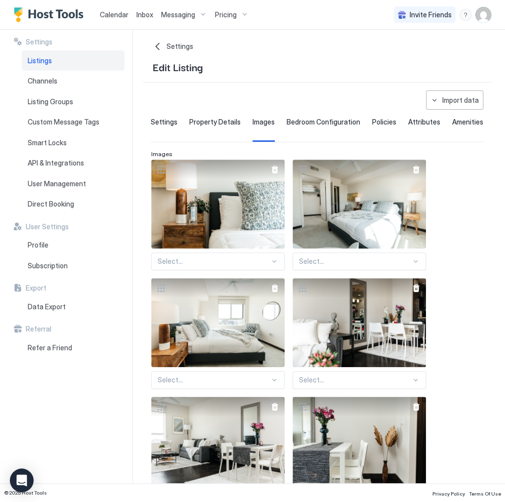
click at [417, 292] on div at bounding box center [416, 288] width 8 height 8
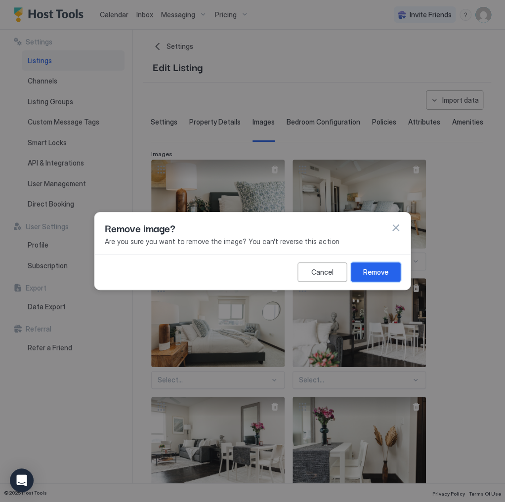
click at [380, 272] on div "Remove" at bounding box center [375, 272] width 25 height 10
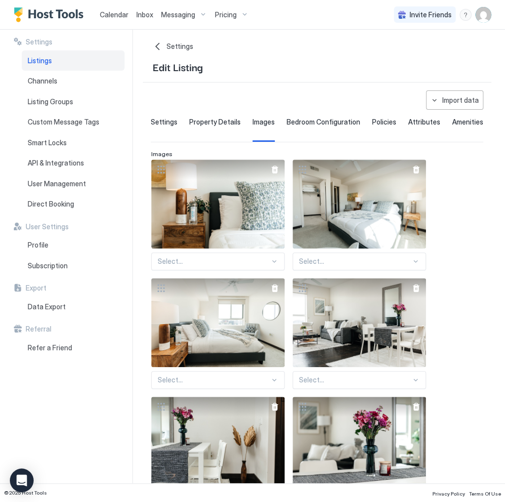
click at [419, 297] on div at bounding box center [416, 288] width 20 height 20
click at [415, 292] on div at bounding box center [416, 288] width 8 height 8
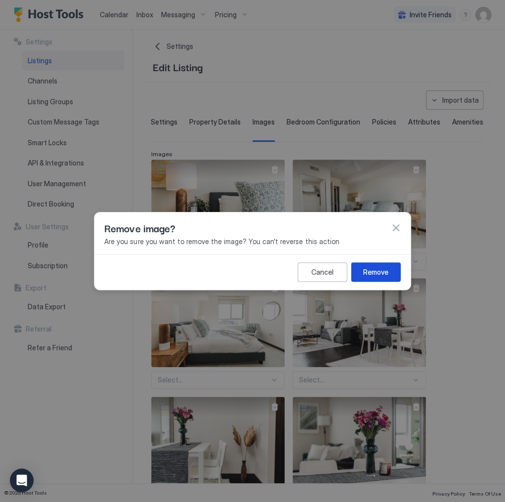
click at [368, 266] on button "Remove" at bounding box center [376, 272] width 49 height 19
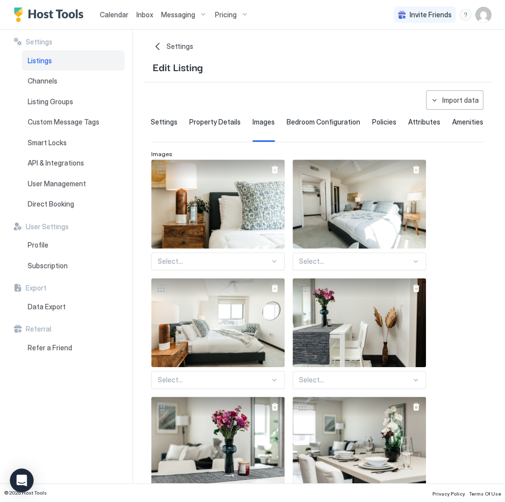
click at [415, 292] on div at bounding box center [416, 288] width 8 height 8
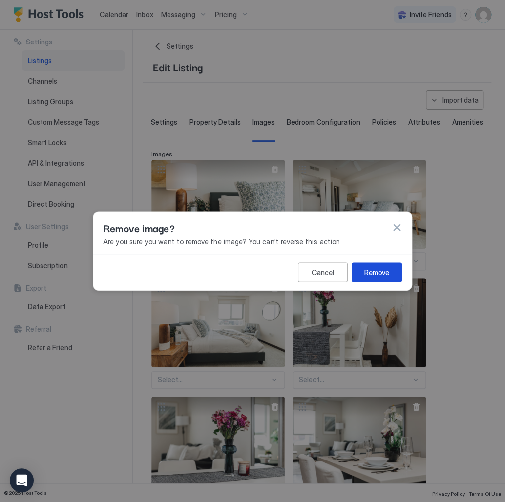
click at [384, 267] on div "Remove" at bounding box center [376, 272] width 25 height 10
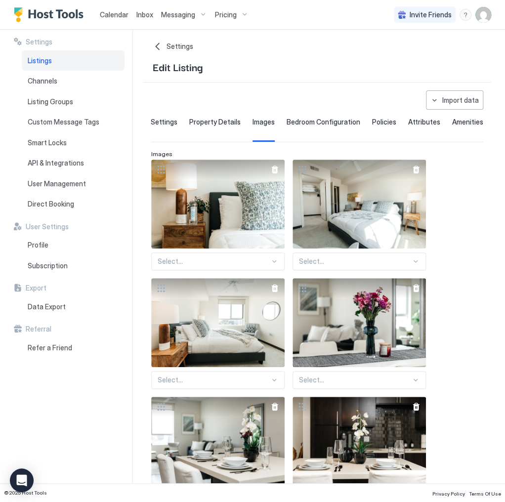
click at [412, 291] on div at bounding box center [416, 288] width 8 height 8
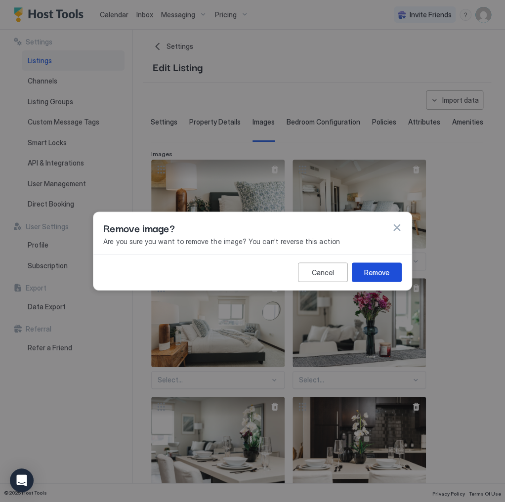
click at [379, 273] on div "Remove" at bounding box center [376, 272] width 25 height 10
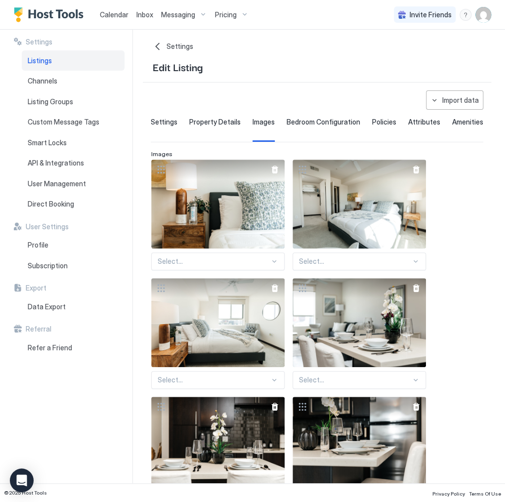
click at [415, 292] on div at bounding box center [416, 288] width 8 height 8
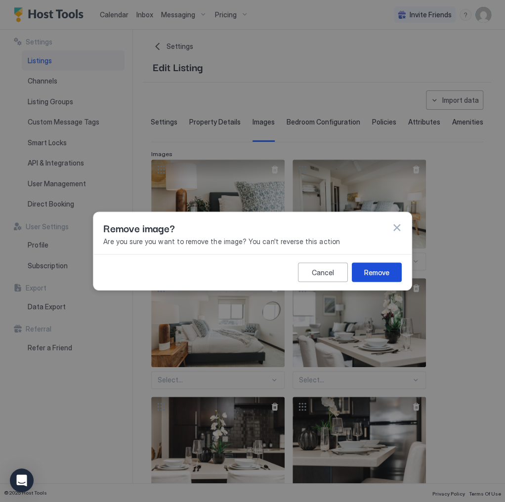
click at [386, 272] on div "Remove" at bounding box center [376, 272] width 25 height 10
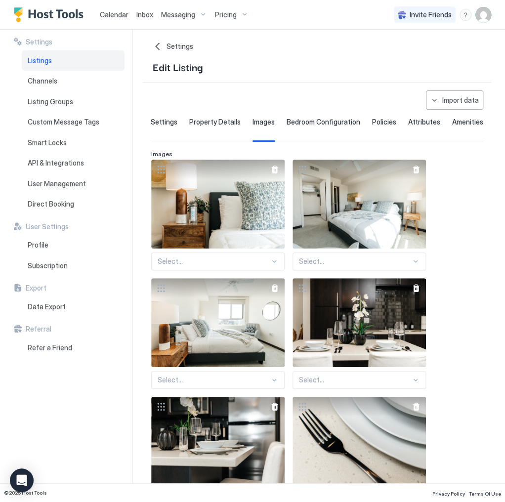
click at [417, 292] on div at bounding box center [416, 288] width 8 height 8
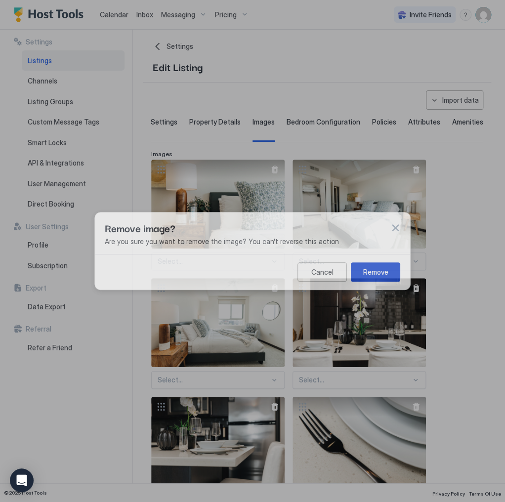
click at [393, 273] on button "Remove" at bounding box center [375, 272] width 49 height 19
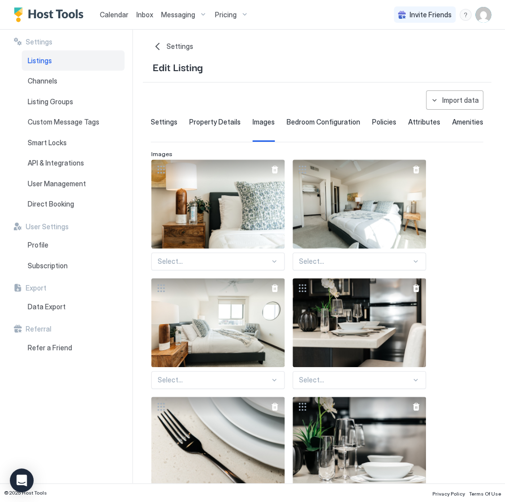
click at [419, 292] on div at bounding box center [416, 288] width 8 height 8
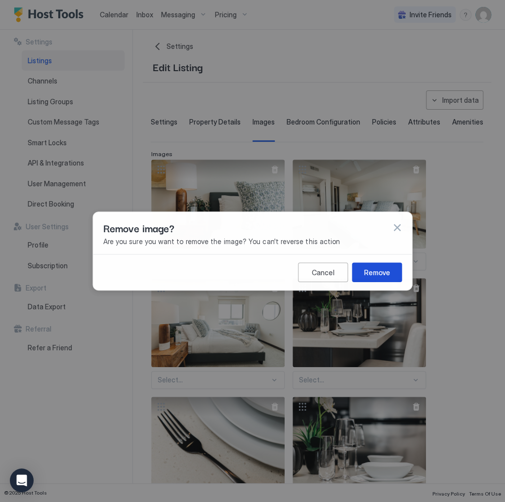
click at [386, 272] on div "Remove" at bounding box center [377, 272] width 26 height 10
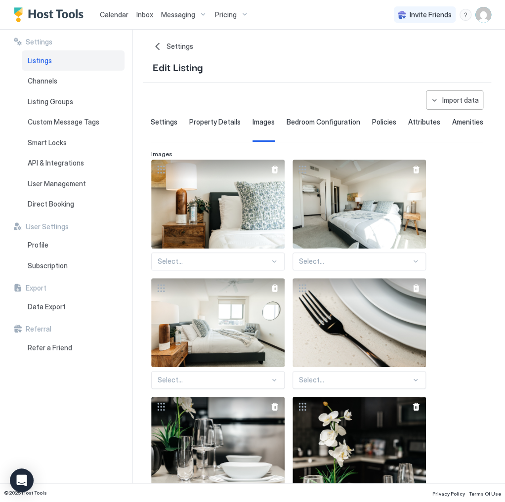
click at [410, 290] on div at bounding box center [416, 288] width 20 height 20
click at [412, 291] on div at bounding box center [416, 288] width 8 height 8
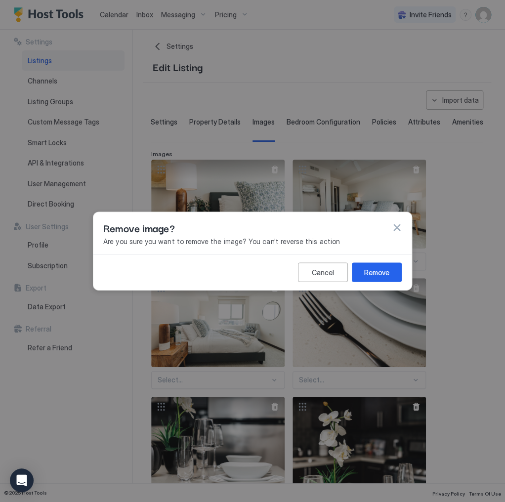
click at [392, 270] on button "Remove" at bounding box center [377, 272] width 50 height 19
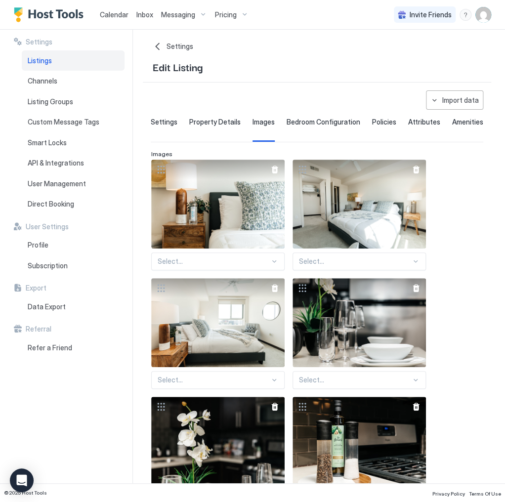
click at [415, 289] on div at bounding box center [416, 288] width 20 height 20
click at [415, 291] on div at bounding box center [416, 288] width 8 height 8
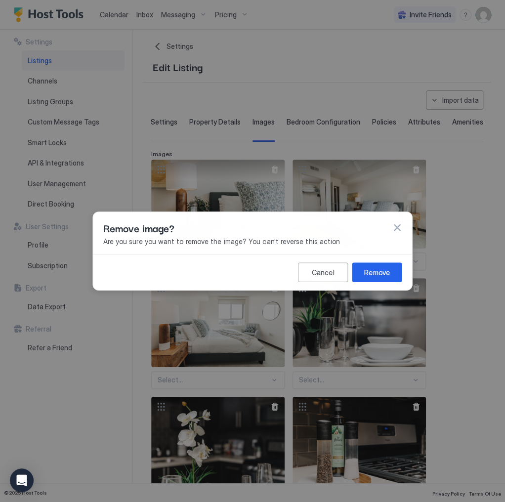
click at [372, 260] on div "Cancel Remove" at bounding box center [252, 272] width 319 height 36
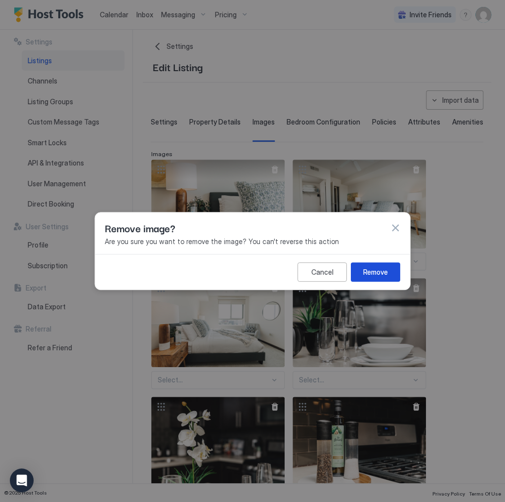
click at [385, 271] on div "Remove" at bounding box center [375, 272] width 25 height 10
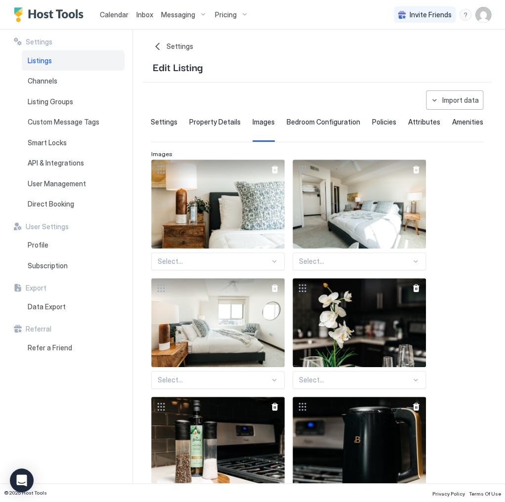
click at [413, 286] on div at bounding box center [416, 288] width 20 height 20
click at [415, 292] on div at bounding box center [416, 288] width 8 height 8
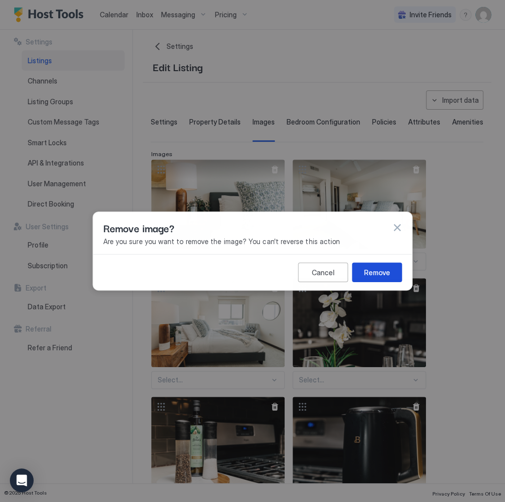
click at [374, 266] on button "Remove" at bounding box center [377, 272] width 50 height 19
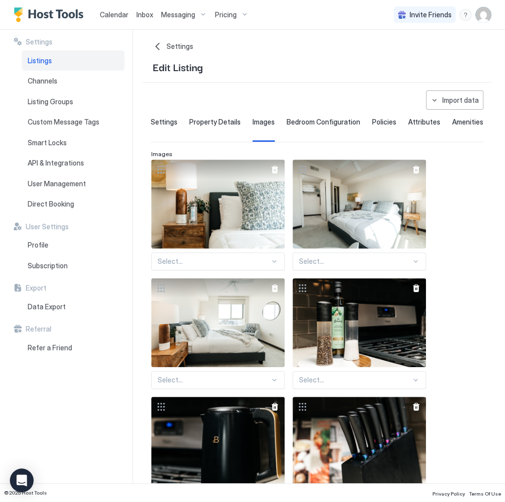
click at [419, 292] on div at bounding box center [416, 288] width 8 height 8
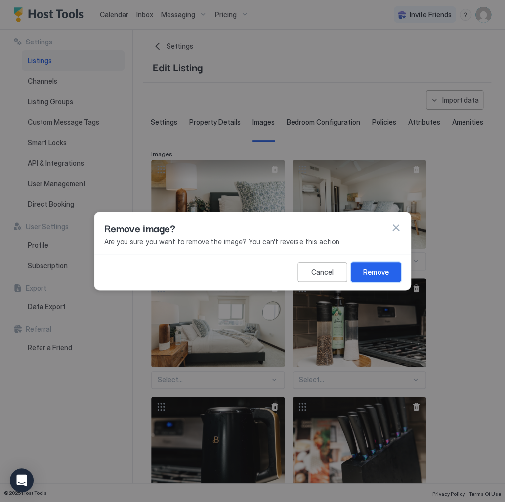
click at [385, 274] on div "Remove" at bounding box center [375, 272] width 25 height 10
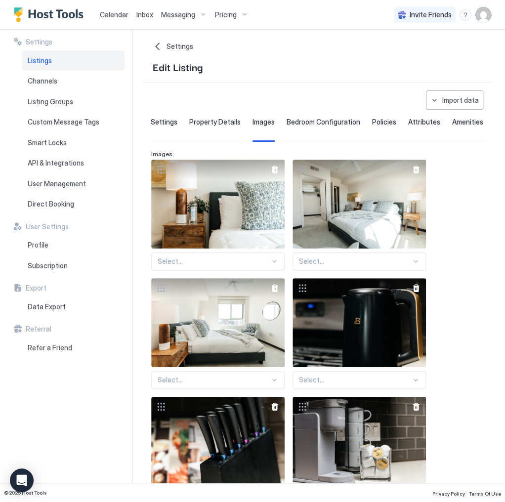
click at [423, 298] on div at bounding box center [416, 288] width 20 height 20
click at [415, 292] on div at bounding box center [416, 288] width 8 height 8
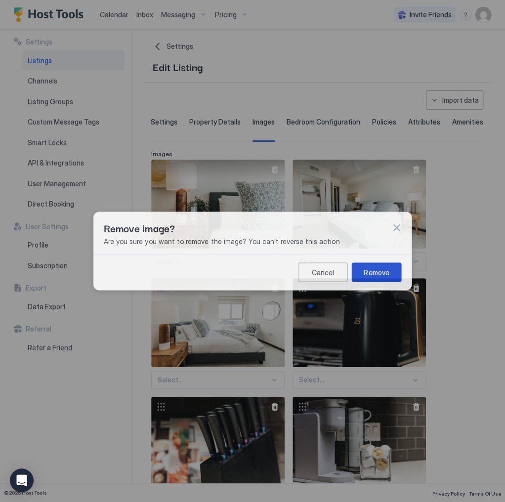
click at [387, 278] on button "Remove" at bounding box center [377, 272] width 50 height 19
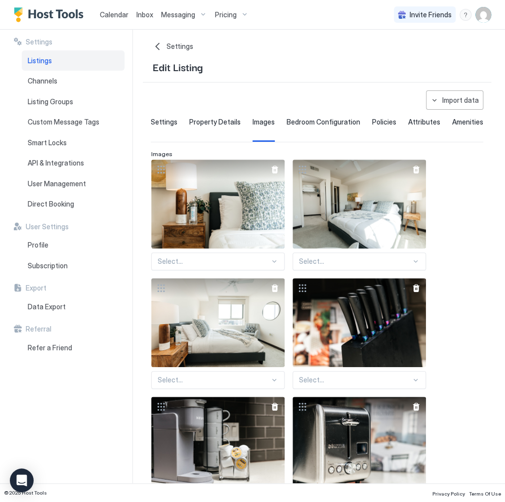
click at [415, 292] on div at bounding box center [416, 288] width 8 height 8
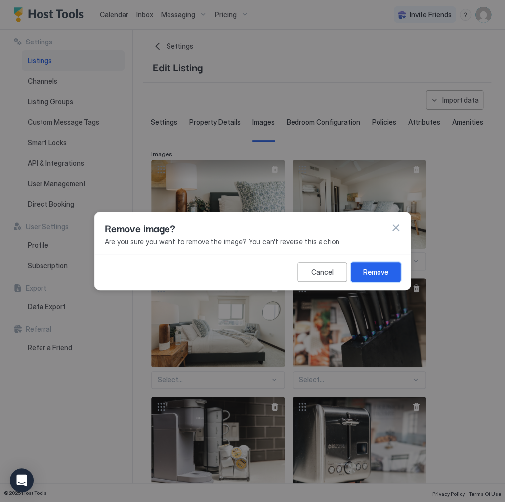
click at [382, 271] on div "Remove" at bounding box center [375, 272] width 25 height 10
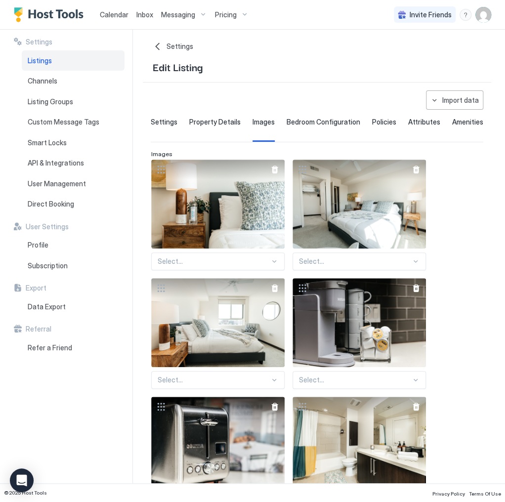
click at [414, 292] on div at bounding box center [416, 288] width 8 height 8
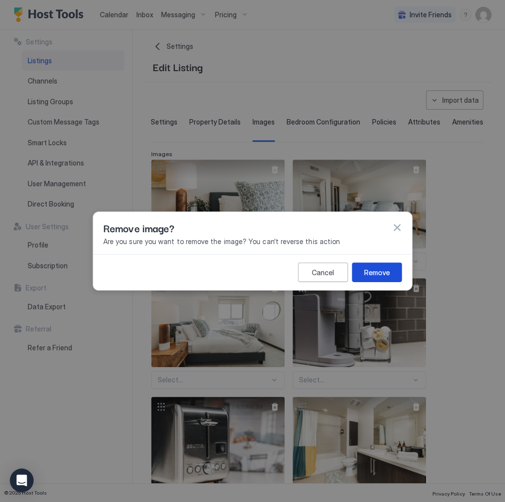
click at [384, 275] on div "Remove" at bounding box center [377, 272] width 26 height 10
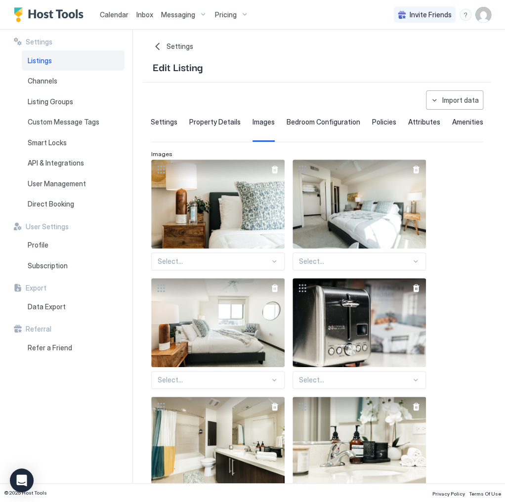
click at [419, 292] on div at bounding box center [416, 288] width 8 height 8
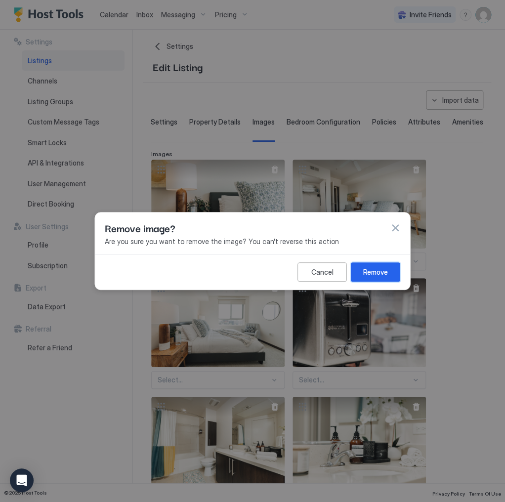
click at [391, 273] on button "Remove" at bounding box center [375, 272] width 49 height 19
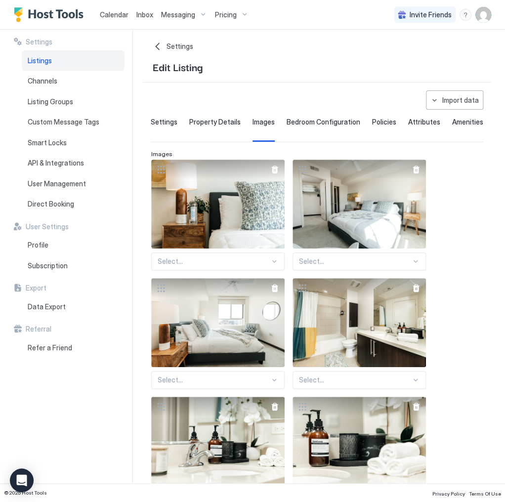
click at [416, 292] on div at bounding box center [416, 288] width 8 height 8
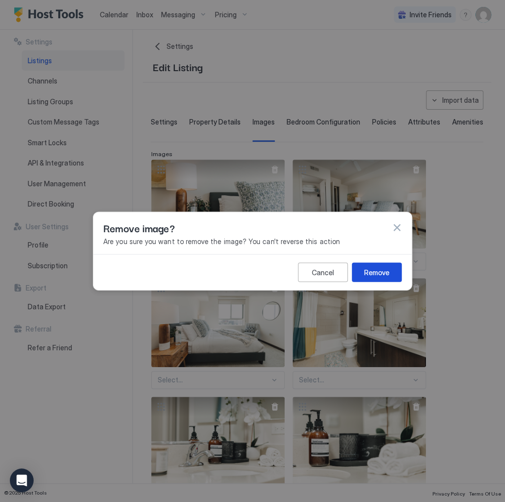
click at [393, 273] on button "Remove" at bounding box center [377, 272] width 50 height 19
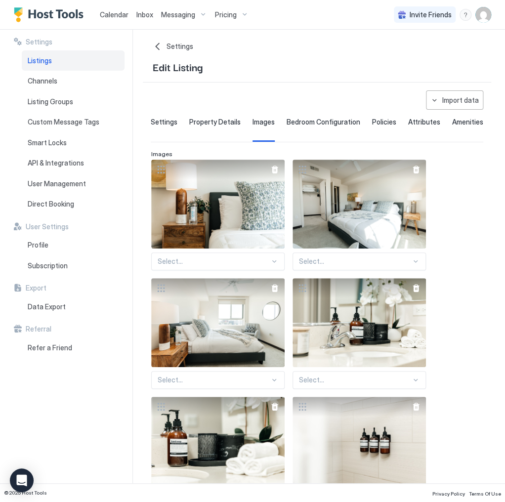
click at [413, 292] on div at bounding box center [416, 288] width 8 height 8
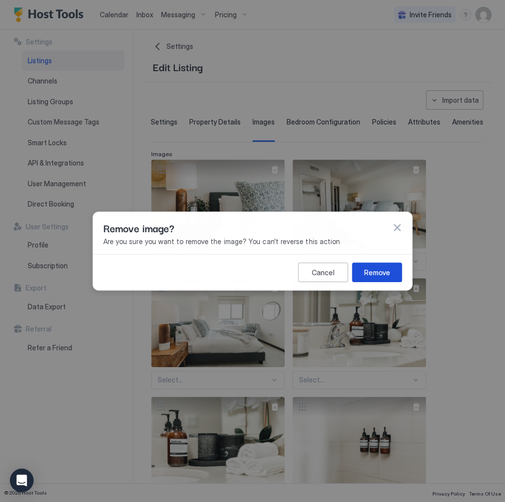
click at [384, 270] on div "Remove" at bounding box center [377, 272] width 26 height 10
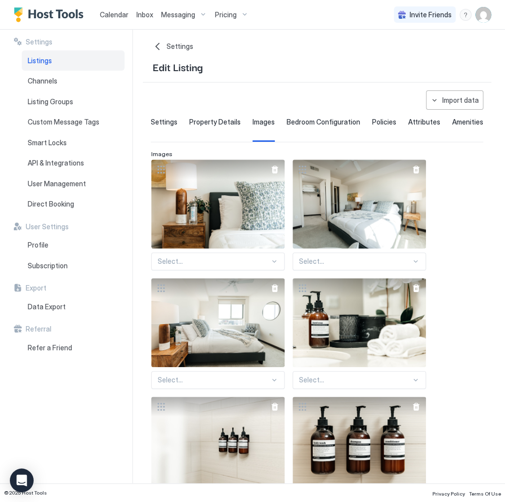
click at [415, 292] on div at bounding box center [416, 288] width 8 height 8
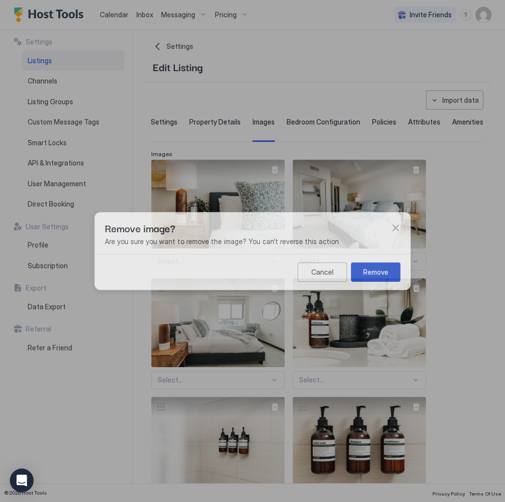
click at [391, 272] on button "Remove" at bounding box center [375, 272] width 49 height 19
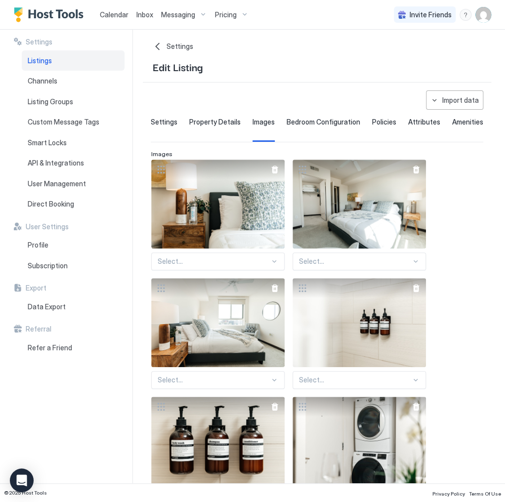
click at [417, 292] on div at bounding box center [416, 288] width 8 height 8
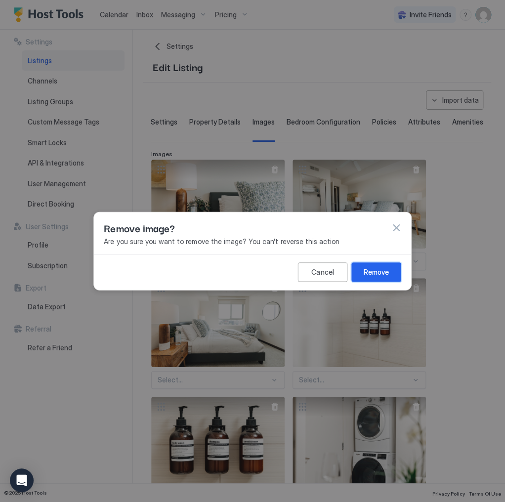
click at [385, 271] on div "Remove" at bounding box center [376, 272] width 25 height 10
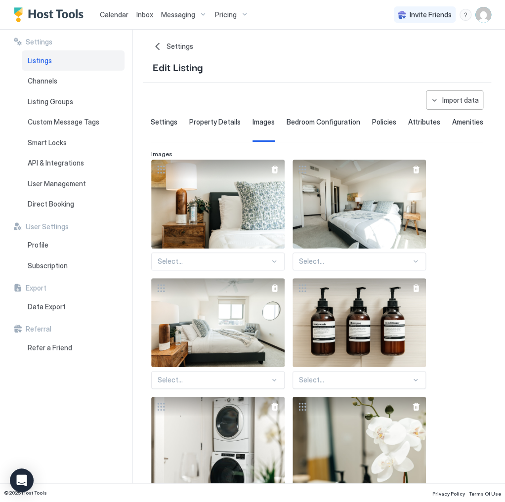
click at [407, 290] on div at bounding box center [416, 288] width 20 height 20
click at [413, 292] on div at bounding box center [416, 288] width 8 height 8
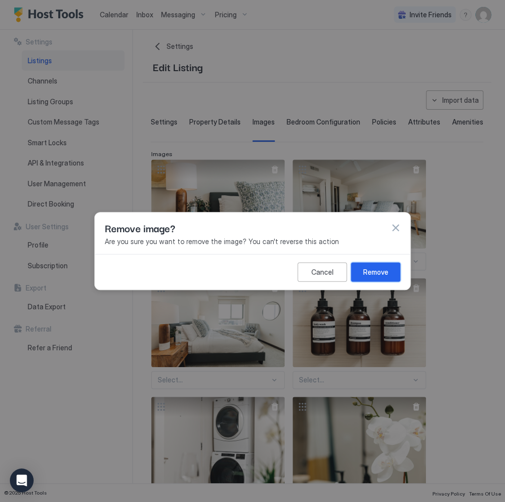
click at [377, 269] on div "Remove" at bounding box center [375, 272] width 25 height 10
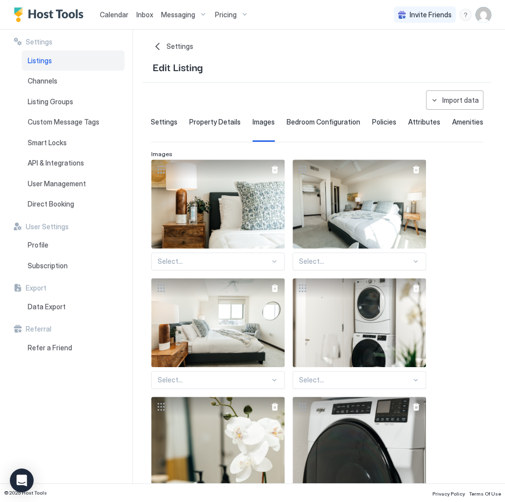
click at [413, 292] on div at bounding box center [416, 288] width 8 height 8
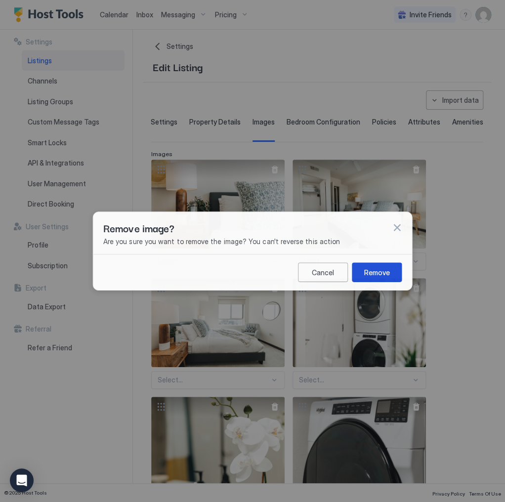
click at [384, 274] on div "Remove" at bounding box center [377, 272] width 26 height 10
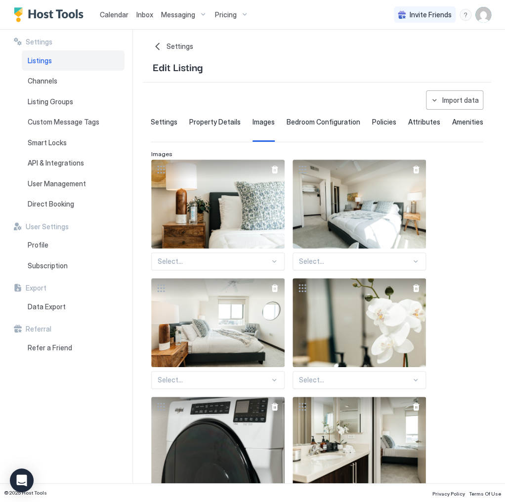
click at [415, 292] on div at bounding box center [416, 288] width 8 height 8
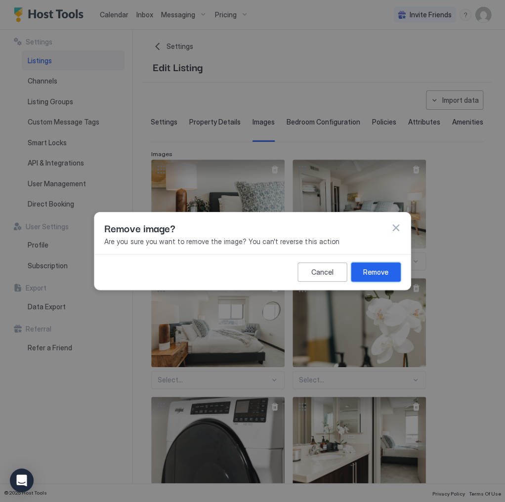
click at [385, 269] on div "Remove" at bounding box center [375, 272] width 25 height 10
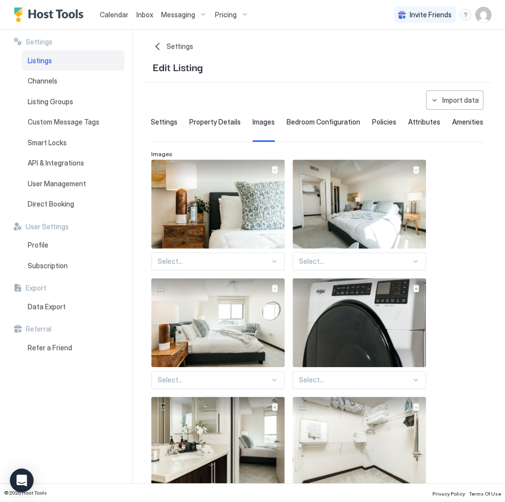
click at [416, 292] on div at bounding box center [416, 288] width 8 height 8
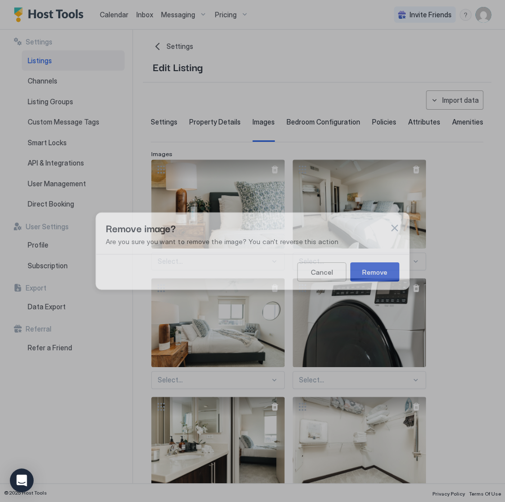
drag, startPoint x: 377, startPoint y: 271, endPoint x: 398, endPoint y: 286, distance: 25.1
click at [378, 271] on div "Remove" at bounding box center [374, 272] width 25 height 10
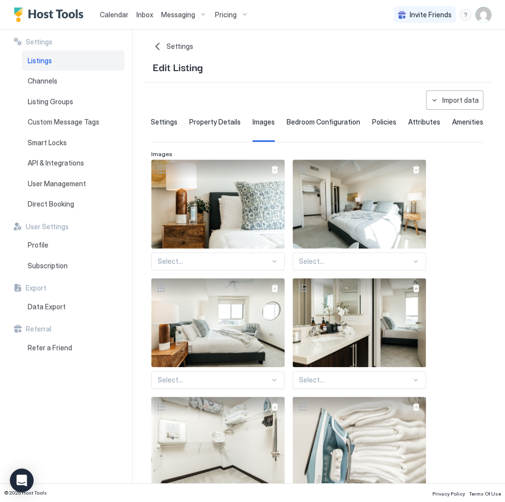
click at [419, 297] on div at bounding box center [416, 288] width 20 height 20
click at [412, 290] on div at bounding box center [416, 288] width 8 height 8
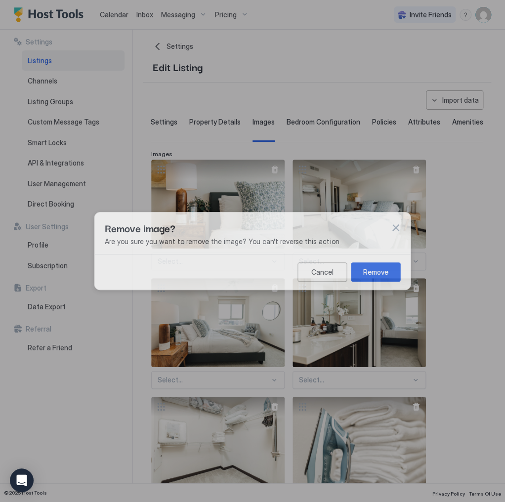
click at [383, 264] on button "Remove" at bounding box center [375, 272] width 49 height 19
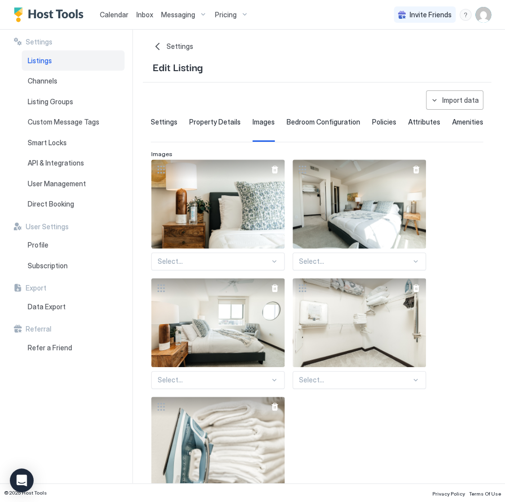
click at [416, 289] on div at bounding box center [416, 288] width 20 height 20
click at [417, 292] on div at bounding box center [416, 288] width 8 height 8
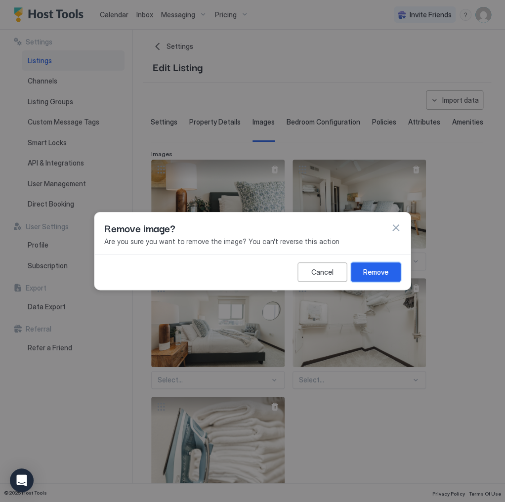
click at [390, 267] on button "Remove" at bounding box center [375, 272] width 49 height 19
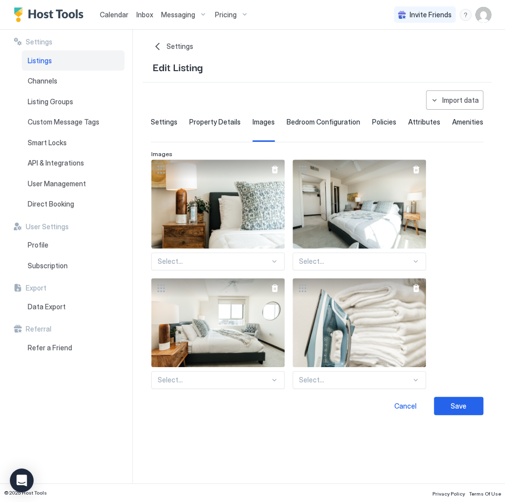
click at [417, 292] on div at bounding box center [416, 288] width 8 height 8
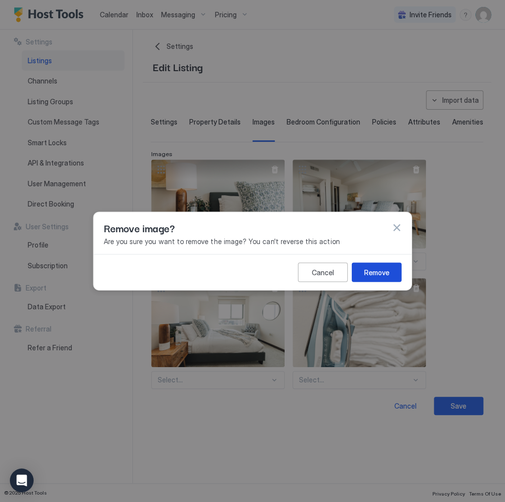
click at [387, 264] on button "Remove" at bounding box center [377, 272] width 50 height 19
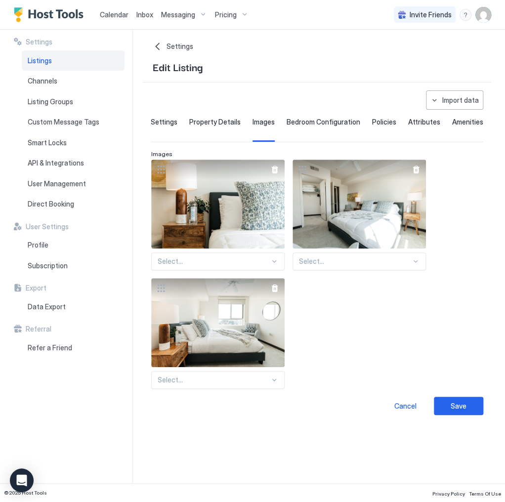
click at [275, 292] on div at bounding box center [275, 288] width 8 height 8
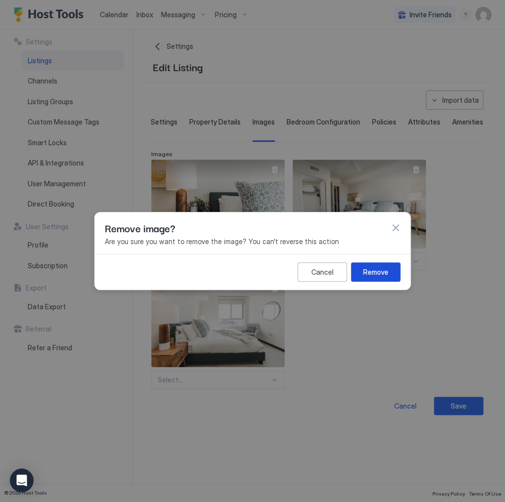
click at [369, 269] on div "Remove" at bounding box center [375, 272] width 25 height 10
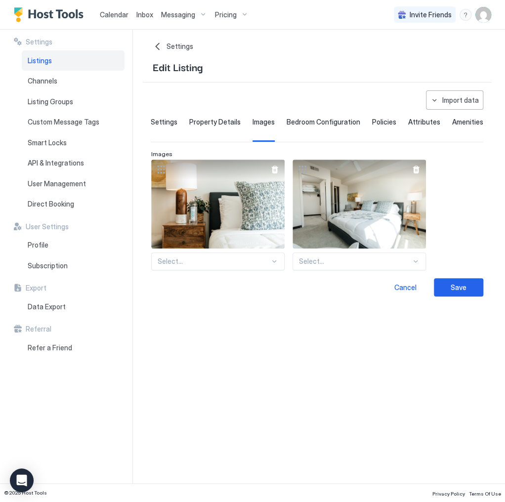
click at [412, 174] on div at bounding box center [416, 170] width 8 height 8
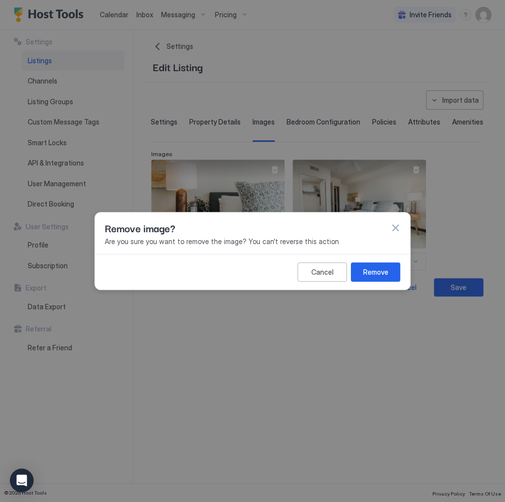
click at [386, 273] on div "Remove" at bounding box center [375, 272] width 25 height 10
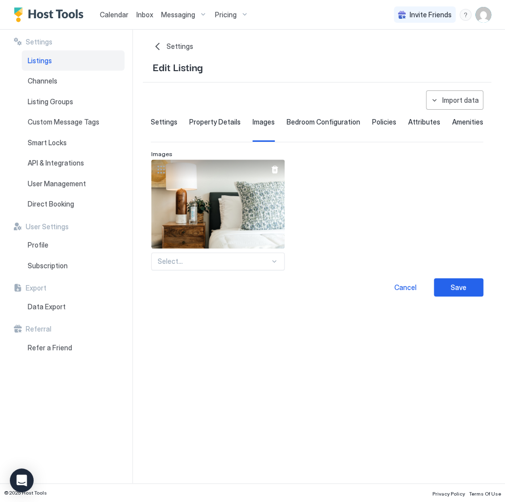
click at [274, 174] on div at bounding box center [275, 170] width 8 height 8
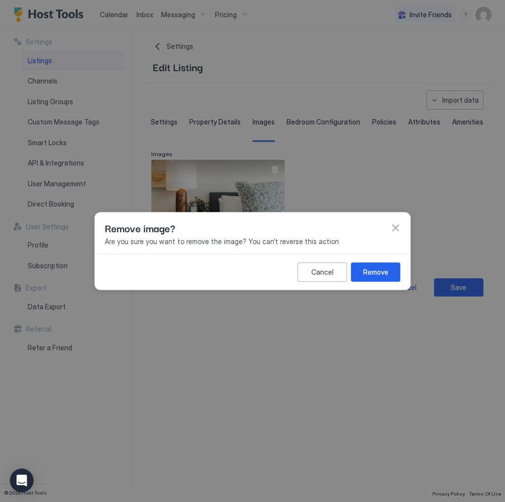
click at [362, 257] on div "Cancel Remove" at bounding box center [252, 272] width 315 height 36
click at [371, 271] on div "Remove" at bounding box center [375, 272] width 25 height 10
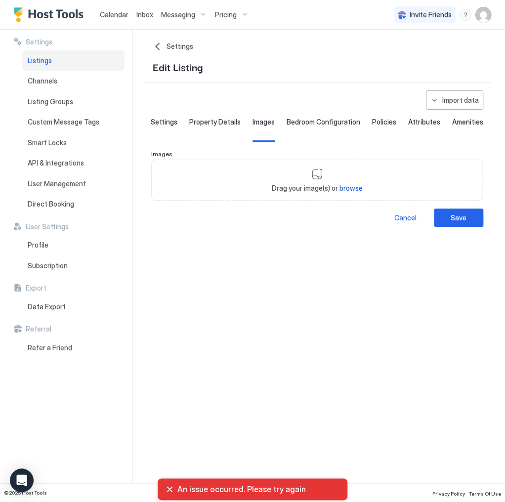
click at [300, 173] on div "Drag your image(s) or browse" at bounding box center [317, 181] width 332 height 42
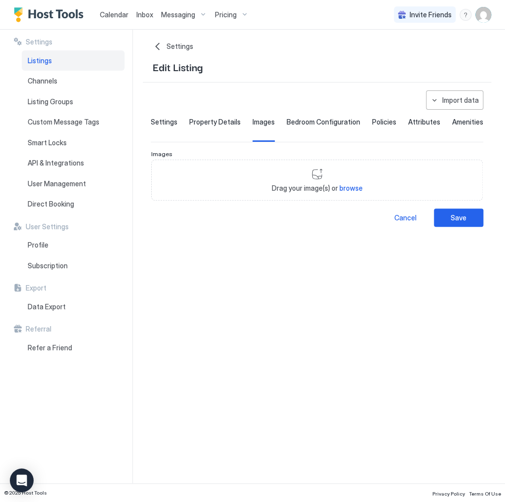
type input "**********"
click at [366, 199] on div "Drag your image(s) or browse" at bounding box center [317, 181] width 332 height 42
type input "**********"
click at [327, 193] on span "Drag your image(s) or browse" at bounding box center [317, 188] width 91 height 9
type input "**********"
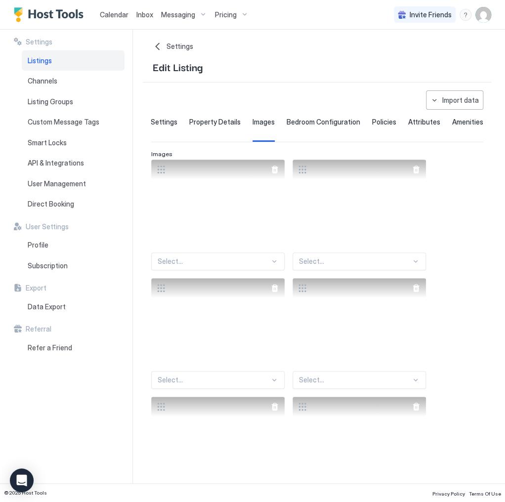
click at [326, 121] on span "Bedroom Configuration" at bounding box center [324, 122] width 74 height 9
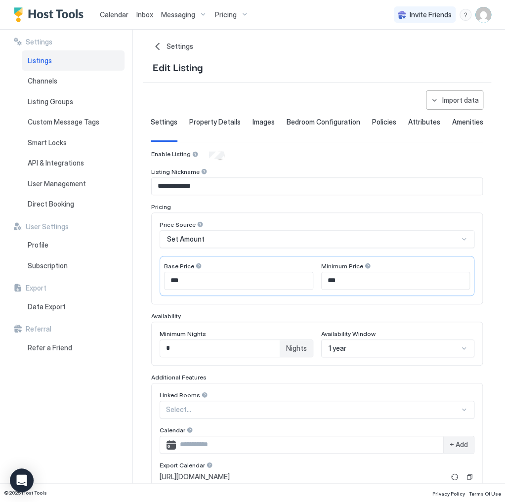
click at [178, 52] on div "Settings Home Settings Listings 05.Archer-617 Edit Listing" at bounding box center [317, 58] width 349 height 33
click at [181, 46] on span "Settings" at bounding box center [180, 46] width 27 height 9
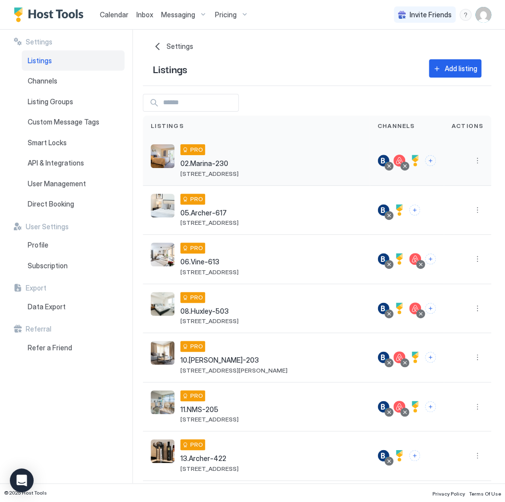
click at [472, 165] on button "More options" at bounding box center [478, 161] width 12 height 12
click at [450, 207] on span "Listing Settings" at bounding box center [449, 206] width 44 height 7
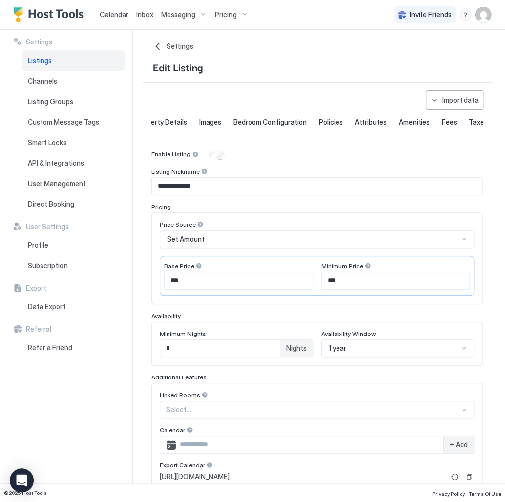
click at [442, 121] on span "Fees" at bounding box center [449, 122] width 15 height 9
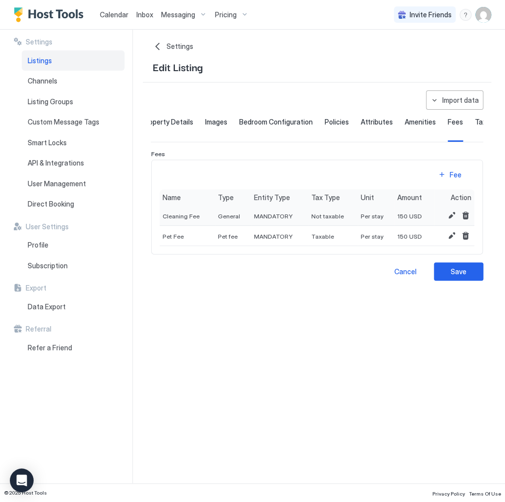
click at [184, 218] on span "Cleaning Fee" at bounding box center [181, 216] width 37 height 7
drag, startPoint x: 184, startPoint y: 218, endPoint x: 178, endPoint y: 220, distance: 6.3
click at [178, 220] on span "Cleaning Fee" at bounding box center [181, 216] width 37 height 7
click at [180, 220] on span "Cleaning Fee" at bounding box center [181, 216] width 37 height 7
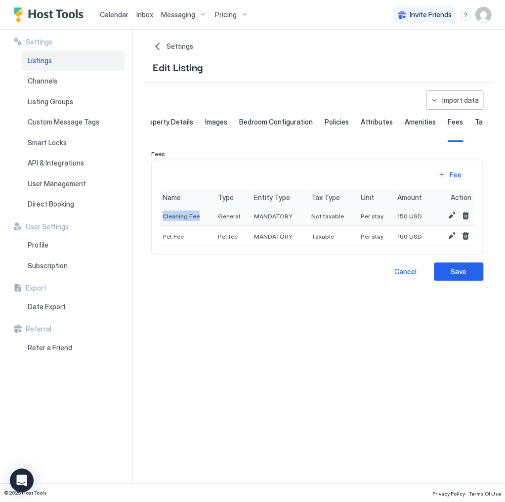
click at [180, 220] on span "Cleaning Fee" at bounding box center [181, 216] width 37 height 7
click at [452, 242] on button "Edit" at bounding box center [452, 236] width 12 height 12
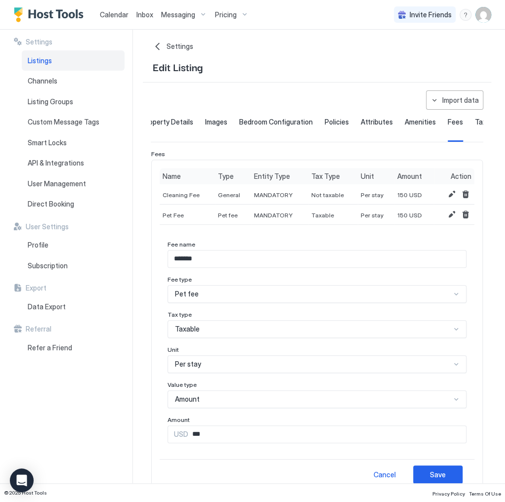
click at [222, 334] on div "Taxable" at bounding box center [313, 329] width 276 height 9
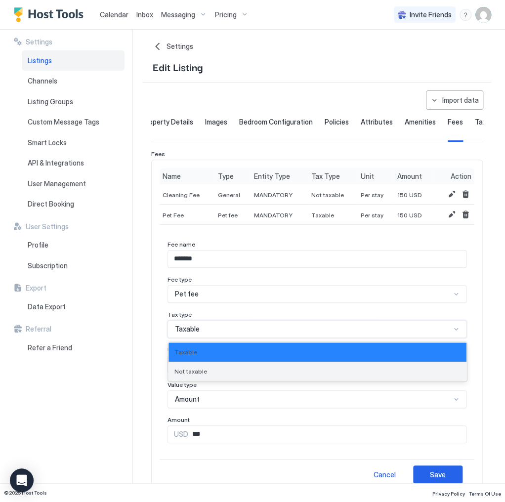
click at [206, 374] on div "Not taxable" at bounding box center [318, 371] width 298 height 19
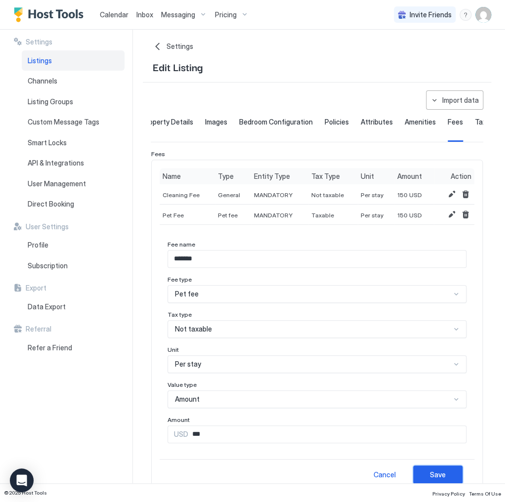
click at [443, 473] on button "Save" at bounding box center [437, 475] width 49 height 18
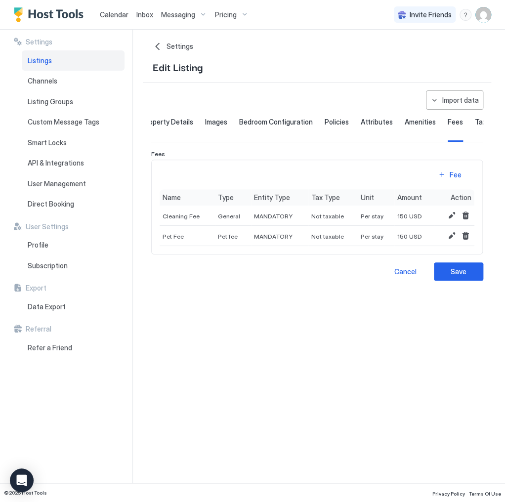
click at [345, 320] on div "**********" at bounding box center [317, 280] width 349 height 381
click at [458, 277] on div "Save" at bounding box center [459, 272] width 16 height 10
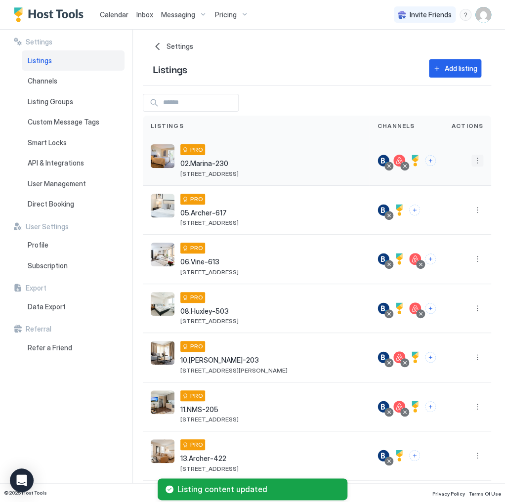
click at [472, 161] on button "More options" at bounding box center [478, 161] width 12 height 12
click at [455, 206] on span "Listing Settings" at bounding box center [449, 206] width 44 height 7
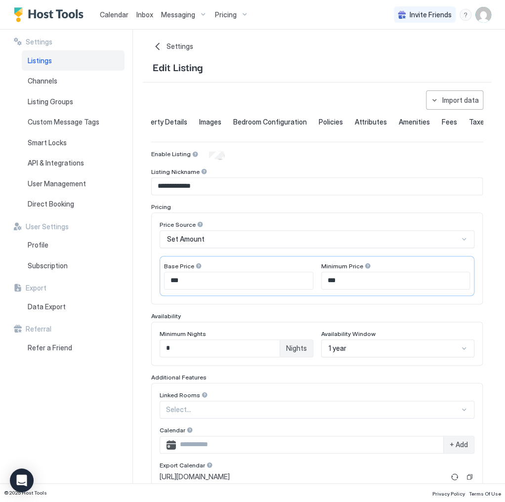
click at [426, 121] on div "Settings Property Details Images Bedroom Configuration Policies Attributes Amen…" at bounding box center [317, 130] width 333 height 25
click at [442, 120] on span "Fees" at bounding box center [449, 122] width 15 height 9
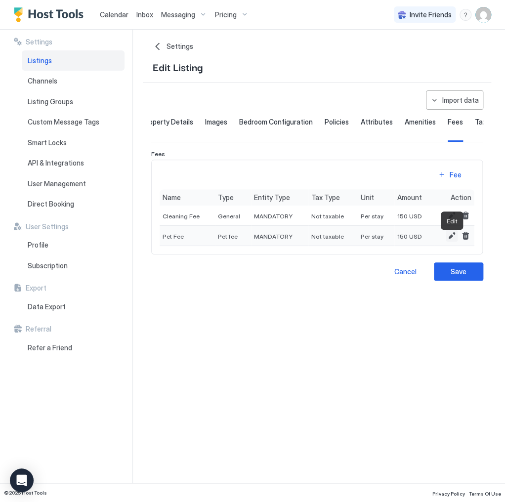
click at [453, 240] on button "Edit" at bounding box center [452, 236] width 12 height 12
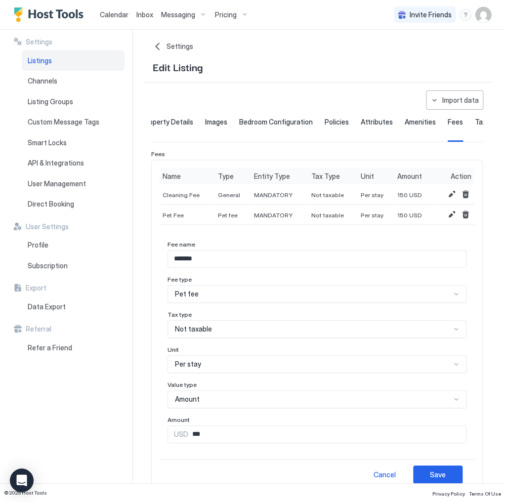
click at [233, 435] on input "***" at bounding box center [327, 434] width 278 height 17
type input "***"
click at [437, 469] on div "Cancel Save" at bounding box center [317, 474] width 315 height 31
click at [436, 475] on div "Save" at bounding box center [438, 475] width 16 height 10
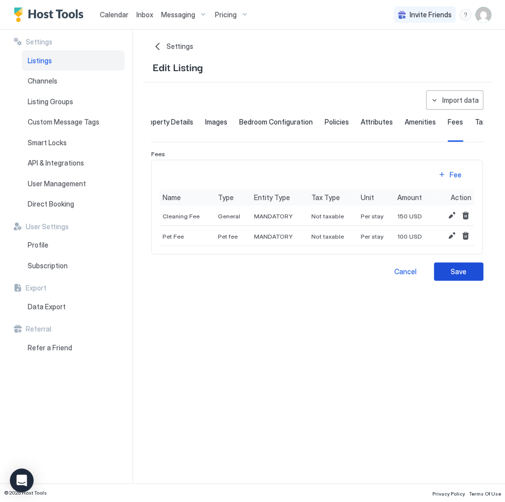
click at [466, 277] on button "Save" at bounding box center [458, 272] width 49 height 18
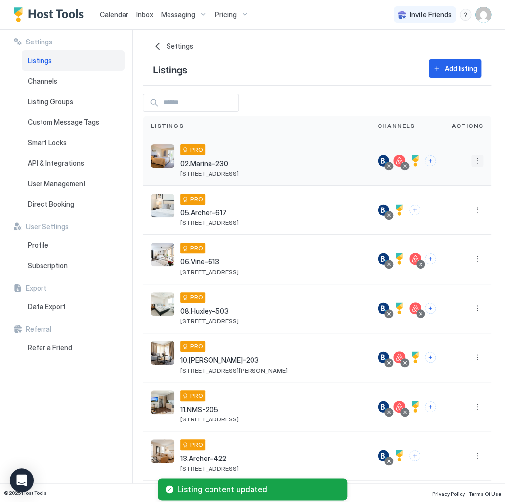
click at [477, 158] on button "More options" at bounding box center [478, 161] width 12 height 12
click at [440, 208] on span "Listing Settings" at bounding box center [449, 206] width 44 height 7
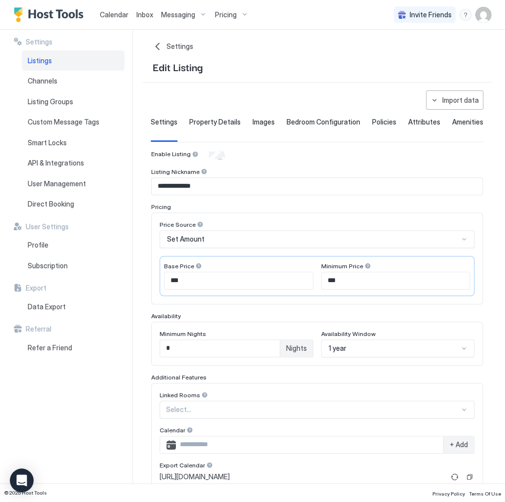
scroll to position [0, 53]
click at [442, 123] on span "Fees" at bounding box center [449, 122] width 15 height 9
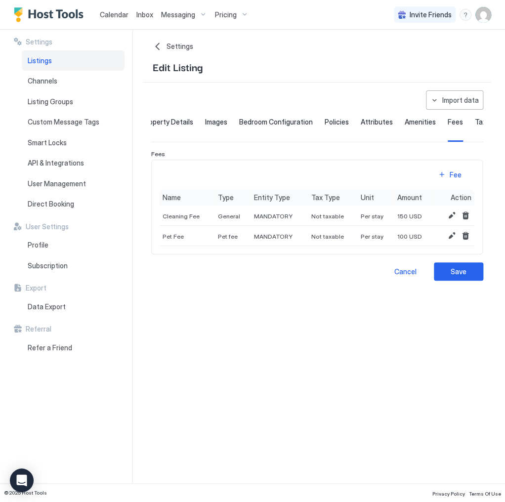
click at [338, 318] on div "**********" at bounding box center [317, 280] width 349 height 381
click at [187, 217] on span "Cleaning Fee" at bounding box center [181, 216] width 37 height 7
click at [184, 219] on span "Cleaning Fee" at bounding box center [181, 216] width 37 height 7
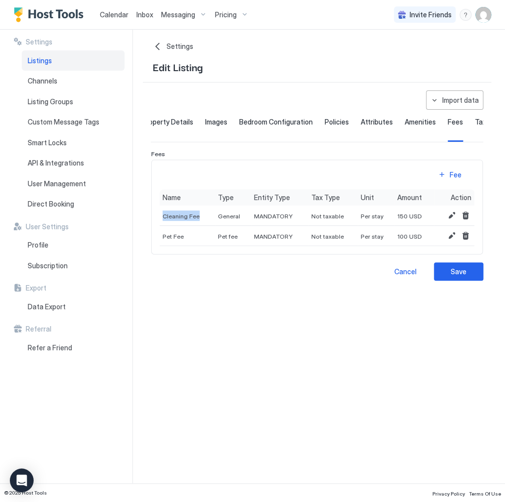
copy span "Cleaning Fee"
drag, startPoint x: 289, startPoint y: 309, endPoint x: 289, endPoint y: 303, distance: 5.9
click at [289, 309] on div "**********" at bounding box center [317, 280] width 349 height 381
click at [475, 118] on span "Taxes" at bounding box center [484, 122] width 19 height 9
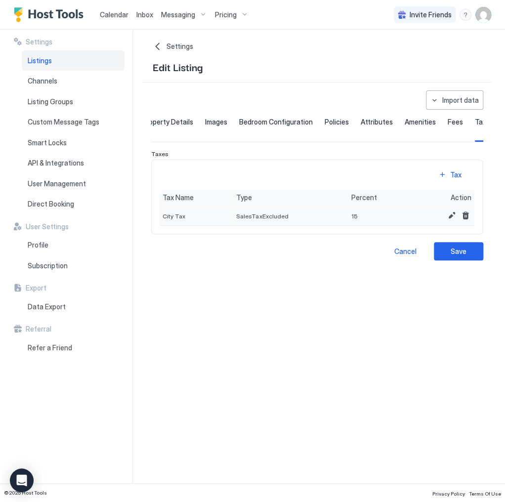
click at [172, 220] on span "City Tax" at bounding box center [174, 216] width 23 height 7
copy span "City Tax"
